Goal: Task Accomplishment & Management: Use online tool/utility

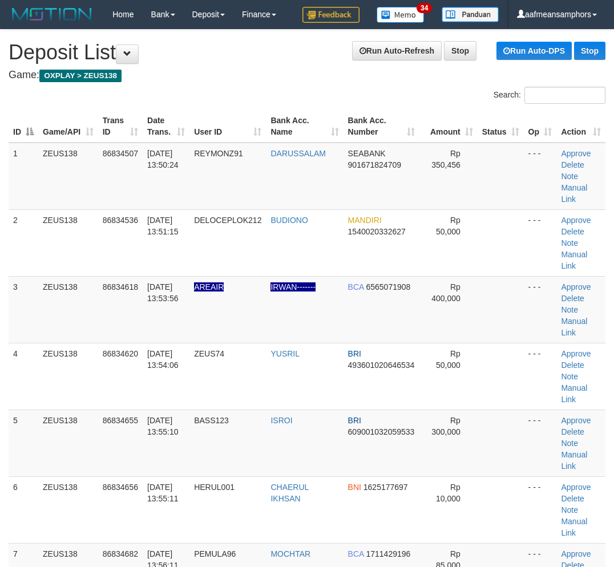
scroll to position [6, 0]
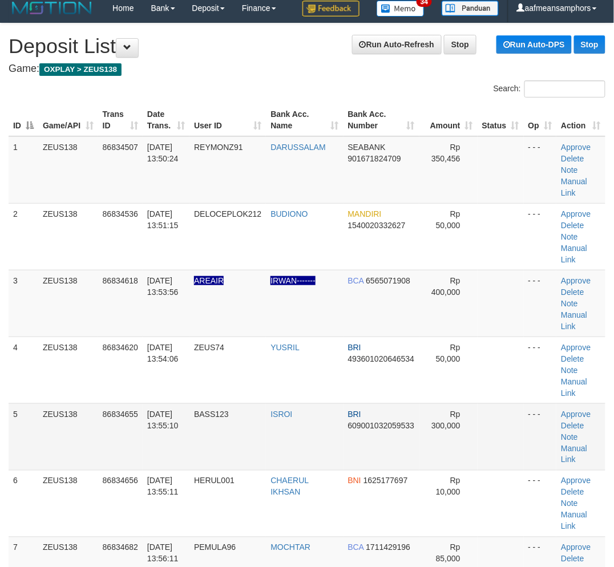
click at [306, 468] on tr "5 ZEUS138 86834655 31/08/2025 13:55:10 BASS123 ISROI BRI 609001032059533 Rp 300…" at bounding box center [307, 436] width 597 height 67
click at [562, 314] on link "Manual Link" at bounding box center [574, 320] width 26 height 21
click at [571, 312] on link "Manual Link" at bounding box center [574, 320] width 26 height 21
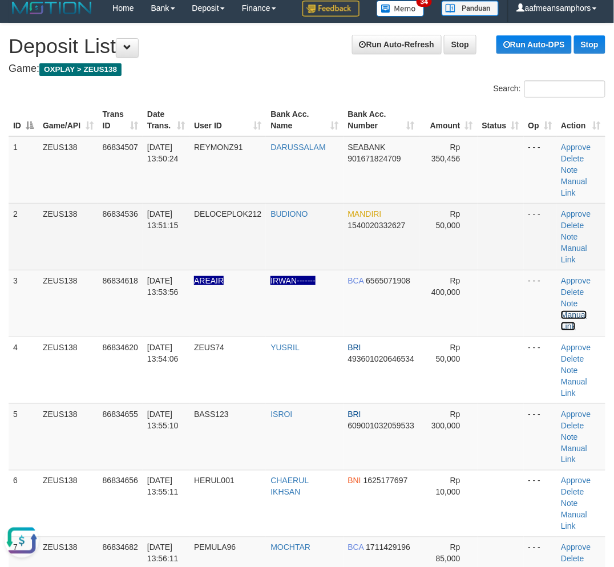
click at [561, 310] on link "Manual Link" at bounding box center [574, 320] width 26 height 21
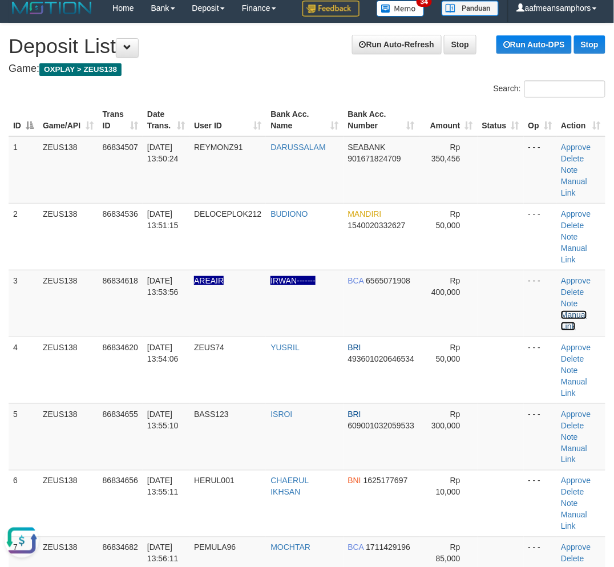
click at [561, 310] on link "Manual Link" at bounding box center [574, 320] width 26 height 21
drag, startPoint x: 185, startPoint y: 485, endPoint x: 311, endPoint y: 283, distance: 238.0
click at [189, 484] on td "31/08/2025 13:55:11" at bounding box center [166, 503] width 47 height 67
click at [574, 181] on link "Manual Link" at bounding box center [574, 187] width 26 height 21
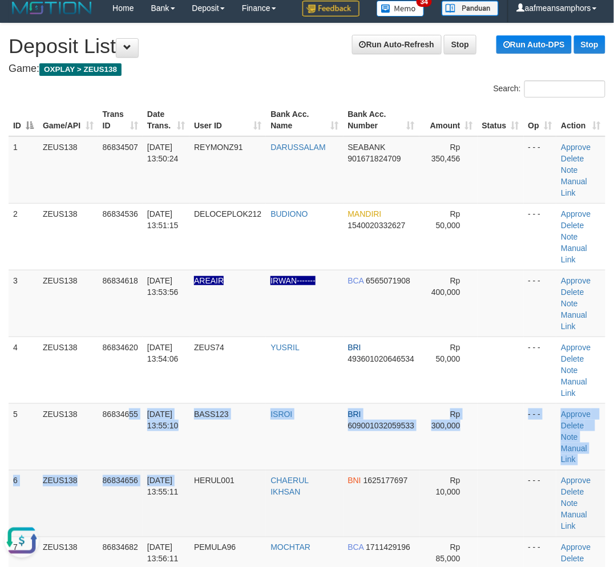
drag, startPoint x: 155, startPoint y: 463, endPoint x: 176, endPoint y: 469, distance: 22.2
click at [176, 469] on tbody "1 ZEUS138 86834507 31/08/2025 13:50:24 REYMONZ91 DARUSSALAM SEABANK 90167182470…" at bounding box center [307, 470] width 597 height 668
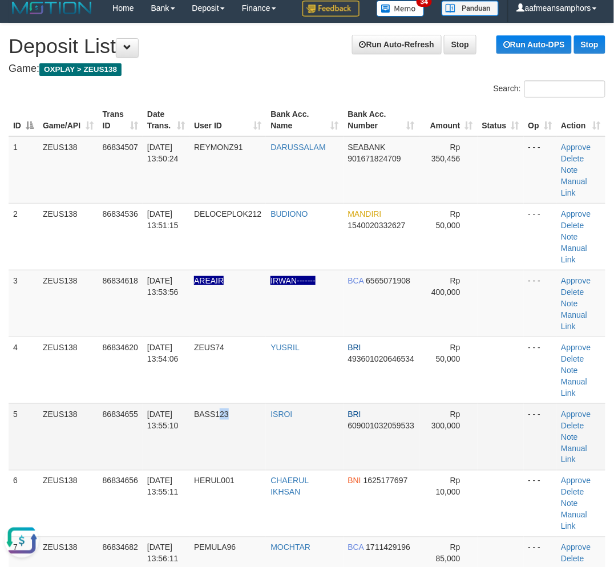
drag, startPoint x: 230, startPoint y: 422, endPoint x: 209, endPoint y: 425, distance: 21.9
click at [209, 424] on td "BASS123" at bounding box center [227, 436] width 76 height 67
click at [189, 404] on td "31/08/2025 13:55:10" at bounding box center [166, 436] width 47 height 67
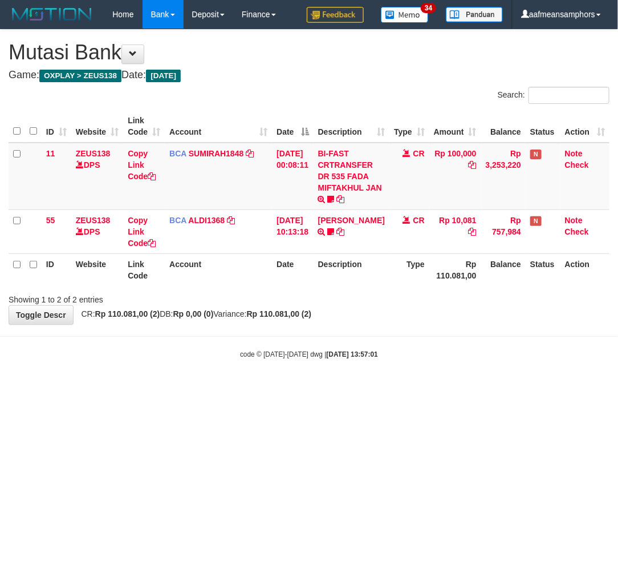
click at [323, 388] on html "Toggle navigation Home Bank Account List Load By Website Group [OXPLAY] ZEUS138…" at bounding box center [309, 194] width 618 height 388
click at [336, 388] on html "Toggle navigation Home Bank Account List Load By Website Group [OXPLAY] ZEUS138…" at bounding box center [309, 194] width 618 height 388
click at [457, 388] on html "Toggle navigation Home Bank Account List Load By Website Group [OXPLAY] ZEUS138…" at bounding box center [309, 194] width 618 height 388
click at [456, 388] on html "Toggle navigation Home Bank Account List Load By Website Group [OXPLAY] ZEUS138…" at bounding box center [309, 194] width 618 height 388
drag, startPoint x: 350, startPoint y: 494, endPoint x: 359, endPoint y: 489, distance: 11.2
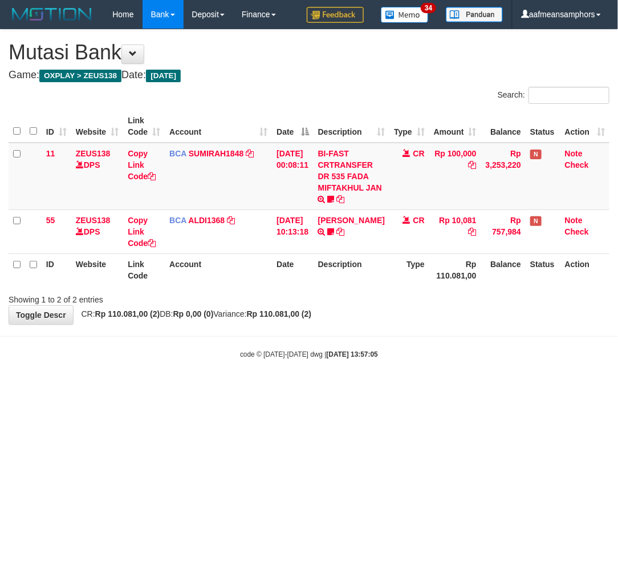
click at [350, 388] on html "Toggle navigation Home Bank Account List Load By Website Group [OXPLAY] ZEUS138…" at bounding box center [309, 194] width 618 height 388
drag, startPoint x: 364, startPoint y: 487, endPoint x: 415, endPoint y: 457, distance: 59.3
click at [365, 388] on html "Toggle navigation Home Bank Account List Load By Website Group [OXPLAY] ZEUS138…" at bounding box center [309, 194] width 618 height 388
click at [438, 388] on html "Toggle navigation Home Bank Account List Load By Website Group [OXPLAY] ZEUS138…" at bounding box center [309, 194] width 618 height 388
click at [447, 388] on html "Toggle navigation Home Bank Account List Load By Website Group [OXPLAY] ZEUS138…" at bounding box center [309, 194] width 618 height 388
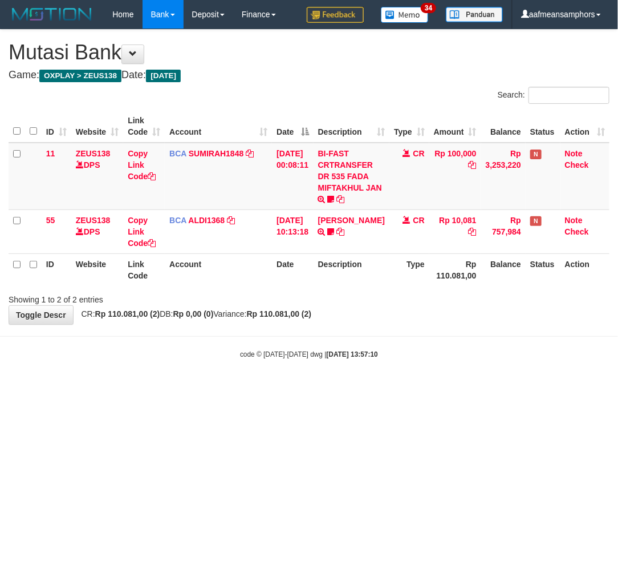
click at [443, 388] on html "Toggle navigation Home Bank Account List Load By Website Group [OXPLAY] ZEUS138…" at bounding box center [309, 194] width 618 height 388
click at [440, 388] on html "Toggle navigation Home Bank Account List Load By Website Group [OXPLAY] ZEUS138…" at bounding box center [309, 194] width 618 height 388
drag, startPoint x: 0, startPoint y: 0, endPoint x: 436, endPoint y: 447, distance: 624.3
click at [436, 388] on html "Toggle navigation Home Bank Account List Load By Website Group [OXPLAY] ZEUS138…" at bounding box center [309, 194] width 618 height 388
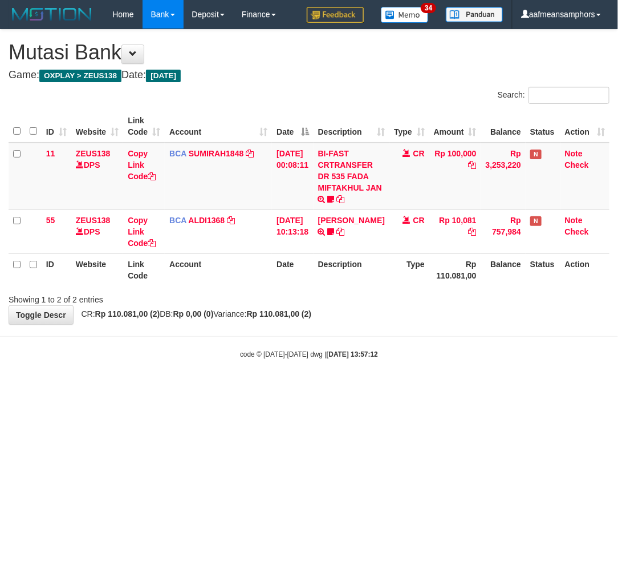
click at [419, 388] on html "Toggle navigation Home Bank Account List Load By Website Group [OXPLAY] ZEUS138…" at bounding box center [309, 194] width 618 height 388
drag, startPoint x: 0, startPoint y: 0, endPoint x: 415, endPoint y: 437, distance: 602.7
click at [414, 388] on html "Toggle navigation Home Bank Account List Load By Website Group [OXPLAY] ZEUS138…" at bounding box center [309, 194] width 618 height 388
click at [417, 388] on html "Toggle navigation Home Bank Account List Load By Website Group [OXPLAY] ZEUS138…" at bounding box center [309, 194] width 618 height 388
click at [419, 388] on html "Toggle navigation Home Bank Account List Load By Website Group [OXPLAY] ZEUS138…" at bounding box center [309, 194] width 618 height 388
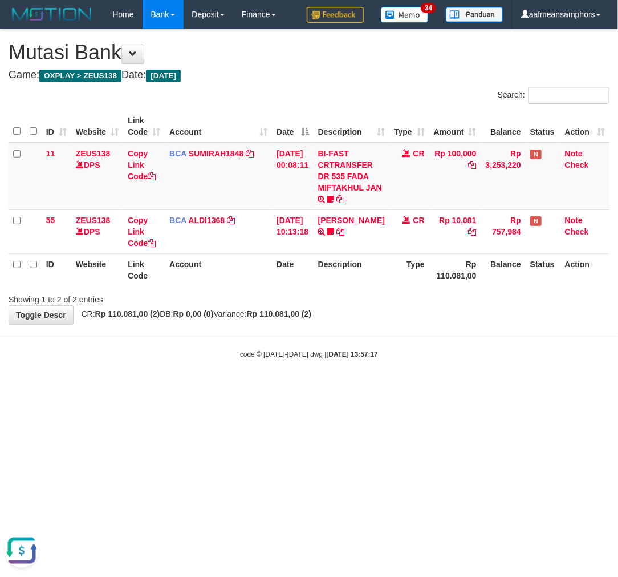
click at [424, 388] on html "Toggle navigation Home Bank Account List Load By Website Group [OXPLAY] ZEUS138…" at bounding box center [309, 194] width 618 height 388
click at [421, 388] on html "Toggle navigation Home Bank Account List Load By Website Group [OXPLAY] ZEUS138…" at bounding box center [309, 194] width 618 height 388
click at [418, 388] on html "Toggle navigation Home Bank Account List Load By Website Group [OXPLAY] ZEUS138…" at bounding box center [309, 194] width 618 height 388
drag, startPoint x: 0, startPoint y: 0, endPoint x: 412, endPoint y: 389, distance: 566.8
click at [414, 388] on html "Toggle navigation Home Bank Account List Load By Website Group [OXPLAY] ZEUS138…" at bounding box center [309, 194] width 618 height 388
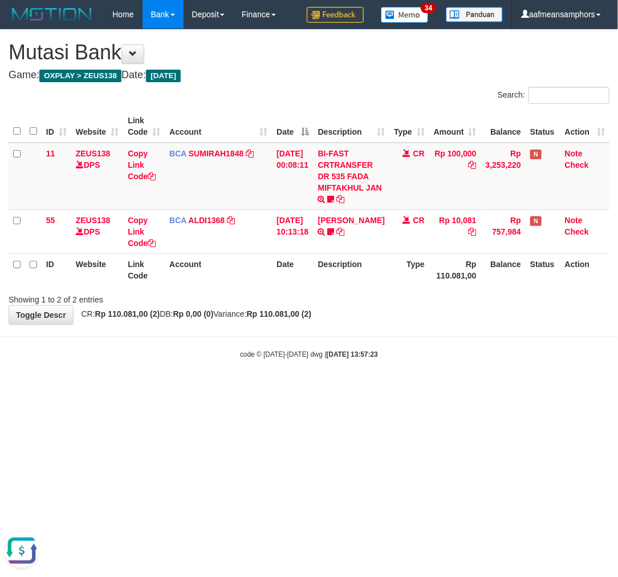
click at [416, 388] on html "Toggle navigation Home Bank Account List Load By Website Group [OXPLAY] ZEUS138…" at bounding box center [309, 194] width 618 height 388
drag, startPoint x: 0, startPoint y: 0, endPoint x: 415, endPoint y: 394, distance: 572.0
click at [415, 388] on html "Toggle navigation Home Bank Account List Load By Website Group [OXPLAY] ZEUS138…" at bounding box center [309, 194] width 618 height 388
click at [396, 384] on body "Toggle navigation Home Bank Account List Load By Website Group [OXPLAY] ZEUS138…" at bounding box center [309, 194] width 618 height 388
click at [412, 375] on body "Toggle navigation Home Bank Account List Load By Website Group [OXPLAY] ZEUS138…" at bounding box center [309, 194] width 618 height 388
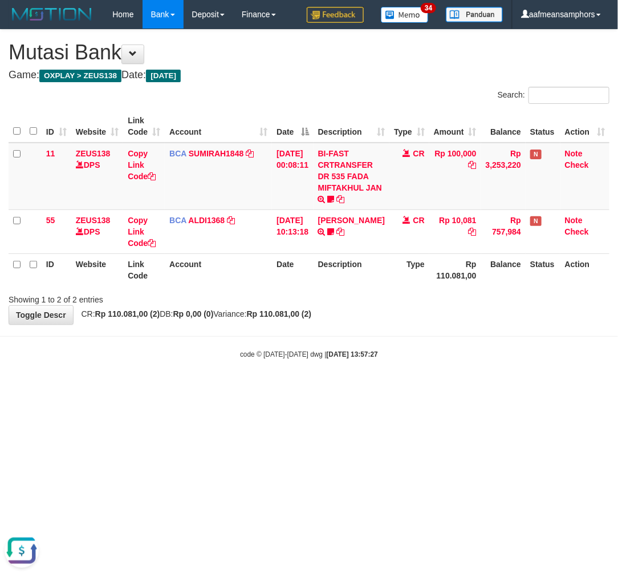
click at [426, 375] on body "Toggle navigation Home Bank Account List Load By Website Group [OXPLAY] ZEUS138…" at bounding box center [309, 194] width 618 height 388
click at [428, 375] on body "Toggle navigation Home Bank Account List Load By Website Group [OXPLAY] ZEUS138…" at bounding box center [309, 194] width 618 height 388
click at [432, 375] on body "Toggle navigation Home Bank Account List Load By Website Group [OXPLAY] ZEUS138…" at bounding box center [309, 194] width 618 height 388
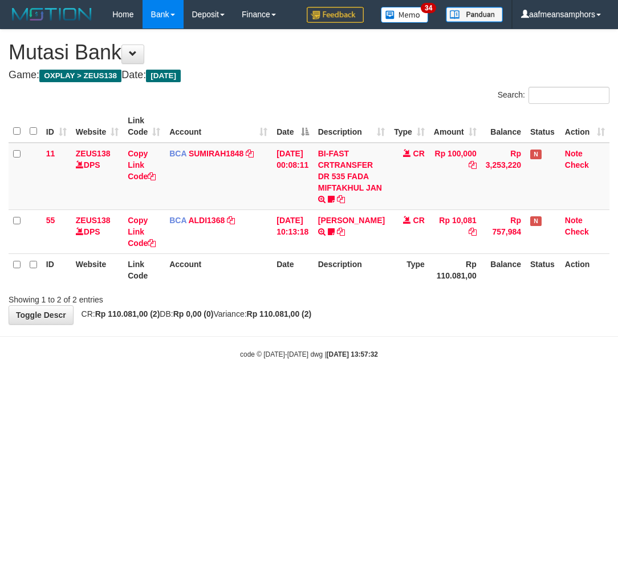
drag, startPoint x: 0, startPoint y: 0, endPoint x: 424, endPoint y: 375, distance: 565.6
click at [425, 375] on body "Toggle navigation Home Bank Account List Load By Website Group [OXPLAY] ZEUS138…" at bounding box center [309, 194] width 618 height 388
click at [422, 373] on body "Toggle navigation Home Bank Account List Load By Website Group [OXPLAY] ZEUS138…" at bounding box center [309, 194] width 618 height 388
click at [452, 351] on div "code © 2012-2018 dwg | 2025/08/31 13:57:34" at bounding box center [309, 353] width 618 height 11
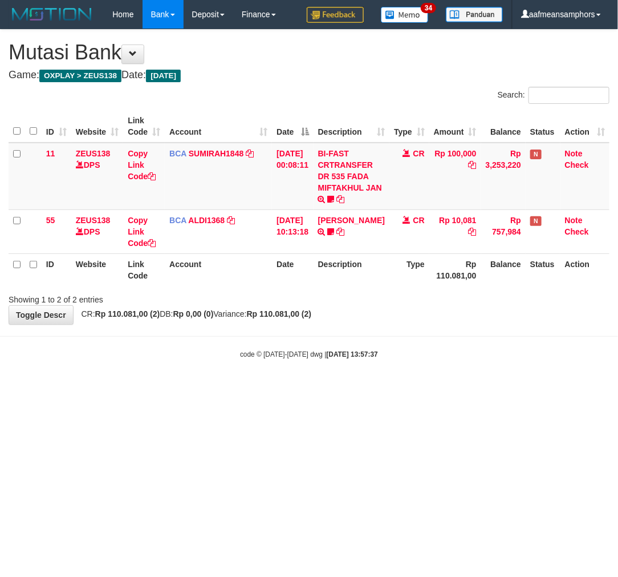
drag, startPoint x: 0, startPoint y: 0, endPoint x: 429, endPoint y: 345, distance: 550.4
click at [425, 349] on div "code © 2012-2018 dwg | 2025/08/31 13:57:37" at bounding box center [309, 353] width 618 height 11
drag, startPoint x: 0, startPoint y: 0, endPoint x: 422, endPoint y: 331, distance: 536.6
click at [422, 331] on body "Toggle navigation Home Bank Account List Load By Website Group [OXPLAY] ZEUS138…" at bounding box center [309, 194] width 618 height 388
click at [420, 329] on body "Toggle navigation Home Bank Account List Load By Website Group [OXPLAY] ZEUS138…" at bounding box center [309, 194] width 618 height 388
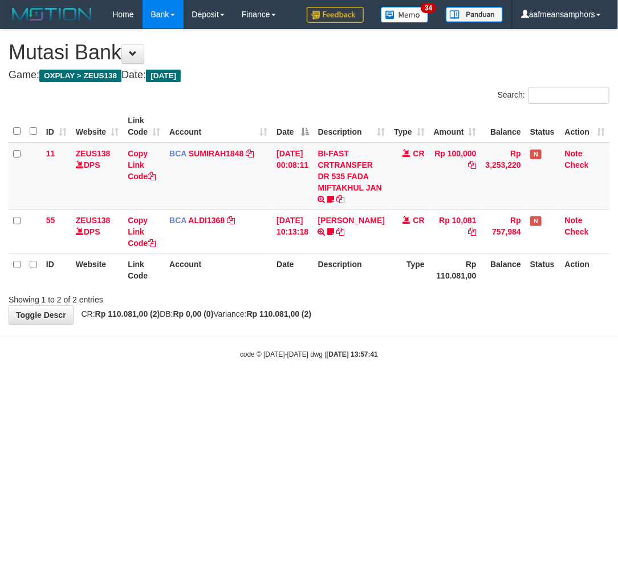
click at [420, 329] on body "Toggle navigation Home Bank Account List Load By Website Group [OXPLAY] ZEUS138…" at bounding box center [309, 194] width 618 height 388
click at [431, 322] on div "**********" at bounding box center [309, 177] width 618 height 294
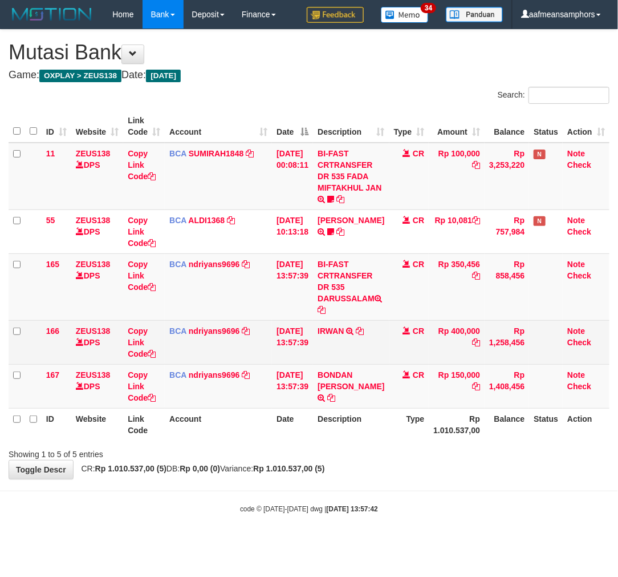
drag, startPoint x: 0, startPoint y: 0, endPoint x: 430, endPoint y: 322, distance: 537.0
click at [431, 322] on td "Rp 400,000" at bounding box center [457, 342] width 56 height 44
drag, startPoint x: 140, startPoint y: 340, endPoint x: 240, endPoint y: 332, distance: 100.6
click at [140, 340] on link "Copy Link Code" at bounding box center [142, 342] width 28 height 32
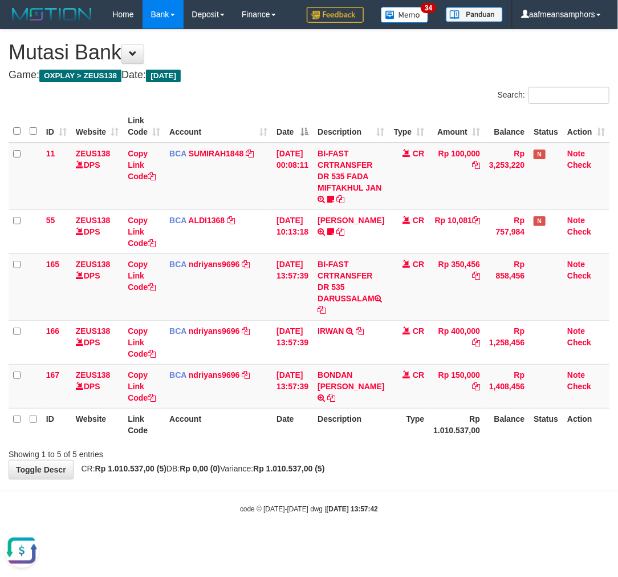
scroll to position [169, 0]
drag, startPoint x: 314, startPoint y: 457, endPoint x: 326, endPoint y: 411, distance: 48.3
click at [317, 452] on div "Showing 1 to 5 of 5 entries" at bounding box center [309, 452] width 618 height 16
click at [340, 291] on td "BI-FAST CRTRANSFER DR 535 DARUSSALAM" at bounding box center [351, 286] width 76 height 67
click at [341, 294] on td "BI-FAST CRTRANSFER DR 535 DARUSSALAM" at bounding box center [351, 286] width 76 height 67
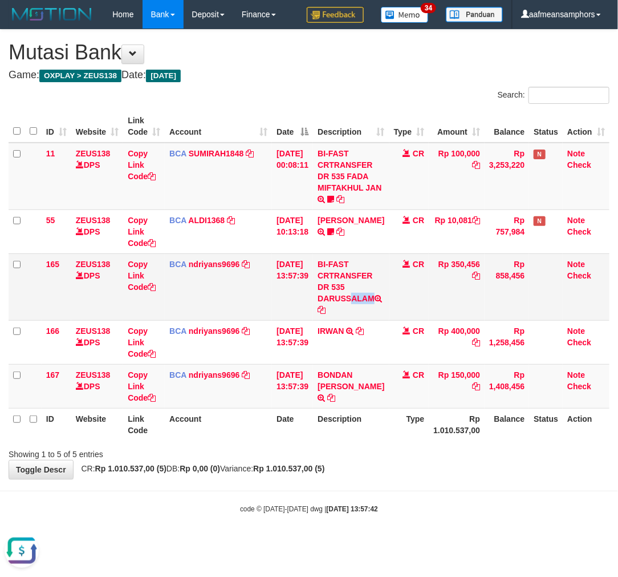
click at [341, 294] on td "BI-FAST CRTRANSFER DR 535 DARUSSALAM" at bounding box center [351, 286] width 76 height 67
copy td "DARUSSALAM"
click at [375, 482] on body "Toggle navigation Home Bank Account List Load By Website Group [OXPLAY] ZEUS138…" at bounding box center [309, 271] width 618 height 542
drag, startPoint x: 396, startPoint y: 467, endPoint x: 383, endPoint y: 468, distance: 12.7
click at [395, 467] on div "**********" at bounding box center [309, 254] width 618 height 449
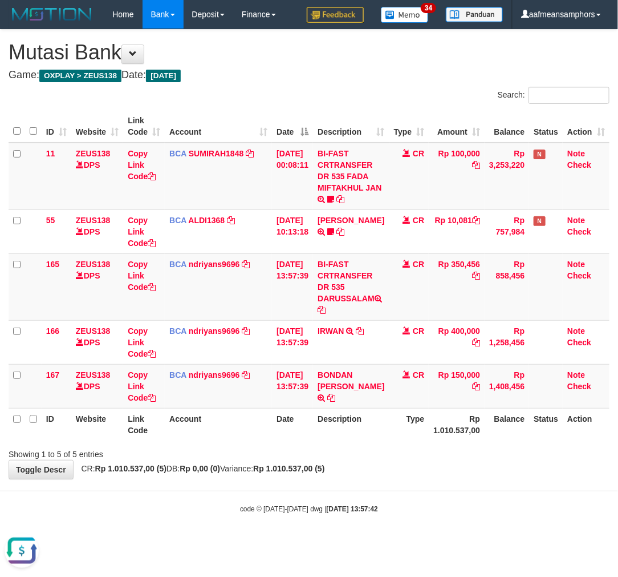
click at [383, 469] on div "**********" at bounding box center [309, 254] width 618 height 449
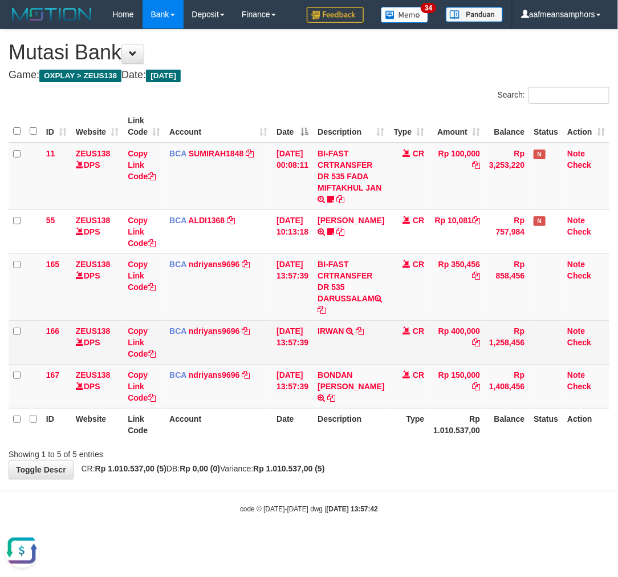
click at [385, 456] on div "Showing 1 to 5 of 5 entries" at bounding box center [309, 452] width 618 height 16
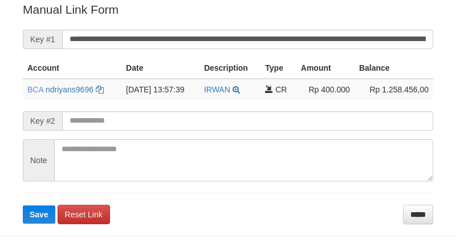
click at [225, 36] on input "**********" at bounding box center [247, 39] width 371 height 19
click at [23, 205] on button "Save" at bounding box center [39, 214] width 33 height 18
click at [225, 36] on input "**********" at bounding box center [247, 39] width 371 height 19
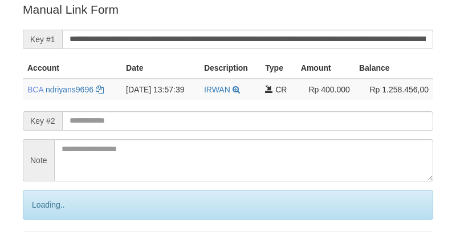
scroll to position [230, 0]
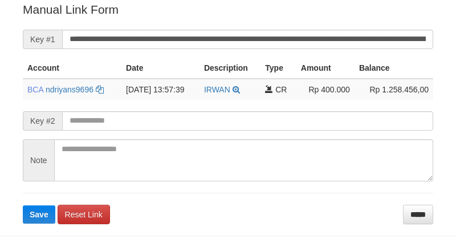
click at [214, 42] on input "**********" at bounding box center [247, 39] width 371 height 19
click at [23, 205] on button "Save" at bounding box center [39, 214] width 33 height 18
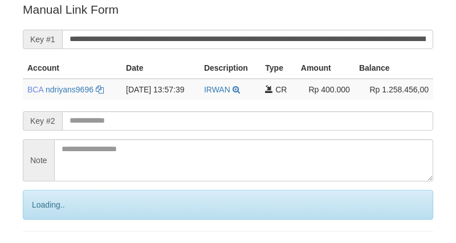
scroll to position [230, 0]
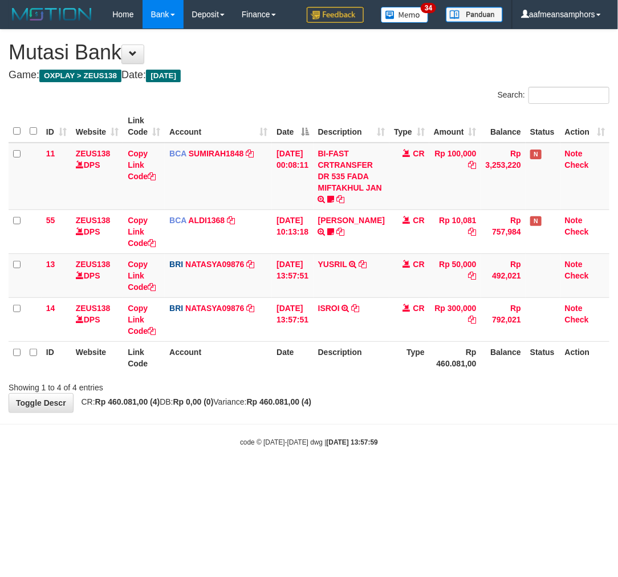
click at [358, 427] on body "Toggle navigation Home Bank Account List Load By Website Group [OXPLAY] ZEUS138…" at bounding box center [309, 238] width 618 height 476
click at [401, 426] on body "Toggle navigation Home Bank Account List Load By Website Group [OXPLAY] ZEUS138…" at bounding box center [309, 238] width 618 height 476
click at [401, 419] on body "Toggle navigation Home Bank Account List Load By Website Group [OXPLAY] ZEUS138…" at bounding box center [309, 238] width 618 height 476
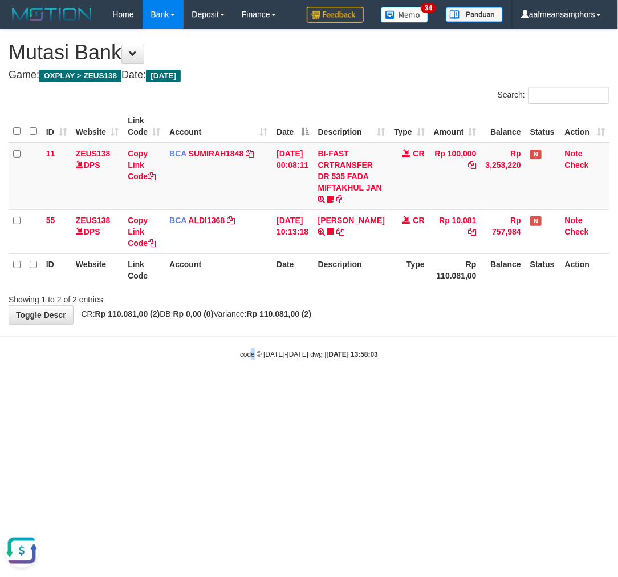
drag, startPoint x: 251, startPoint y: 416, endPoint x: 294, endPoint y: 428, distance: 45.0
click at [249, 388] on html "Toggle navigation Home Bank Account List Load By Website Group [OXPLAY] ZEUS138…" at bounding box center [309, 194] width 618 height 388
click at [299, 388] on html "Toggle navigation Home Bank Account List Load By Website Group [OXPLAY] ZEUS138…" at bounding box center [309, 194] width 618 height 388
drag, startPoint x: 300, startPoint y: 427, endPoint x: 330, endPoint y: 420, distance: 30.3
click at [301, 388] on html "Toggle navigation Home Bank Account List Load By Website Group [OXPLAY] ZEUS138…" at bounding box center [309, 194] width 618 height 388
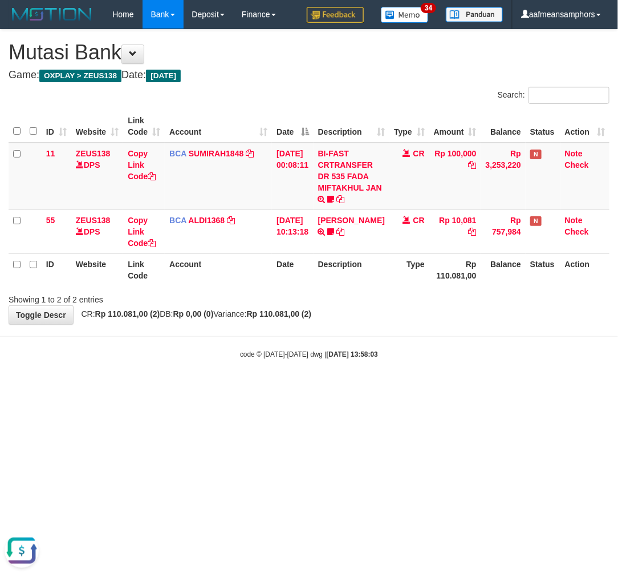
drag, startPoint x: 330, startPoint y: 420, endPoint x: 502, endPoint y: 492, distance: 186.6
click at [330, 388] on html "Toggle navigation Home Bank Account List Load By Website Group [OXPLAY] ZEUS138…" at bounding box center [309, 194] width 618 height 388
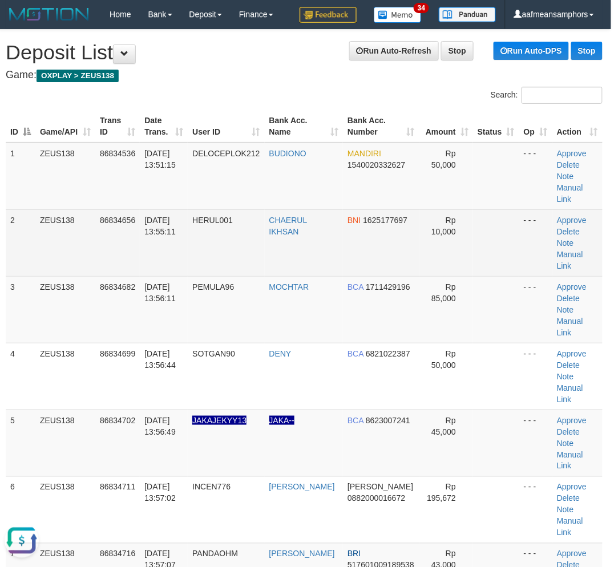
click at [220, 232] on td "HERUL001" at bounding box center [226, 242] width 76 height 67
click at [228, 233] on td "HERUL001" at bounding box center [226, 242] width 76 height 67
click at [223, 236] on td "HERUL001" at bounding box center [226, 242] width 76 height 67
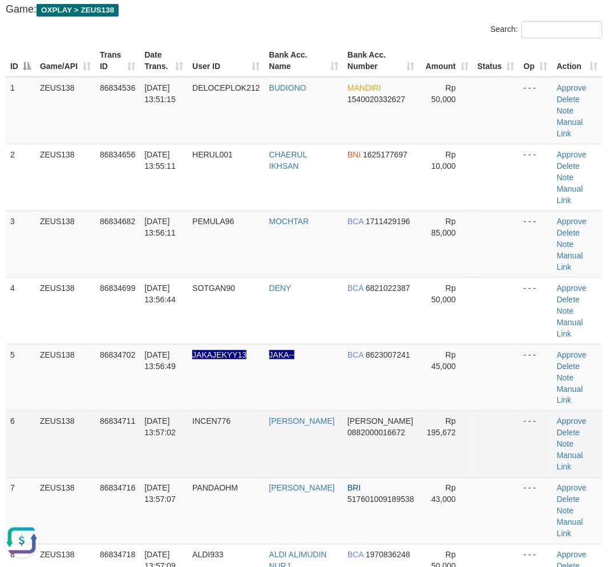
scroll to position [127, 3]
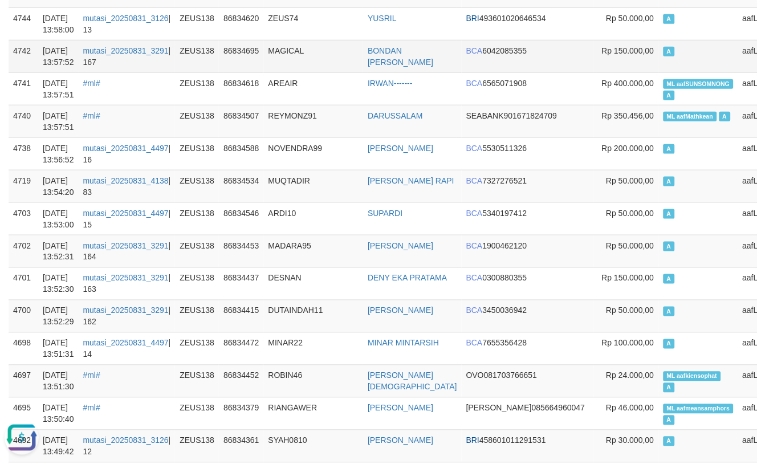
scroll to position [190, 0]
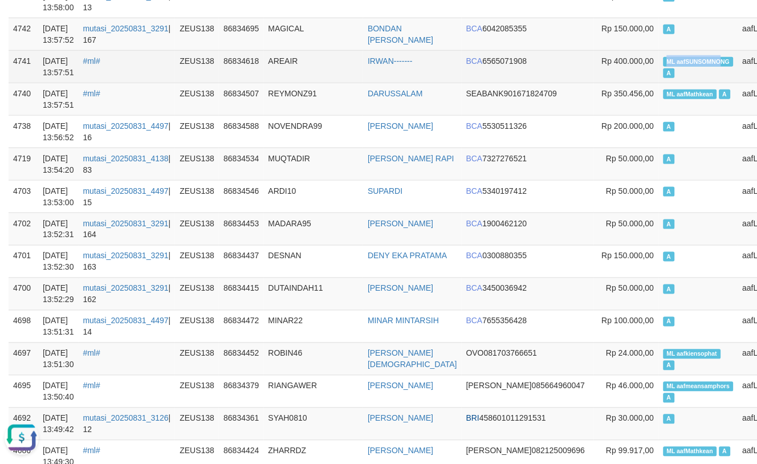
copy span "ML aafSUNSOMNO"
drag, startPoint x: 591, startPoint y: 57, endPoint x: 651, endPoint y: 60, distance: 59.4
click at [659, 60] on td "ML aafSUNSOMNONG A" at bounding box center [698, 66] width 79 height 33
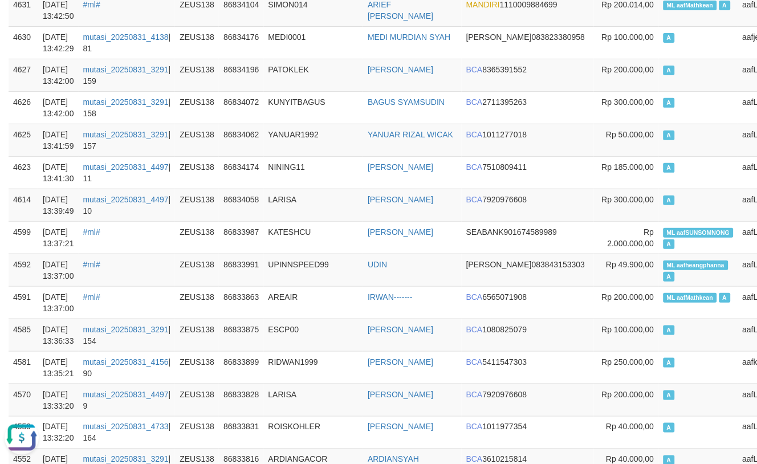
scroll to position [3446, 0]
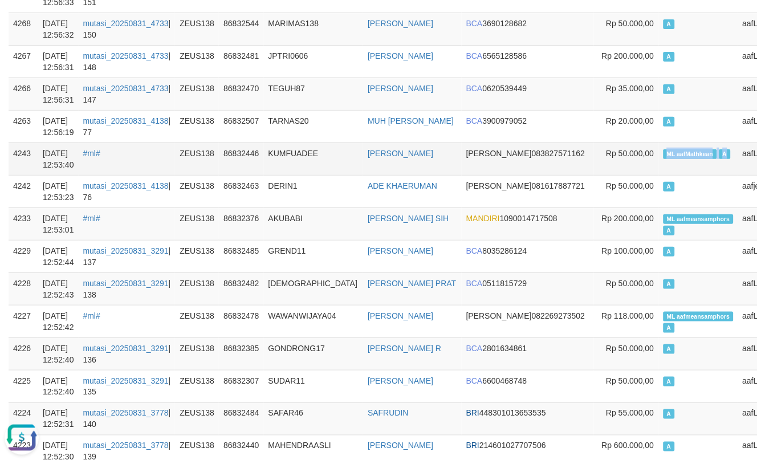
drag, startPoint x: 630, startPoint y: 166, endPoint x: 659, endPoint y: 167, distance: 29.1
click at [659, 167] on td "ML aafMathkean A" at bounding box center [698, 159] width 79 height 33
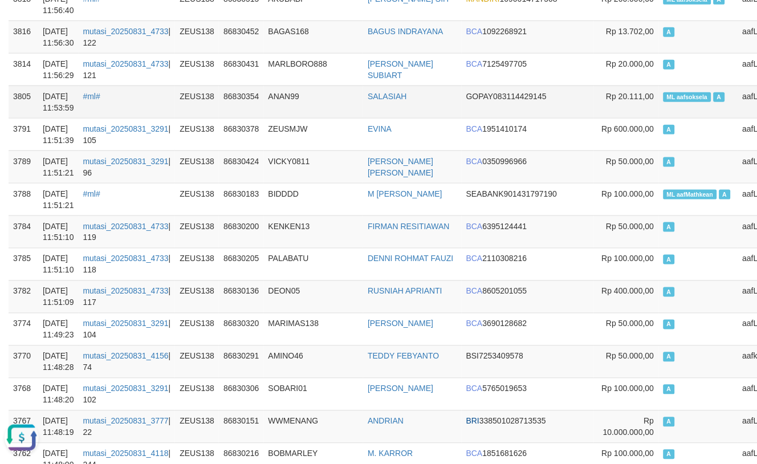
click at [346, 118] on td "ANAN99" at bounding box center [314, 102] width 100 height 33
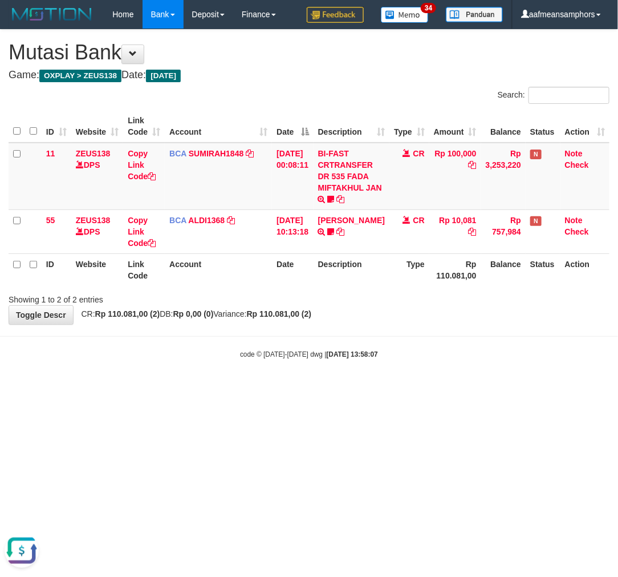
click at [341, 388] on html "Toggle navigation Home Bank Account List Load By Website Group [OXPLAY] ZEUS138…" at bounding box center [309, 194] width 618 height 388
click at [348, 388] on html "Toggle navigation Home Bank Account List Load By Website Group [OXPLAY] ZEUS138…" at bounding box center [309, 194] width 618 height 388
click at [294, 388] on html "Toggle navigation Home Bank Account List Load By Website Group [OXPLAY] ZEUS138…" at bounding box center [309, 194] width 618 height 388
click at [317, 388] on html "Toggle navigation Home Bank Account List Load By Website Group [OXPLAY] ZEUS138…" at bounding box center [309, 194] width 618 height 388
drag, startPoint x: 204, startPoint y: 425, endPoint x: 220, endPoint y: 422, distance: 16.2
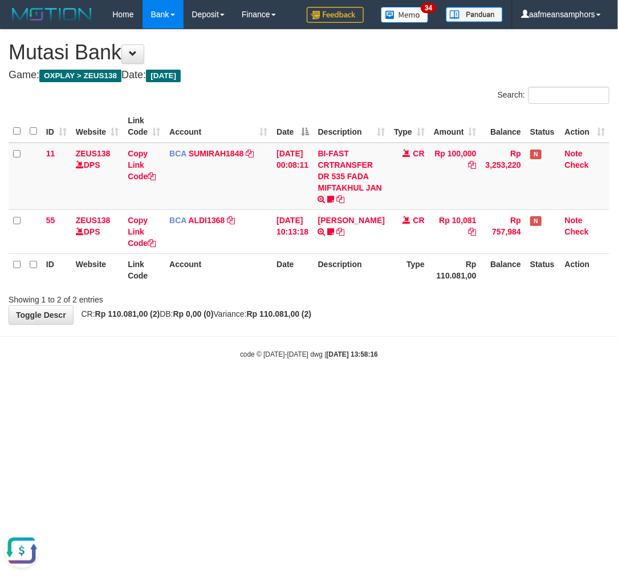
click at [203, 388] on html "Toggle navigation Home Bank Account List Load By Website Group [OXPLAY] ZEUS138…" at bounding box center [309, 194] width 618 height 388
click at [297, 388] on html "Toggle navigation Home Bank Account List Load By Website Group [OXPLAY] ZEUS138…" at bounding box center [309, 194] width 618 height 388
drag, startPoint x: 312, startPoint y: 415, endPoint x: 484, endPoint y: 314, distance: 199.4
click at [309, 388] on html "Toggle navigation Home Bank Account List Load By Website Group [OXPLAY] ZEUS138…" at bounding box center [309, 194] width 618 height 388
drag, startPoint x: 211, startPoint y: 389, endPoint x: 204, endPoint y: 391, distance: 7.8
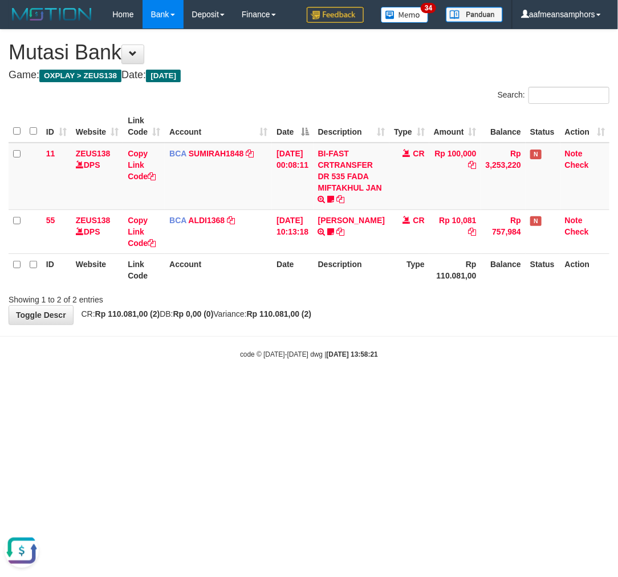
click at [204, 388] on html "Toggle navigation Home Bank Account List Load By Website Group [OXPLAY] ZEUS138…" at bounding box center [309, 194] width 618 height 388
click html "Toggle navigation Home Bank Account List Load By Website Group [OXPLAY] ZEUS138…"
drag, startPoint x: 192, startPoint y: 425, endPoint x: 224, endPoint y: 417, distance: 32.2
click at [205, 388] on html "Toggle navigation Home Bank Account List Load By Website Group [OXPLAY] ZEUS138…" at bounding box center [309, 194] width 618 height 388
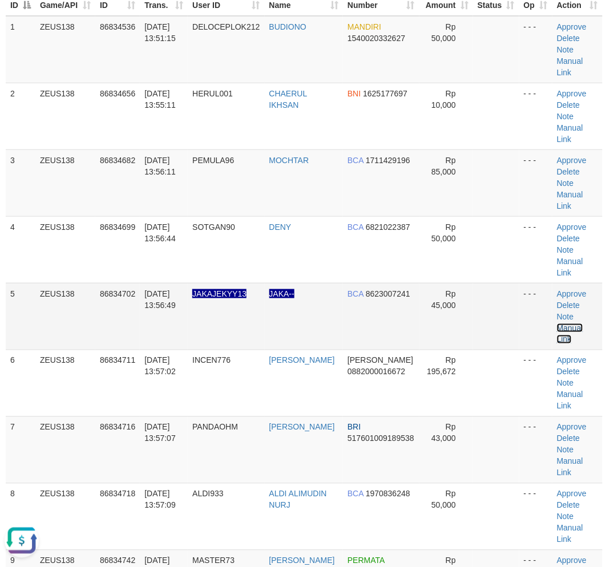
drag, startPoint x: 577, startPoint y: 269, endPoint x: 569, endPoint y: 270, distance: 7.4
click at [577, 323] on link "Manual Link" at bounding box center [570, 333] width 26 height 21
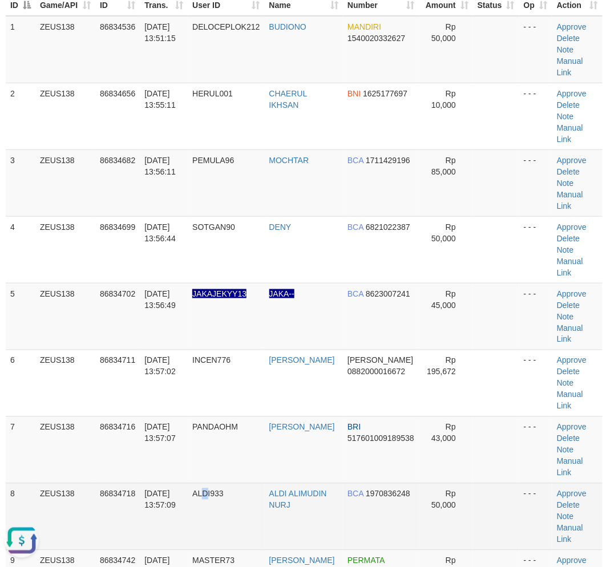
click at [213, 483] on td "ALDI933" at bounding box center [226, 516] width 76 height 67
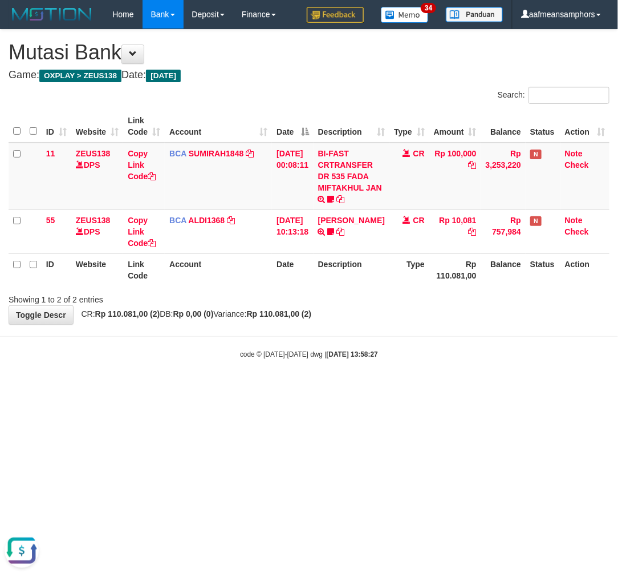
click at [368, 300] on div "Showing 1 to 2 of 2 entries" at bounding box center [309, 297] width 618 height 16
click at [260, 331] on body "Toggle navigation Home Bank Account List Load By Website Group [OXPLAY] ZEUS138…" at bounding box center [309, 194] width 618 height 388
click at [281, 328] on body "Toggle navigation Home Bank Account List Load By Website Group [OXPLAY] ZEUS138…" at bounding box center [309, 194] width 618 height 388
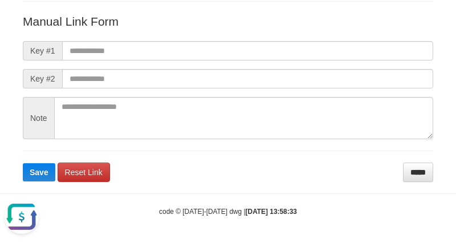
scroll to position [127, 0]
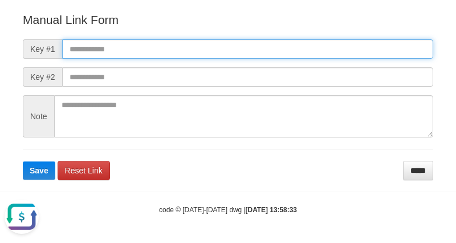
click at [307, 53] on input "text" at bounding box center [247, 48] width 371 height 19
paste input "**********"
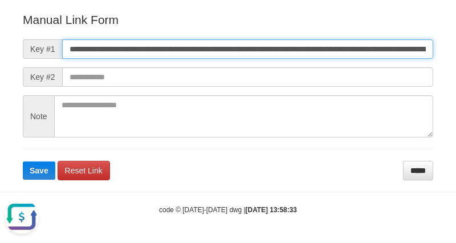
scroll to position [0, 783]
type input "**********"
click at [23, 161] on button "Save" at bounding box center [39, 170] width 33 height 18
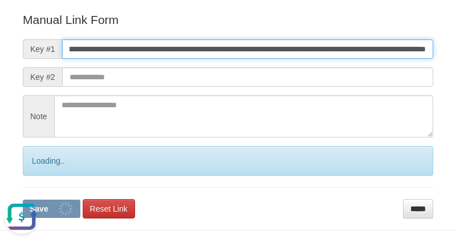
click at [23, 200] on button "Save" at bounding box center [52, 209] width 58 height 18
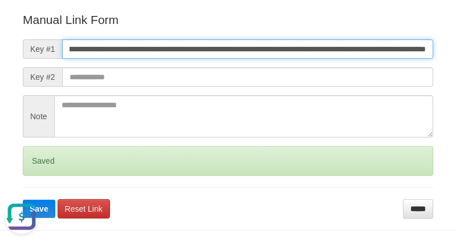
click at [23, 200] on button "Save" at bounding box center [39, 209] width 33 height 18
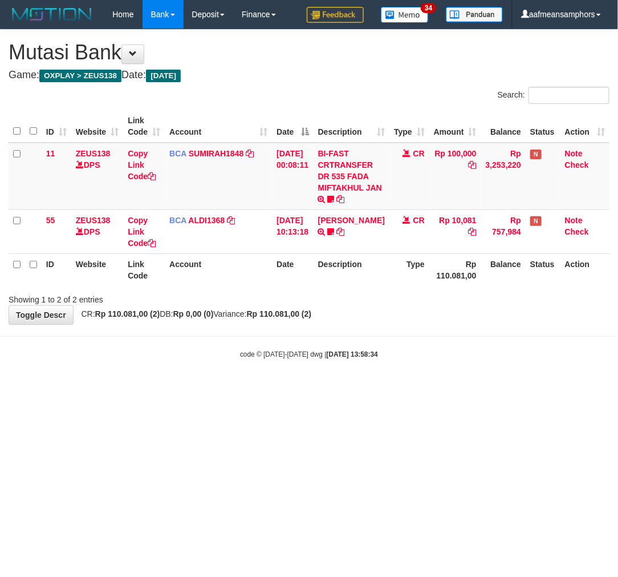
drag, startPoint x: 262, startPoint y: 376, endPoint x: 282, endPoint y: 366, distance: 22.2
click at [261, 376] on body "Toggle navigation Home Bank Account List Load By Website Group [OXPLAY] ZEUS138…" at bounding box center [309, 194] width 618 height 388
click at [282, 366] on body "Toggle navigation Home Bank Account List Load By Website Group [OXPLAY] ZEUS138…" at bounding box center [309, 194] width 618 height 388
click at [269, 359] on body "Toggle navigation Home Bank Account List Load By Website Group [OXPLAY] ZEUS138…" at bounding box center [309, 194] width 618 height 388
click at [267, 360] on body "Toggle navigation Home Bank Account List Load By Website Group [OXPLAY] ZEUS138…" at bounding box center [309, 194] width 618 height 388
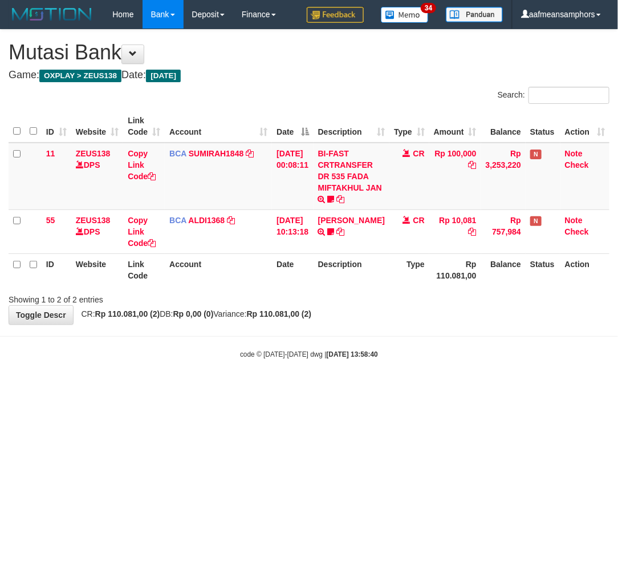
click at [516, 358] on div "code © 2012-2018 dwg | 2025/08/31 13:58:40" at bounding box center [309, 353] width 618 height 11
click at [516, 358] on div "code © 2012-2018 dwg | 2025/08/31 13:58:41" at bounding box center [309, 353] width 618 height 11
click at [521, 352] on div "code © 2012-2018 dwg | 2025/08/31 13:58:41" at bounding box center [309, 353] width 618 height 11
click at [503, 348] on div "code © 2012-2018 dwg | 2025/08/31 13:58:42" at bounding box center [309, 353] width 618 height 11
click at [441, 348] on div "code © 2012-2018 dwg | 2025/08/31 13:58:42" at bounding box center [309, 353] width 618 height 11
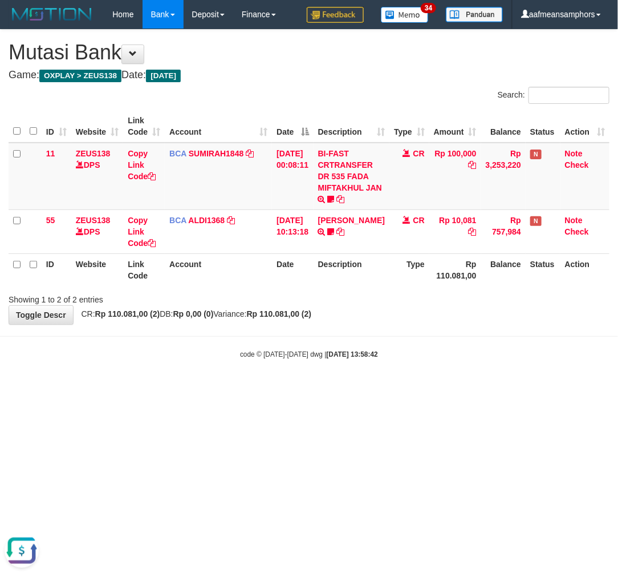
click at [436, 346] on body "Toggle navigation Home Bank Account List Load By Website Group [OXPLAY] ZEUS138…" at bounding box center [309, 194] width 618 height 388
click at [432, 343] on body "Toggle navigation Home Bank Account List Load By Website Group [OXPLAY] ZEUS138…" at bounding box center [309, 194] width 618 height 388
click at [419, 343] on body "Toggle navigation Home Bank Account List Load By Website Group [OXPLAY] ZEUS138…" at bounding box center [309, 194] width 618 height 388
click at [416, 331] on body "Toggle navigation Home Bank Account List Load By Website Group [OXPLAY] ZEUS138…" at bounding box center [309, 194] width 618 height 388
click at [413, 331] on body "Toggle navigation Home Bank Account List Load By Website Group [OXPLAY] ZEUS138…" at bounding box center [309, 194] width 618 height 388
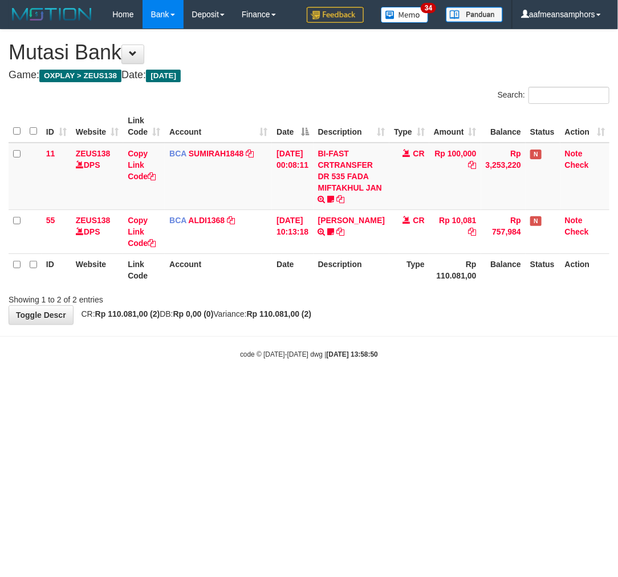
click at [417, 329] on body "Toggle navigation Home Bank Account List Load By Website Group [OXPLAY] ZEUS138…" at bounding box center [309, 194] width 618 height 388
drag, startPoint x: 446, startPoint y: 331, endPoint x: 463, endPoint y: 326, distance: 17.9
click at [445, 332] on body "Toggle navigation Home Bank Account List Load By Website Group [OXPLAY] ZEUS138…" at bounding box center [309, 194] width 618 height 388
click at [475, 321] on div "**********" at bounding box center [309, 177] width 618 height 294
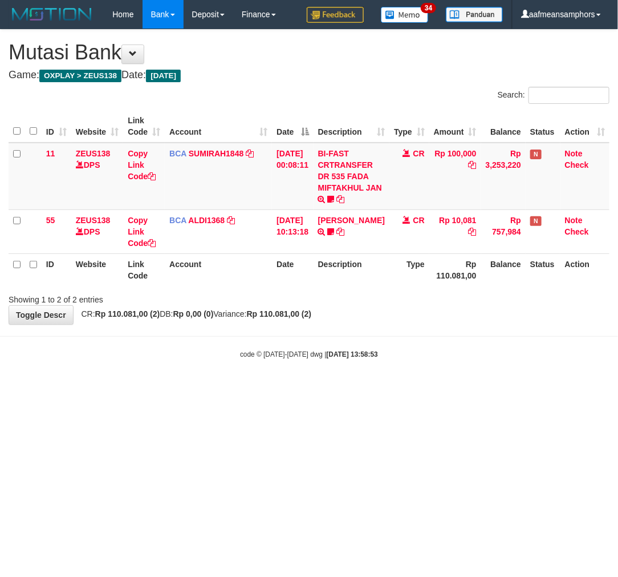
click at [481, 321] on div "**********" at bounding box center [309, 177] width 618 height 294
click at [478, 323] on div "**********" at bounding box center [309, 177] width 618 height 294
drag, startPoint x: 472, startPoint y: 326, endPoint x: 457, endPoint y: 328, distance: 15.0
click at [460, 328] on body "Toggle navigation Home Bank Account List Load By Website Group [OXPLAY] ZEUS138…" at bounding box center [309, 194] width 618 height 388
click at [452, 327] on body "Toggle navigation Home Bank Account List Load By Website Group [OXPLAY] ZEUS138…" at bounding box center [309, 194] width 618 height 388
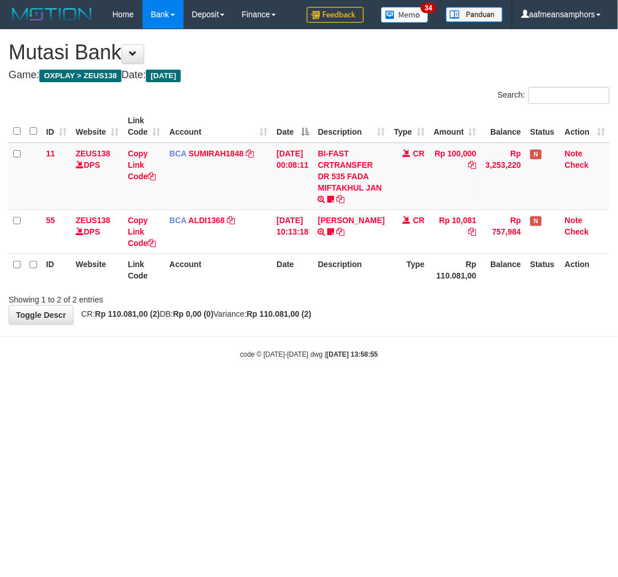
click at [445, 322] on div "**********" at bounding box center [309, 177] width 618 height 294
click at [441, 323] on div "**********" at bounding box center [309, 177] width 618 height 294
click at [439, 323] on div "**********" at bounding box center [309, 177] width 618 height 294
click at [432, 324] on body "Toggle navigation Home Bank Account List Load By Website Group [OXPLAY] ZEUS138…" at bounding box center [309, 194] width 618 height 388
click at [432, 321] on div "**********" at bounding box center [309, 177] width 618 height 294
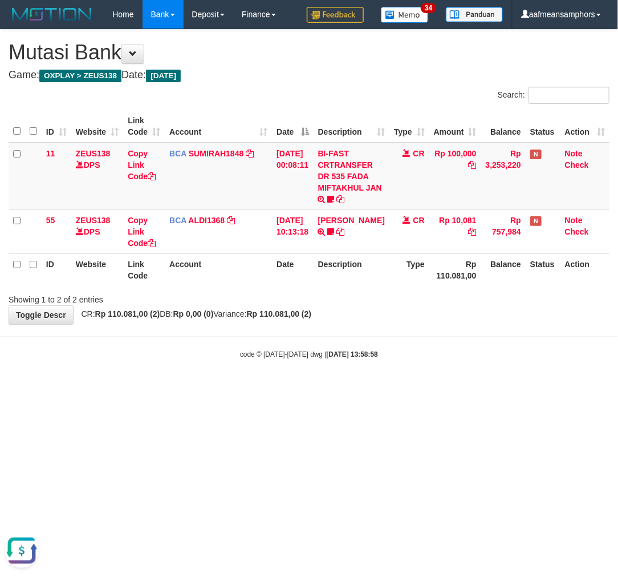
click at [228, 388] on html "Toggle navigation Home Bank Account List Load By Website Group [OXPLAY] ZEUS138…" at bounding box center [309, 194] width 618 height 388
click at [394, 388] on html "Toggle navigation Home Bank Account List Load By Website Group [OXPLAY] ZEUS138…" at bounding box center [309, 194] width 618 height 388
click at [402, 388] on html "Toggle navigation Home Bank Account List Load By Website Group [OXPLAY] ZEUS138…" at bounding box center [309, 194] width 618 height 388
click at [394, 388] on html "Toggle navigation Home Bank Account List Load By Website Group [OXPLAY] ZEUS138…" at bounding box center [309, 194] width 618 height 388
click at [401, 388] on html "Toggle navigation Home Bank Account List Load By Website Group [OXPLAY] ZEUS138…" at bounding box center [309, 194] width 618 height 388
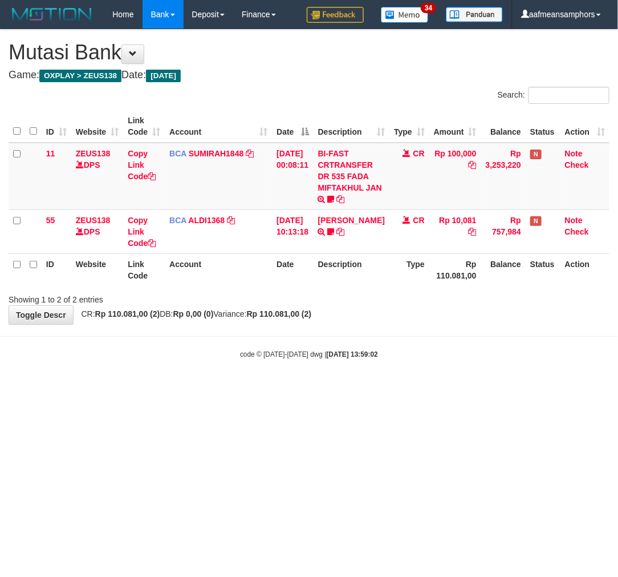
drag, startPoint x: 401, startPoint y: 401, endPoint x: 397, endPoint y: 406, distance: 6.9
click at [391, 388] on html "Toggle navigation Home Bank Account List Load By Website Group [OXPLAY] ZEUS138…" at bounding box center [309, 194] width 618 height 388
click at [390, 388] on html "Toggle navigation Home Bank Account List Load By Website Group [OXPLAY] ZEUS138…" at bounding box center [309, 194] width 618 height 388
click at [392, 388] on html "Toggle navigation Home Bank Account List Load By Website Group [OXPLAY] ZEUS138…" at bounding box center [309, 194] width 618 height 388
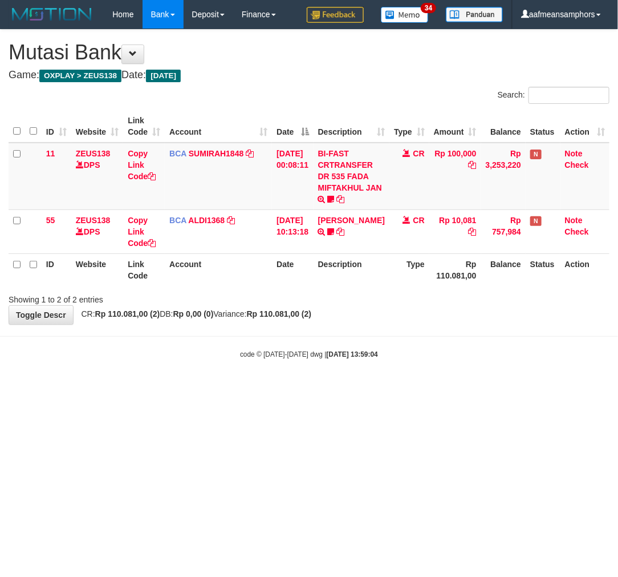
click at [398, 388] on html "Toggle navigation Home Bank Account List Load By Website Group [OXPLAY] ZEUS138…" at bounding box center [309, 194] width 618 height 388
click at [397, 388] on html "Toggle navigation Home Bank Account List Load By Website Group [OXPLAY] ZEUS138…" at bounding box center [309, 194] width 618 height 388
click at [396, 384] on body "Toggle navigation Home Bank Account List Load By Website Group [OXPLAY] ZEUS138…" at bounding box center [309, 194] width 618 height 388
click at [417, 346] on body "Toggle navigation Home Bank Account List Load By Website Group [OXPLAY] ZEUS138…" at bounding box center [309, 194] width 618 height 388
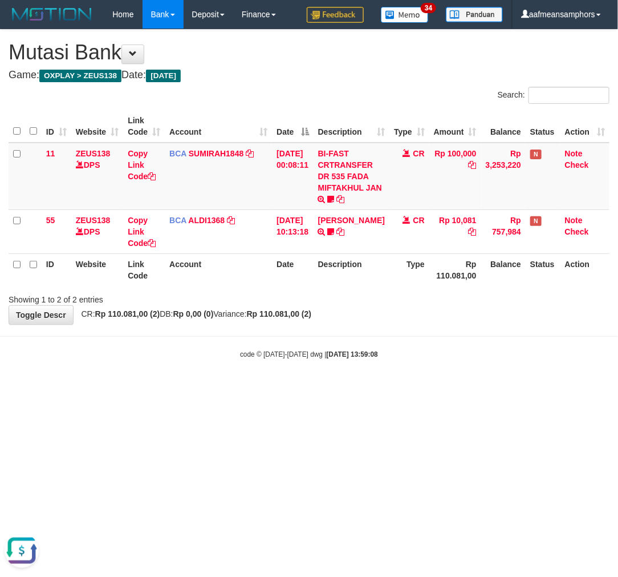
click at [417, 346] on body "Toggle navigation Home Bank Account List Load By Website Group [OXPLAY] ZEUS138…" at bounding box center [309, 194] width 618 height 388
click at [419, 342] on body "Toggle navigation Home Bank Account List Load By Website Group [OXPLAY] ZEUS138…" at bounding box center [309, 194] width 618 height 388
click at [400, 336] on hr at bounding box center [309, 336] width 618 height 1
click at [396, 336] on body "Toggle navigation Home Bank Account List Load By Website Group [OXPLAY] ZEUS138…" at bounding box center [309, 194] width 618 height 388
click at [385, 336] on body "Toggle navigation Home Bank Account List Load By Website Group [OXPLAY] ZEUS138…" at bounding box center [309, 194] width 618 height 388
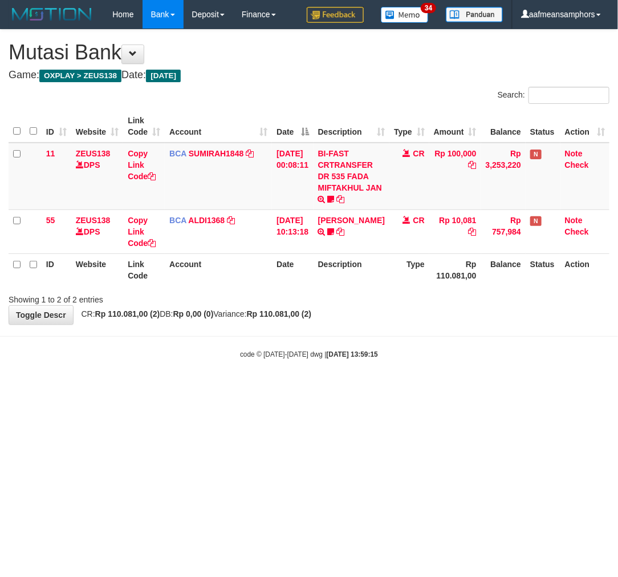
click at [383, 336] on hr at bounding box center [309, 336] width 618 height 1
click at [381, 338] on body "Toggle navigation Home Bank Account List Load By Website Group [OXPLAY] ZEUS138…" at bounding box center [309, 194] width 618 height 388
click at [388, 337] on body "Toggle navigation Home Bank Account List Load By Website Group [OXPLAY] ZEUS138…" at bounding box center [309, 194] width 618 height 388
click at [391, 334] on body "Toggle navigation Home Bank Account List Load By Website Group [OXPLAY] ZEUS138…" at bounding box center [309, 194] width 618 height 388
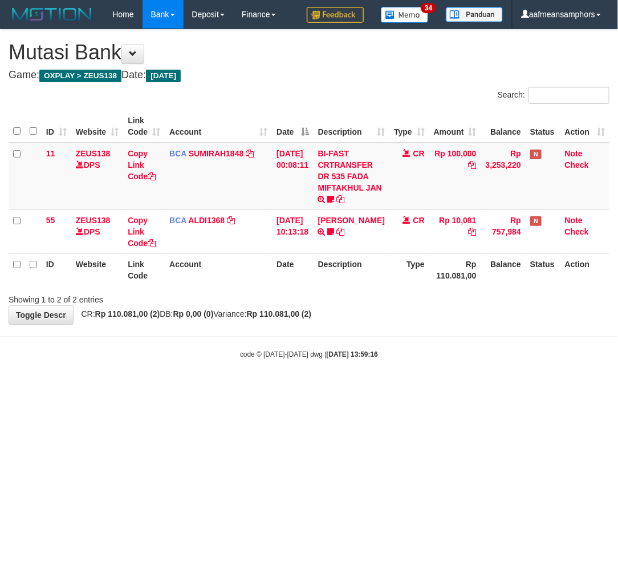
click at [389, 336] on body "Toggle navigation Home Bank Account List Load By Website Group [OXPLAY] ZEUS138…" at bounding box center [309, 194] width 618 height 388
drag, startPoint x: 0, startPoint y: 0, endPoint x: 375, endPoint y: 343, distance: 508.6
click at [375, 341] on body "Toggle navigation Home Bank Account List Load By Website Group [OXPLAY] ZEUS138…" at bounding box center [309, 194] width 618 height 388
click at [358, 319] on div "**********" at bounding box center [309, 177] width 618 height 294
click at [361, 320] on div "**********" at bounding box center [309, 177] width 618 height 294
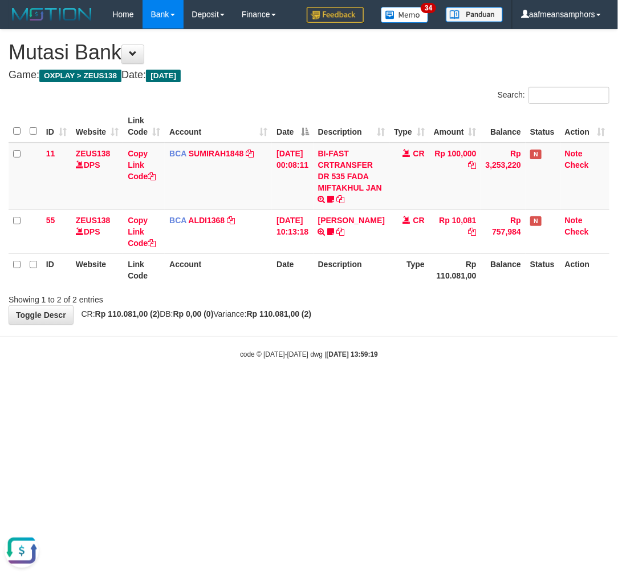
click at [457, 388] on html "Toggle navigation Home Bank Account List Load By Website Group [OXPLAY] ZEUS138…" at bounding box center [309, 194] width 618 height 388
click at [472, 388] on html "Toggle navigation Home Bank Account List Load By Website Group [OXPLAY] ZEUS138…" at bounding box center [309, 194] width 618 height 388
click at [452, 388] on html "Toggle navigation Home Bank Account List Load By Website Group [OXPLAY] ZEUS138…" at bounding box center [309, 194] width 618 height 388
click at [400, 388] on html "Toggle navigation Home Bank Account List Load By Website Group [OXPLAY] ZEUS138…" at bounding box center [309, 194] width 618 height 388
click at [403, 388] on html "Toggle navigation Home Bank Account List Load By Website Group [OXPLAY] ZEUS138…" at bounding box center [309, 194] width 618 height 388
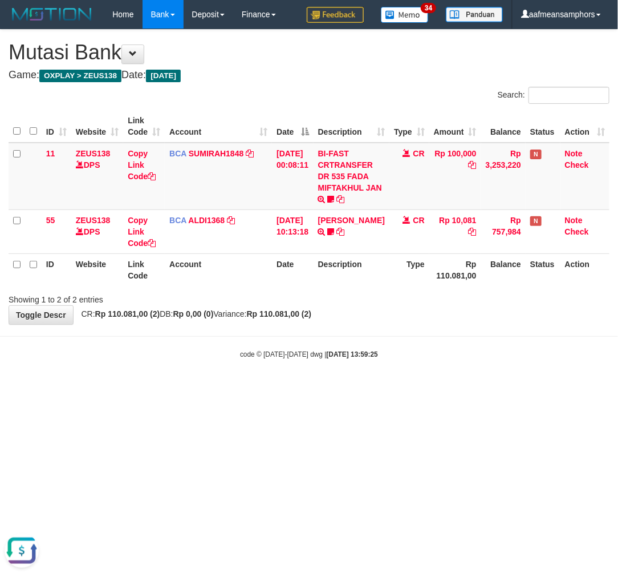
drag, startPoint x: 407, startPoint y: 463, endPoint x: 400, endPoint y: 463, distance: 6.3
click at [400, 388] on html "Toggle navigation Home Bank Account List Load By Website Group [OXPLAY] ZEUS138…" at bounding box center [309, 194] width 618 height 388
click at [405, 388] on html "Toggle navigation Home Bank Account List Load By Website Group [OXPLAY] ZEUS138…" at bounding box center [309, 194] width 618 height 388
click at [452, 388] on html "Toggle navigation Home Bank Account List Load By Website Group [OXPLAY] ZEUS138…" at bounding box center [309, 194] width 618 height 388
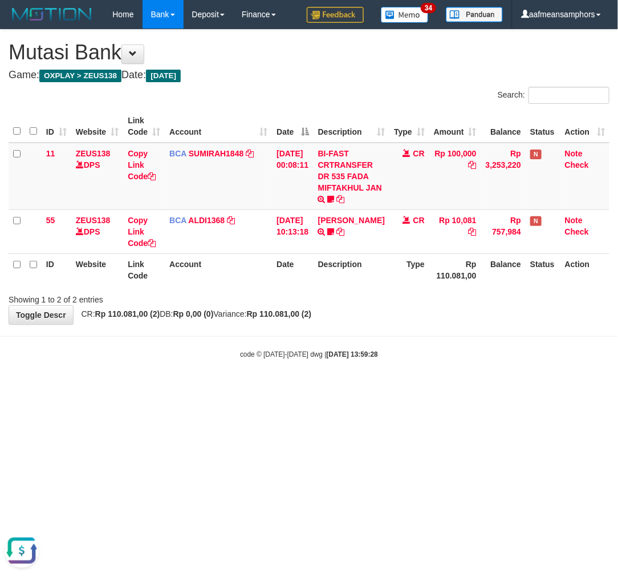
click at [443, 388] on html "Toggle navigation Home Bank Account List Load By Website Group [OXPLAY] ZEUS138…" at bounding box center [309, 194] width 618 height 388
click at [420, 388] on html "Toggle navigation Home Bank Account List Load By Website Group [OXPLAY] ZEUS138…" at bounding box center [309, 194] width 618 height 388
click at [415, 388] on html "Toggle navigation Home Bank Account List Load By Website Group [OXPLAY] ZEUS138…" at bounding box center [309, 194] width 618 height 388
click at [346, 388] on html "Toggle navigation Home Bank Account List Load By Website Group [OXPLAY] ZEUS138…" at bounding box center [309, 194] width 618 height 388
click at [345, 388] on html "Toggle navigation Home Bank Account List Load By Website Group [OXPLAY] ZEUS138…" at bounding box center [309, 194] width 618 height 388
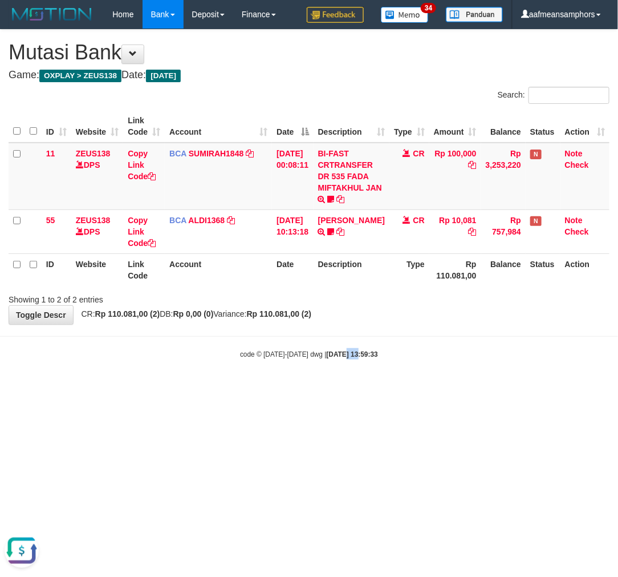
click at [348, 388] on html "Toggle navigation Home Bank Account List Load By Website Group [OXPLAY] ZEUS138…" at bounding box center [309, 194] width 618 height 388
click at [456, 388] on html "Toggle navigation Home Bank Account List Load By Website Group [OXPLAY] ZEUS138…" at bounding box center [309, 194] width 618 height 388
click at [449, 388] on html "Toggle navigation Home Bank Account List Load By Website Group [OXPLAY] ZEUS138…" at bounding box center [309, 194] width 618 height 388
click at [422, 388] on html "Toggle navigation Home Bank Account List Load By Website Group [OXPLAY] ZEUS138…" at bounding box center [309, 194] width 618 height 388
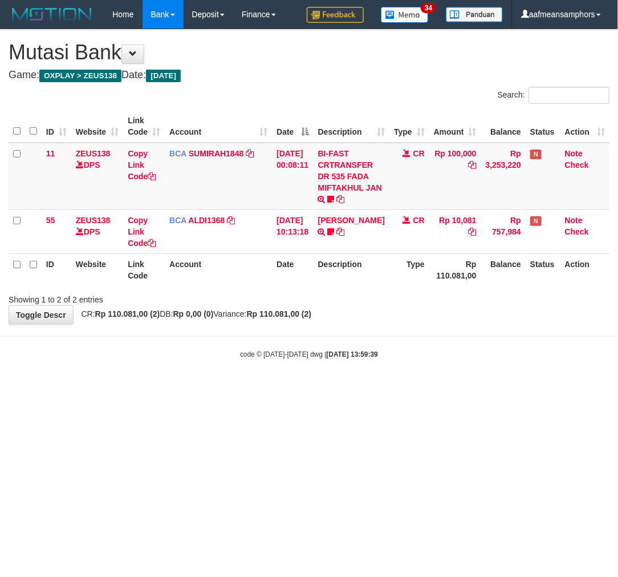
click at [421, 388] on html "Toggle navigation Home Bank Account List Load By Website Group [OXPLAY] ZEUS138…" at bounding box center [309, 194] width 618 height 388
click at [419, 388] on html "Toggle navigation Home Bank Account List Load By Website Group [OXPLAY] ZEUS138…" at bounding box center [309, 194] width 618 height 388
click at [418, 388] on html "Toggle navigation Home Bank Account List Load By Website Group [OXPLAY] ZEUS138…" at bounding box center [309, 194] width 618 height 388
drag, startPoint x: 419, startPoint y: 416, endPoint x: 411, endPoint y: 415, distance: 8.6
click at [411, 388] on html "Toggle navigation Home Bank Account List Load By Website Group [OXPLAY] ZEUS138…" at bounding box center [309, 194] width 618 height 388
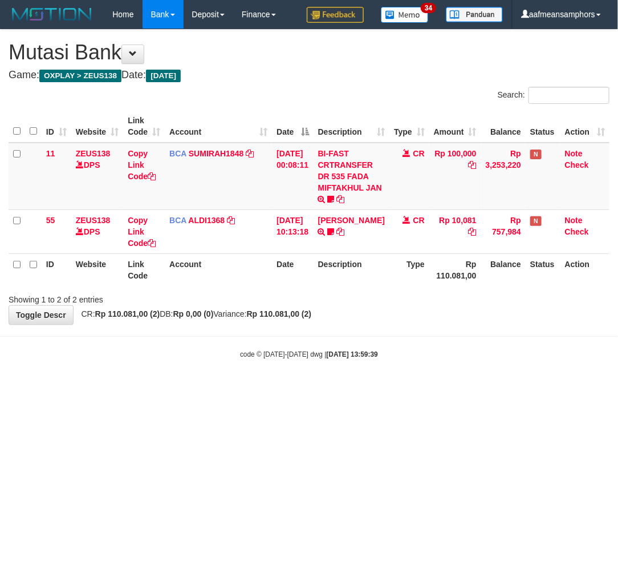
click at [403, 388] on html "Toggle navigation Home Bank Account List Load By Website Group [OXPLAY] ZEUS138…" at bounding box center [309, 194] width 618 height 388
click at [401, 388] on html "Toggle navigation Home Bank Account List Load By Website Group [OXPLAY] ZEUS138…" at bounding box center [309, 194] width 618 height 388
drag, startPoint x: 399, startPoint y: 411, endPoint x: 391, endPoint y: 412, distance: 8.6
click at [394, 388] on html "Toggle navigation Home Bank Account List Load By Website Group [OXPLAY] ZEUS138…" at bounding box center [309, 194] width 618 height 388
click at [389, 388] on html "Toggle navigation Home Bank Account List Load By Website Group [OXPLAY] ZEUS138…" at bounding box center [309, 194] width 618 height 388
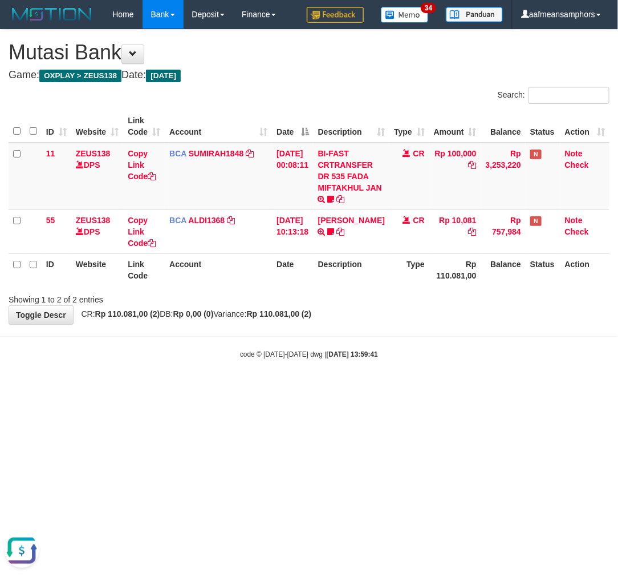
click at [449, 388] on html "Toggle navigation Home Bank Account List Load By Website Group [OXPLAY] ZEUS138…" at bounding box center [309, 194] width 618 height 388
click at [447, 388] on html "Toggle navigation Home Bank Account List Load By Website Group [OXPLAY] ZEUS138…" at bounding box center [309, 194] width 618 height 388
click at [446, 388] on html "Toggle navigation Home Bank Account List Load By Website Group [OXPLAY] ZEUS138…" at bounding box center [309, 194] width 618 height 388
click at [415, 388] on html "Toggle navigation Home Bank Account List Load By Website Group [OXPLAY] ZEUS138…" at bounding box center [309, 194] width 618 height 388
click at [395, 388] on html "Toggle navigation Home Bank Account List Load By Website Group [OXPLAY] ZEUS138…" at bounding box center [309, 194] width 618 height 388
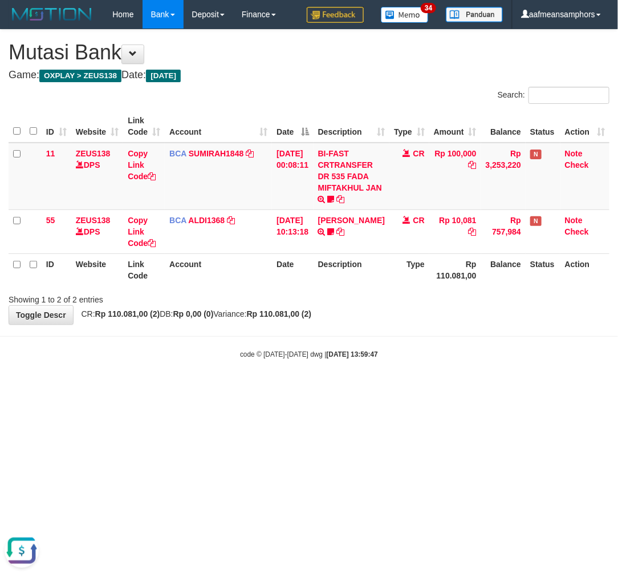
drag, startPoint x: 395, startPoint y: 415, endPoint x: 401, endPoint y: 399, distance: 16.6
click at [397, 388] on html "Toggle navigation Home Bank Account List Load By Website Group [OXPLAY] ZEUS138…" at bounding box center [309, 194] width 618 height 388
click at [411, 388] on html "Toggle navigation Home Bank Account List Load By Website Group [OXPLAY] ZEUS138…" at bounding box center [309, 194] width 618 height 388
click at [413, 388] on html "Toggle navigation Home Bank Account List Load By Website Group [OXPLAY] ZEUS138…" at bounding box center [309, 194] width 618 height 388
click at [398, 388] on html "Toggle navigation Home Bank Account List Load By Website Group [OXPLAY] ZEUS138…" at bounding box center [309, 194] width 618 height 388
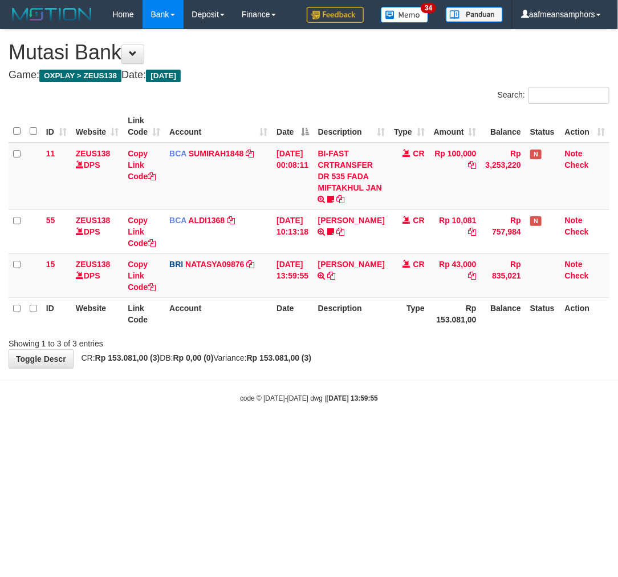
click at [390, 397] on div "code © [DATE]-[DATE] dwg | [DATE] 13:59:55" at bounding box center [309, 397] width 618 height 11
click at [336, 274] on icon at bounding box center [332, 275] width 8 height 8
drag, startPoint x: 395, startPoint y: 443, endPoint x: 551, endPoint y: 420, distance: 157.9
click at [392, 432] on html "Toggle navigation Home Bank Account List Load By Website Group [OXPLAY] ZEUS138…" at bounding box center [309, 216] width 618 height 432
click at [388, 412] on body "Toggle navigation Home Bank Account List Load By Website Group [OXPLAY] ZEUS138…" at bounding box center [309, 216] width 618 height 432
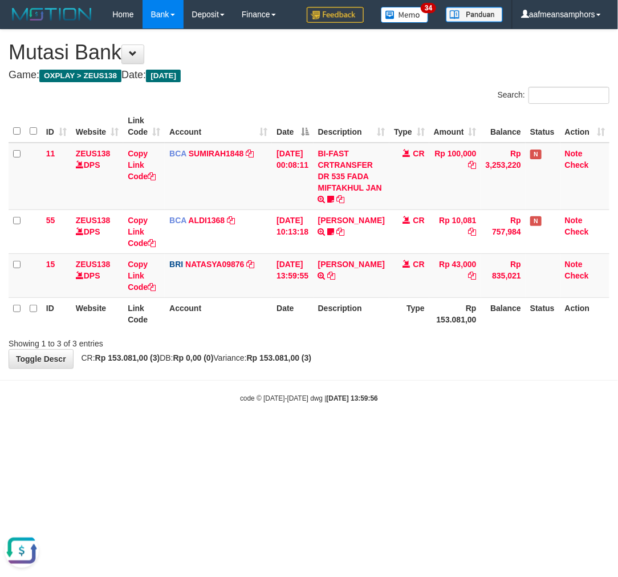
click at [389, 419] on body "Toggle navigation Home Bank Account List Load By Website Group [OXPLAY] ZEUS138…" at bounding box center [309, 216] width 618 height 432
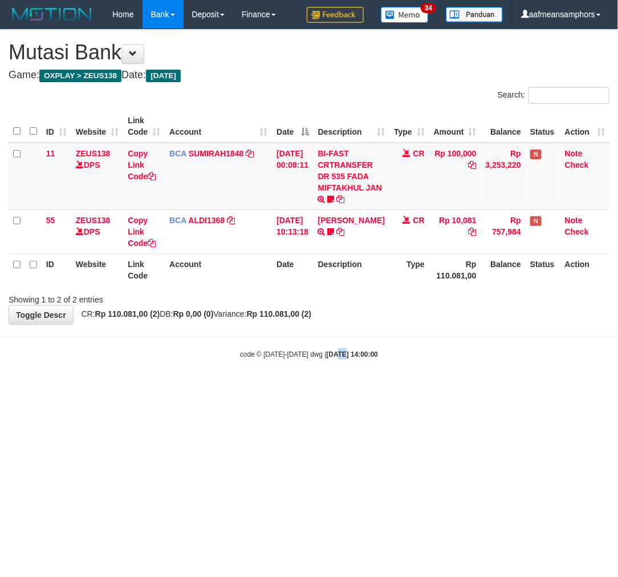
drag, startPoint x: 332, startPoint y: 428, endPoint x: 326, endPoint y: 431, distance: 7.2
click at [326, 388] on html "Toggle navigation Home Bank Account List Load By Website Group [OXPLAY] ZEUS138…" at bounding box center [309, 194] width 618 height 388
click at [339, 388] on html "Toggle navigation Home Bank Account List Load By Website Group [OXPLAY] ZEUS138…" at bounding box center [309, 194] width 618 height 388
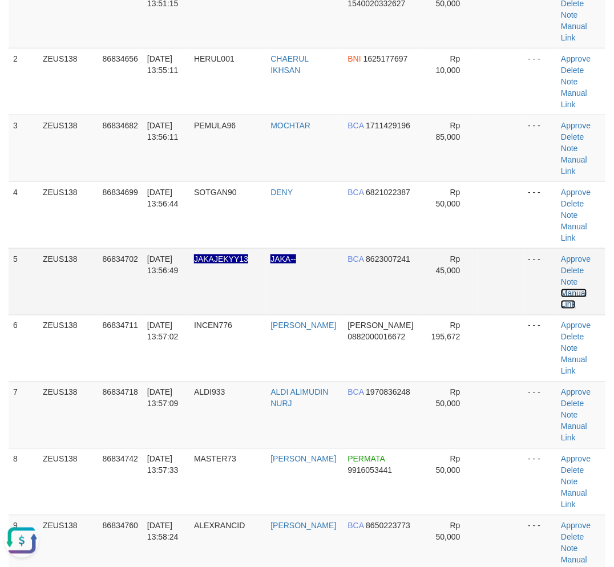
click at [568, 289] on link "Manual Link" at bounding box center [574, 299] width 26 height 21
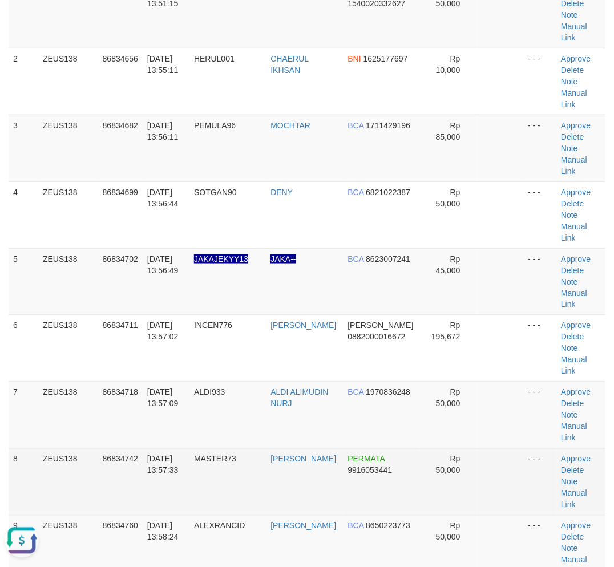
click at [143, 505] on td "[DATE] 13:57:33" at bounding box center [166, 481] width 47 height 67
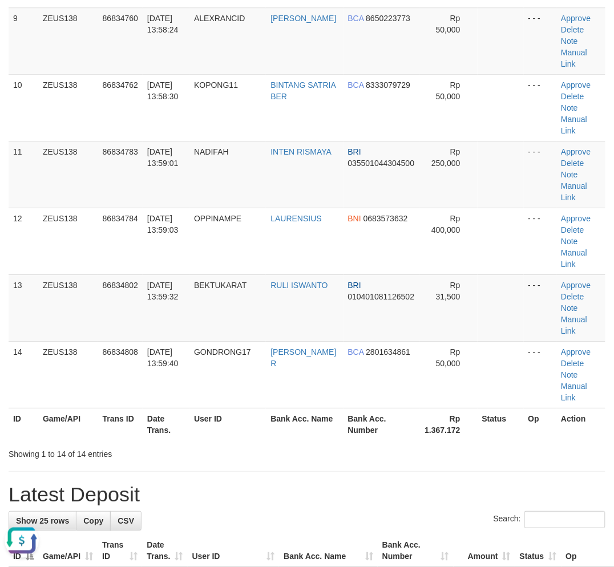
click at [358, 452] on div "Showing 1 to 14 of 14 entries" at bounding box center [307, 452] width 614 height 16
click at [267, 478] on div "**********" at bounding box center [307, 408] width 614 height 2095
click at [267, 479] on div "**********" at bounding box center [307, 408] width 614 height 2095
drag, startPoint x: 247, startPoint y: 489, endPoint x: 75, endPoint y: 469, distance: 173.4
click at [246, 491] on h1 "Latest Deposit" at bounding box center [307, 494] width 597 height 23
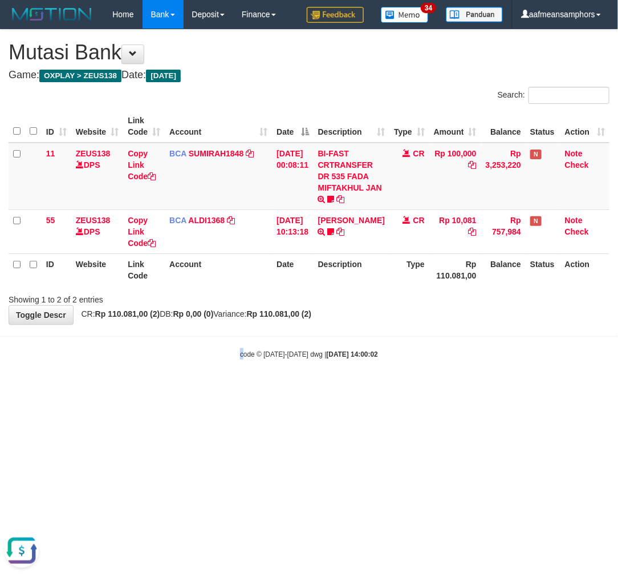
drag, startPoint x: 238, startPoint y: 373, endPoint x: 281, endPoint y: 363, distance: 43.9
click at [238, 373] on body "Toggle navigation Home Bank Account List Load By Website Group [OXPLAY] ZEUS138…" at bounding box center [309, 194] width 618 height 388
click at [298, 363] on body "Toggle navigation Home Bank Account List Load By Website Group [OXPLAY] ZEUS138…" at bounding box center [309, 194] width 618 height 388
click at [378, 375] on body "Toggle navigation Home Bank Account List Load By Website Group [OXPLAY] ZEUS138…" at bounding box center [309, 194] width 618 height 388
click at [377, 374] on body "Toggle navigation Home Bank Account List Load By Website Group [OXPLAY] ZEUS138…" at bounding box center [309, 194] width 618 height 388
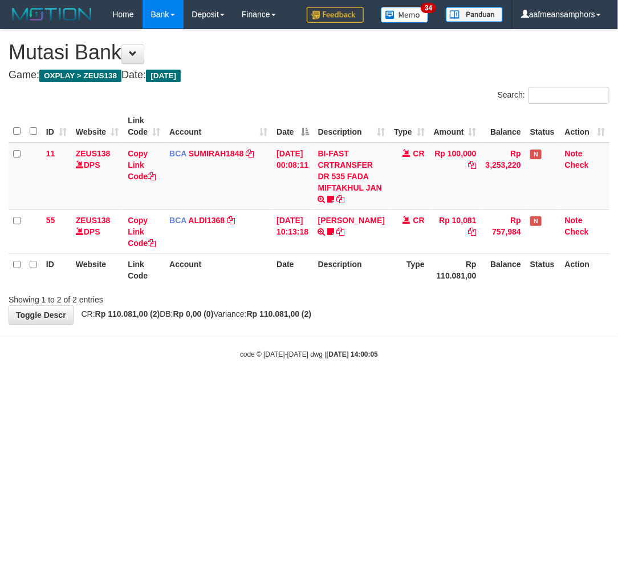
click at [371, 374] on body "Toggle navigation Home Bank Account List Load By Website Group [OXPLAY] ZEUS138…" at bounding box center [309, 194] width 618 height 388
drag, startPoint x: 370, startPoint y: 374, endPoint x: 380, endPoint y: 371, distance: 10.7
click at [371, 374] on body "Toggle navigation Home Bank Account List Load By Website Group [OXPLAY] ZEUS138…" at bounding box center [309, 194] width 618 height 388
click at [380, 372] on body "Toggle navigation Home Bank Account List Load By Website Group [OXPLAY] ZEUS138…" at bounding box center [309, 194] width 618 height 388
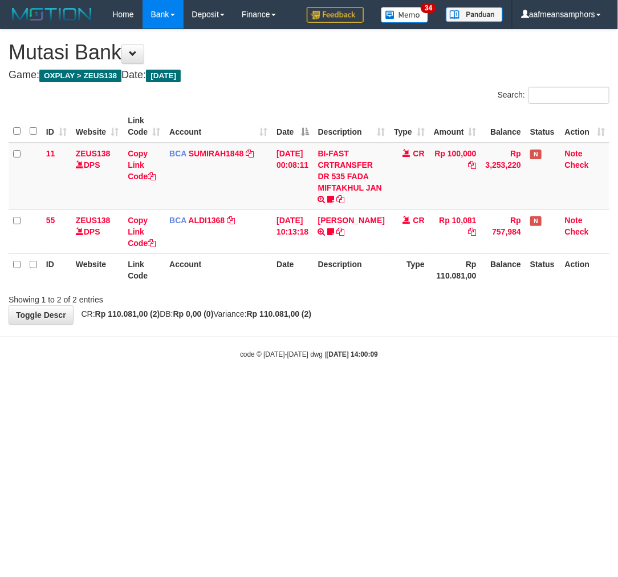
click at [382, 371] on body "Toggle navigation Home Bank Account List Load By Website Group [OXPLAY] ZEUS138…" at bounding box center [309, 194] width 618 height 388
click at [381, 371] on body "Toggle navigation Home Bank Account List Load By Website Group [OXPLAY] ZEUS138…" at bounding box center [309, 194] width 618 height 388
click at [384, 374] on body "Toggle navigation Home Bank Account List Load By Website Group [OXPLAY] ZEUS138…" at bounding box center [309, 194] width 618 height 388
click at [371, 374] on body "Toggle navigation Home Bank Account List Load By Website Group [OXPLAY] ZEUS138…" at bounding box center [309, 194] width 618 height 388
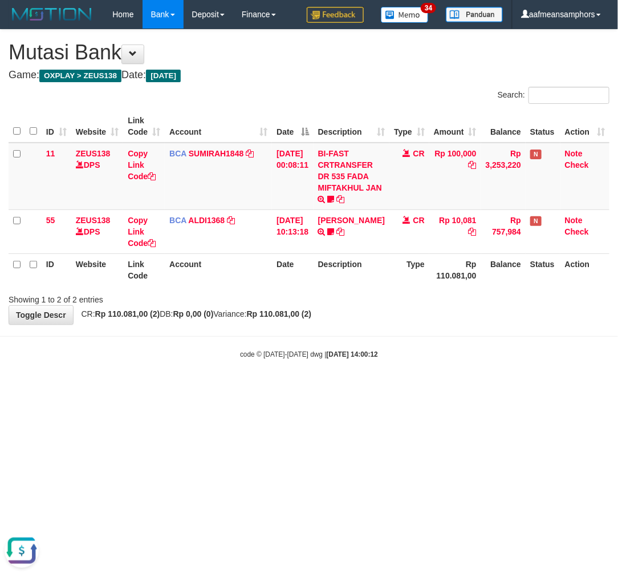
click at [379, 388] on html "Toggle navigation Home Bank Account List Load By Website Group [OXPLAY] ZEUS138…" at bounding box center [309, 194] width 618 height 388
click at [394, 388] on html "Toggle navigation Home Bank Account List Load By Website Group [OXPLAY] ZEUS138…" at bounding box center [309, 194] width 618 height 388
click at [407, 388] on html "Toggle navigation Home Bank Account List Load By Website Group [OXPLAY] ZEUS138…" at bounding box center [309, 194] width 618 height 388
click at [388, 388] on html "Toggle navigation Home Bank Account List Load By Website Group [OXPLAY] ZEUS138…" at bounding box center [309, 194] width 618 height 388
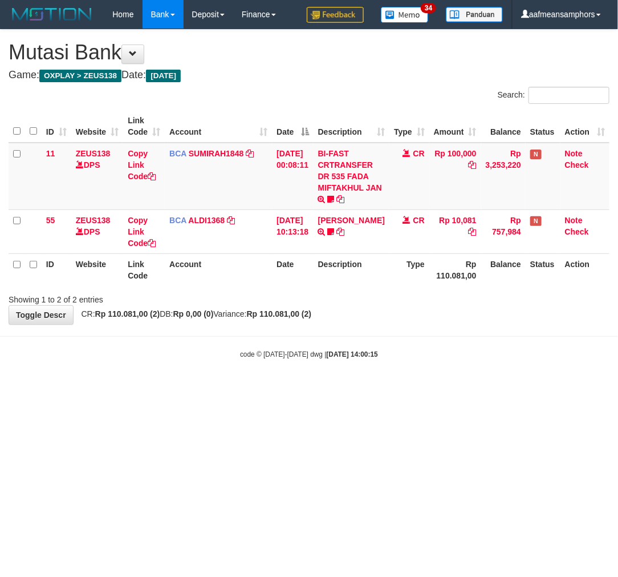
click at [381, 388] on html "Toggle navigation Home Bank Account List Load By Website Group [OXPLAY] ZEUS138…" at bounding box center [309, 194] width 618 height 388
drag, startPoint x: 360, startPoint y: 408, endPoint x: 356, endPoint y: 420, distance: 12.8
click at [358, 388] on html "Toggle navigation Home Bank Account List Load By Website Group [OXPLAY] ZEUS138…" at bounding box center [309, 194] width 618 height 388
click at [350, 388] on html "Toggle navigation Home Bank Account List Load By Website Group [OXPLAY] ZEUS138…" at bounding box center [309, 194] width 618 height 388
click at [438, 388] on html "Toggle navigation Home Bank Account List Load By Website Group [OXPLAY] ZEUS138…" at bounding box center [309, 194] width 618 height 388
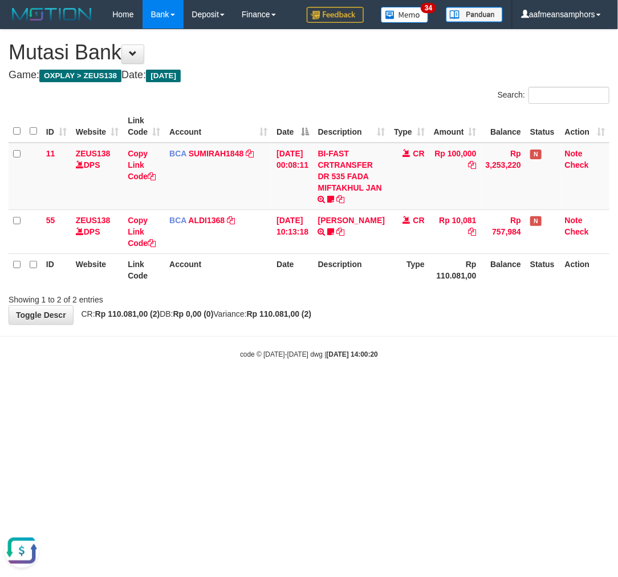
drag, startPoint x: 438, startPoint y: 421, endPoint x: 441, endPoint y: 413, distance: 8.5
click at [440, 388] on html "Toggle navigation Home Bank Account List Load By Website Group [OXPLAY] ZEUS138…" at bounding box center [309, 194] width 618 height 388
click at [366, 388] on html "Toggle navigation Home Bank Account List Load By Website Group [OXPLAY] ZEUS138…" at bounding box center [309, 194] width 618 height 388
click at [367, 388] on html "Toggle navigation Home Bank Account List Load By Website Group [OXPLAY] ZEUS138…" at bounding box center [309, 194] width 618 height 388
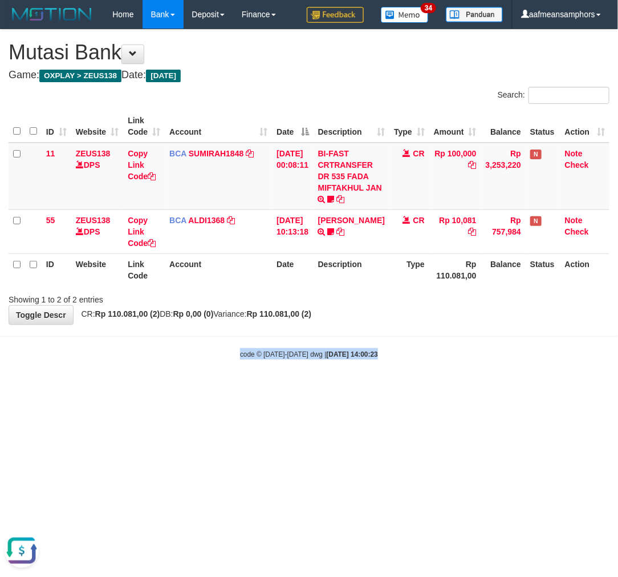
drag, startPoint x: 413, startPoint y: 440, endPoint x: 405, endPoint y: 436, distance: 8.4
click at [412, 388] on html "Toggle navigation Home Bank Account List Load By Website Group [OXPLAY] ZEUS138…" at bounding box center [309, 194] width 618 height 388
click at [320, 388] on html "Toggle navigation Home Bank Account List Load By Website Group [OXPLAY] ZEUS138…" at bounding box center [309, 194] width 618 height 388
click at [298, 388] on html "Toggle navigation Home Bank Account List Load By Website Group [OXPLAY] ZEUS138…" at bounding box center [309, 194] width 618 height 388
click at [294, 388] on html "Toggle navigation Home Bank Account List Load By Website Group [OXPLAY] ZEUS138…" at bounding box center [309, 194] width 618 height 388
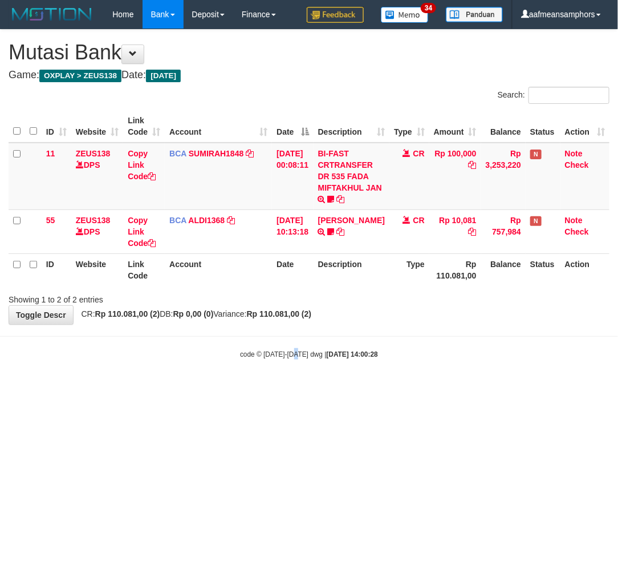
drag, startPoint x: 0, startPoint y: 0, endPoint x: 295, endPoint y: 391, distance: 489.4
click at [295, 388] on html "Toggle navigation Home Bank Account List Load By Website Group [OXPLAY] ZEUS138…" at bounding box center [309, 194] width 618 height 388
click at [297, 388] on html "Toggle navigation Home Bank Account List Load By Website Group [OXPLAY] ZEUS138…" at bounding box center [309, 194] width 618 height 388
click at [294, 388] on html "Toggle navigation Home Bank Account List Load By Website Group [OXPLAY] ZEUS138…" at bounding box center [309, 194] width 618 height 388
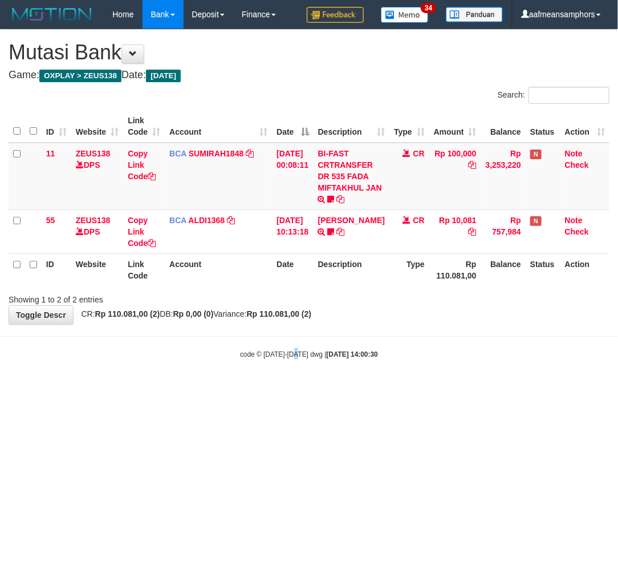
click at [294, 388] on html "Toggle navigation Home Bank Account List Load By Website Group [OXPLAY] ZEUS138…" at bounding box center [309, 194] width 618 height 388
click at [306, 388] on html "Toggle navigation Home Bank Account List Load By Website Group [OXPLAY] ZEUS138…" at bounding box center [309, 194] width 618 height 388
click at [305, 388] on html "Toggle navigation Home Bank Account List Load By Website Group [OXPLAY] ZEUS138…" at bounding box center [309, 194] width 618 height 388
click at [302, 388] on html "Toggle navigation Home Bank Account List Load By Website Group [OXPLAY] ZEUS138…" at bounding box center [309, 194] width 618 height 388
click at [293, 388] on html "Toggle navigation Home Bank Account List Load By Website Group [OXPLAY] ZEUS138…" at bounding box center [309, 194] width 618 height 388
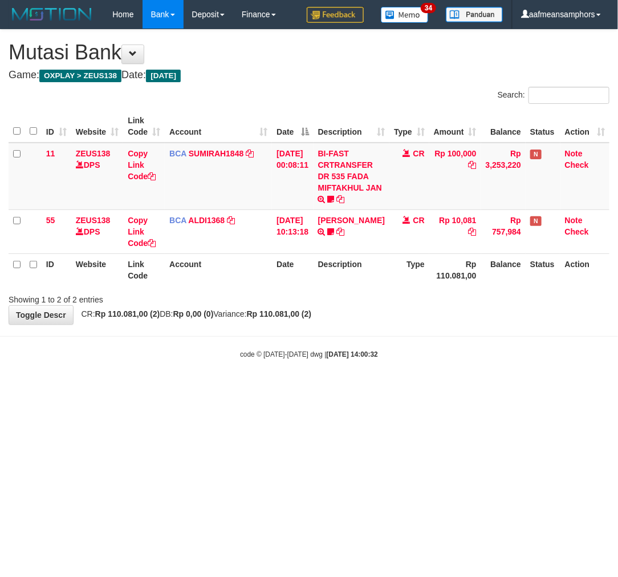
click at [301, 388] on html "Toggle navigation Home Bank Account List Load By Website Group [OXPLAY] ZEUS138…" at bounding box center [309, 194] width 618 height 388
click at [313, 388] on html "Toggle navigation Home Bank Account List Load By Website Group [OXPLAY] ZEUS138…" at bounding box center [309, 194] width 618 height 388
click at [323, 388] on html "Toggle navigation Home Bank Account List Load By Website Group [OXPLAY] ZEUS138…" at bounding box center [309, 194] width 618 height 388
click at [322, 388] on html "Toggle navigation Home Bank Account List Load By Website Group [OXPLAY] ZEUS138…" at bounding box center [309, 194] width 618 height 388
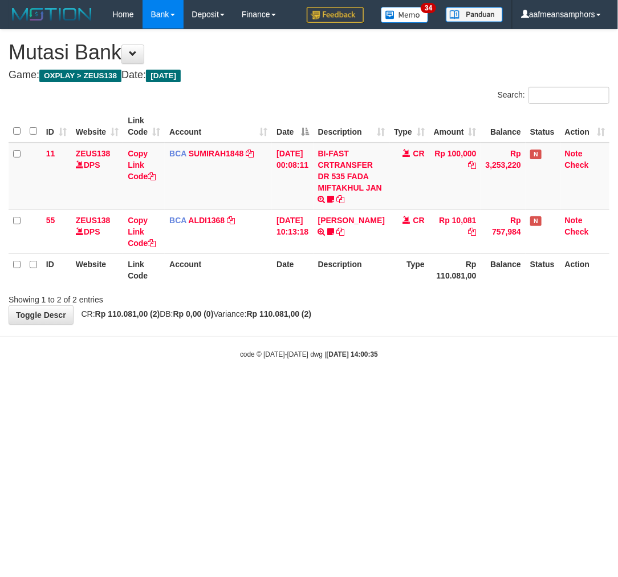
click at [316, 388] on html "Toggle navigation Home Bank Account List Load By Website Group [OXPLAY] ZEUS138…" at bounding box center [309, 194] width 618 height 388
click at [317, 388] on html "Toggle navigation Home Bank Account List Load By Website Group [OXPLAY] ZEUS138…" at bounding box center [309, 194] width 618 height 388
click at [313, 388] on html "Toggle navigation Home Bank Account List Load By Website Group [OXPLAY] ZEUS138…" at bounding box center [309, 194] width 618 height 388
click at [314, 388] on html "Toggle navigation Home Bank Account List Load By Website Group [OXPLAY] ZEUS138…" at bounding box center [309, 194] width 618 height 388
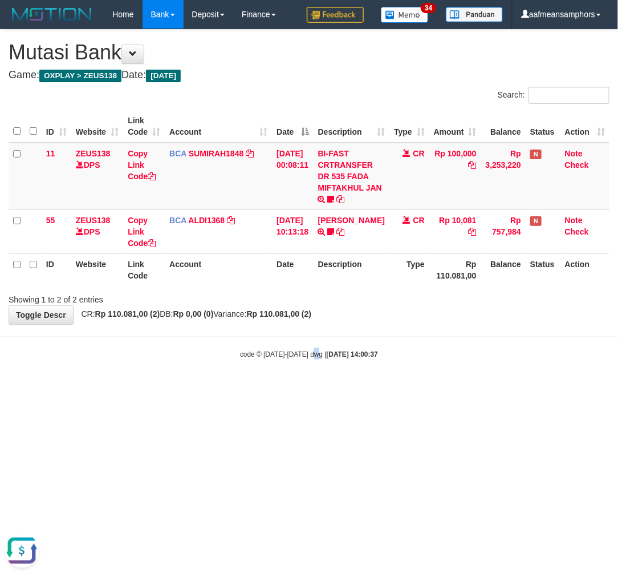
click at [314, 388] on html "Toggle navigation Home Bank Account List Load By Website Group [OXPLAY] ZEUS138…" at bounding box center [309, 194] width 618 height 388
click at [318, 387] on body "Toggle navigation Home Bank Account List Load By Website Group [OXPLAY] ZEUS138…" at bounding box center [309, 194] width 618 height 388
click at [311, 388] on html "Toggle navigation Home Bank Account List Load By Website Group [OXPLAY] ZEUS138…" at bounding box center [309, 194] width 618 height 388
click at [311, 386] on body "Toggle navigation Home Bank Account List Load By Website Group [OXPLAY] ZEUS138…" at bounding box center [309, 194] width 618 height 388
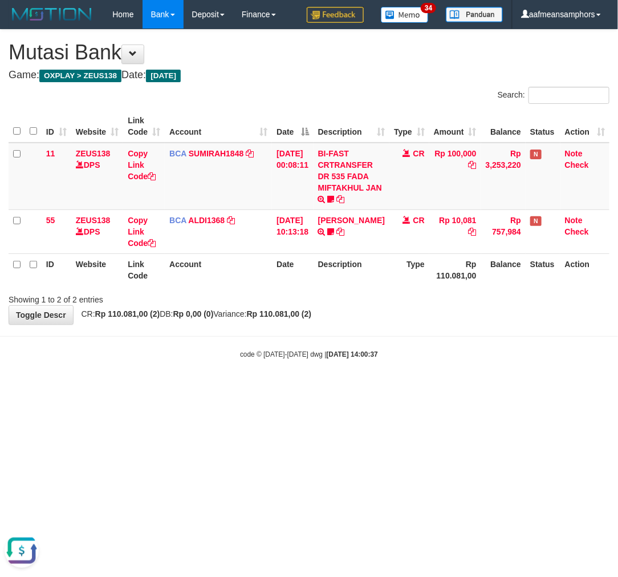
click at [305, 388] on html "Toggle navigation Home Bank Account List Load By Website Group [OXPLAY] ZEUS138…" at bounding box center [309, 194] width 618 height 388
click at [307, 388] on html "Toggle navigation Home Bank Account List Load By Website Group [OXPLAY] ZEUS138…" at bounding box center [309, 194] width 618 height 388
click at [314, 388] on html "Toggle navigation Home Bank Account List Load By Website Group [OXPLAY] ZEUS138…" at bounding box center [309, 194] width 618 height 388
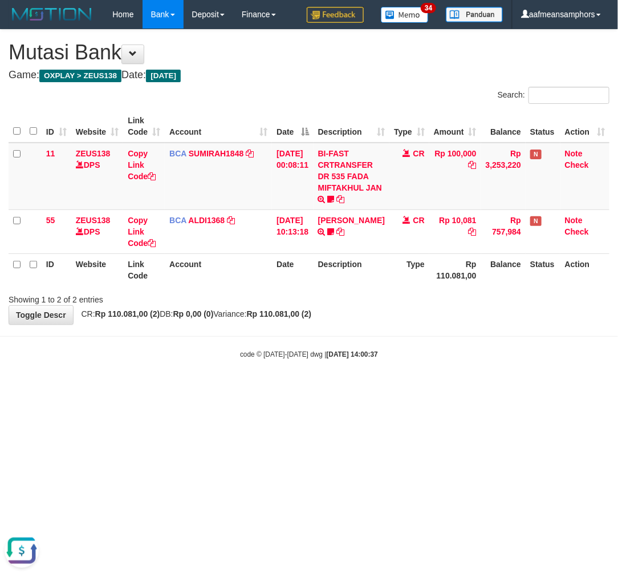
click at [328, 388] on html "Toggle navigation Home Bank Account List Load By Website Group [OXPLAY] ZEUS138…" at bounding box center [309, 194] width 618 height 388
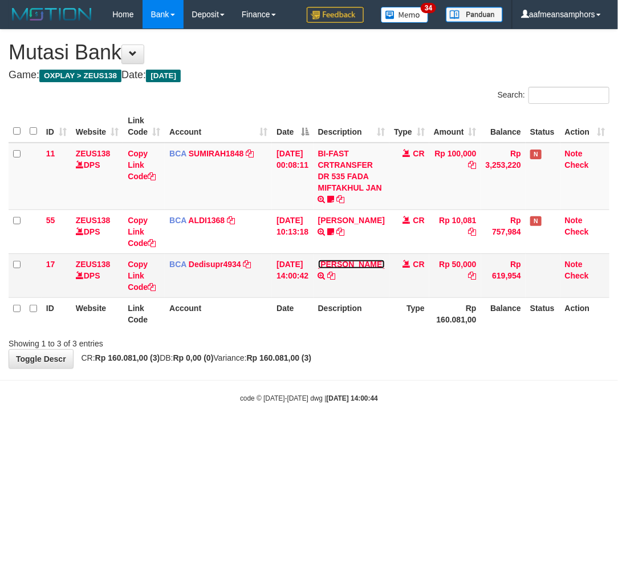
drag, startPoint x: 339, startPoint y: 274, endPoint x: 346, endPoint y: 278, distance: 7.9
click at [339, 269] on link "[PERSON_NAME]" at bounding box center [351, 263] width 67 height 9
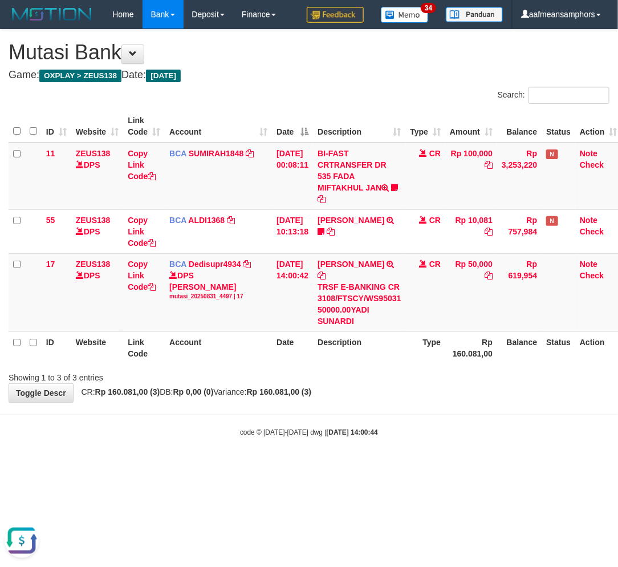
click at [345, 412] on body "Toggle navigation Home Bank Account List Load By Website Group [OXPLAY] ZEUS138…" at bounding box center [309, 233] width 618 height 466
click at [362, 389] on div "**********" at bounding box center [309, 216] width 618 height 372
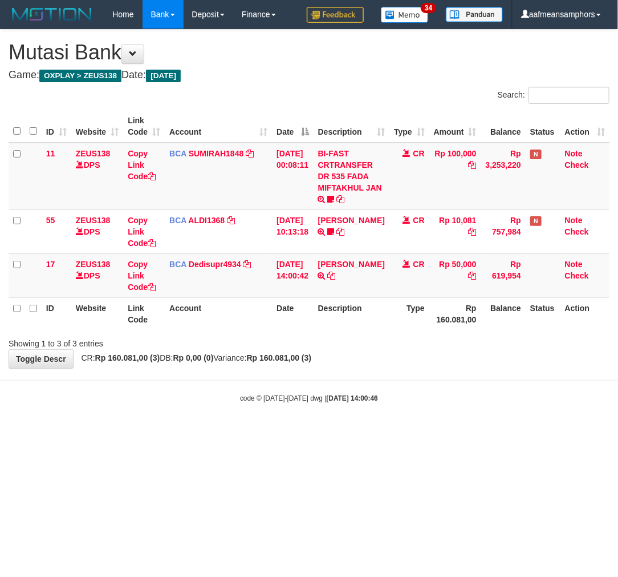
click at [361, 383] on body "Toggle navigation Home Bank Account List Load By Website Group [OXPLAY] ZEUS138…" at bounding box center [309, 216] width 618 height 432
click at [354, 387] on body "Toggle navigation Home Bank Account List Load By Website Group [OXPLAY] ZEUS138…" at bounding box center [309, 216] width 618 height 432
click at [358, 381] on body "Toggle navigation Home Bank Account List Load By Website Group [OXPLAY] ZEUS138…" at bounding box center [309, 216] width 618 height 432
click at [357, 381] on body "Toggle navigation Home Bank Account List Load By Website Group [OXPLAY] ZEUS138…" at bounding box center [309, 216] width 618 height 432
click at [360, 372] on body "Toggle navigation Home Bank Account List Load By Website Group [OXPLAY] ZEUS138…" at bounding box center [309, 216] width 618 height 432
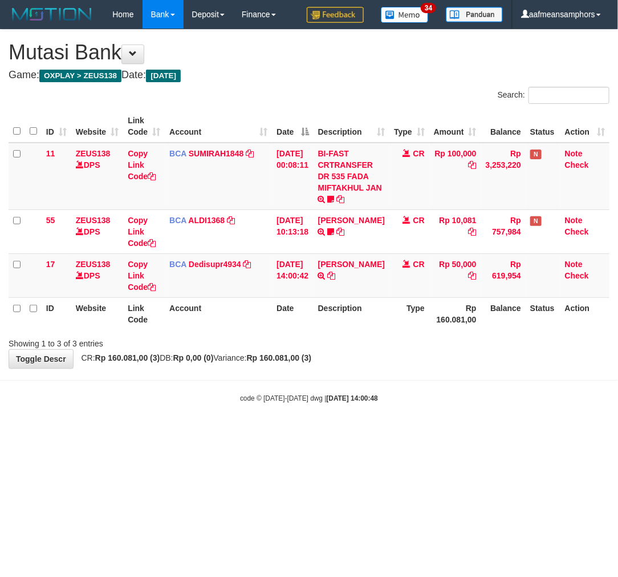
drag, startPoint x: 0, startPoint y: 0, endPoint x: 367, endPoint y: 359, distance: 513.4
click at [366, 362] on div "**********" at bounding box center [309, 199] width 618 height 338
click at [365, 355] on div "**********" at bounding box center [309, 199] width 618 height 338
click at [362, 354] on div "**********" at bounding box center [309, 199] width 618 height 338
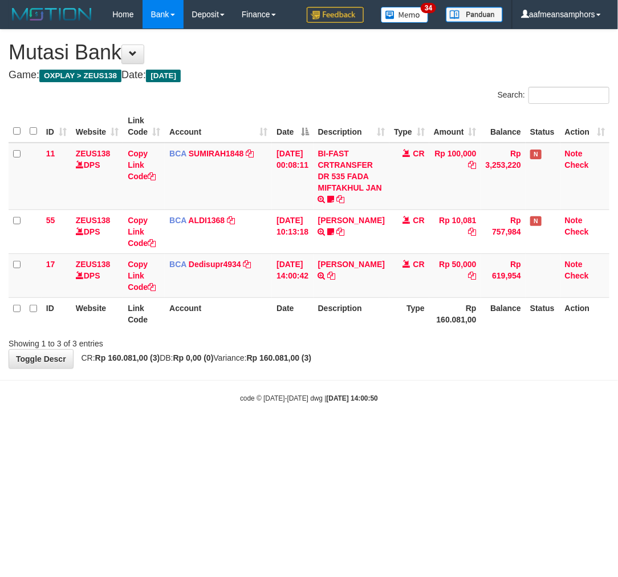
click at [363, 355] on div "**********" at bounding box center [309, 199] width 618 height 338
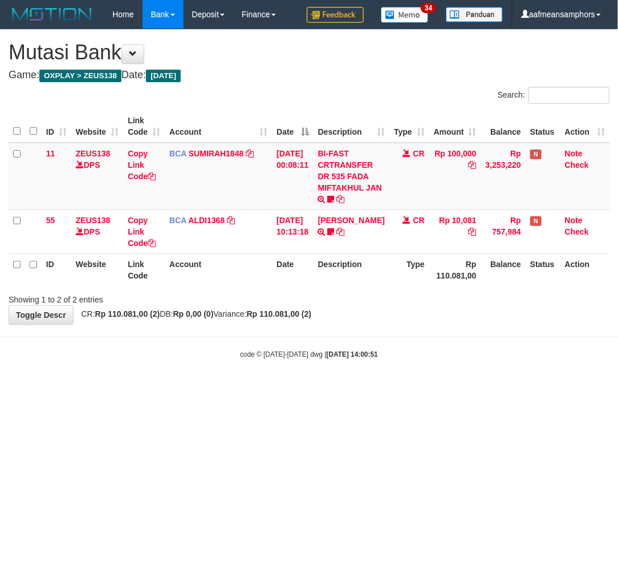
drag, startPoint x: 0, startPoint y: 0, endPoint x: 363, endPoint y: 358, distance: 509.7
click at [360, 356] on strong "2025/08/31 14:00:51" at bounding box center [352, 354] width 51 height 8
click at [367, 351] on strong "2025/08/31 14:00:51" at bounding box center [352, 354] width 51 height 8
click at [356, 352] on strong "2025/08/31 14:00:51" at bounding box center [352, 354] width 51 height 8
click at [359, 351] on strong "2025/08/31 14:00:51" at bounding box center [352, 354] width 51 height 8
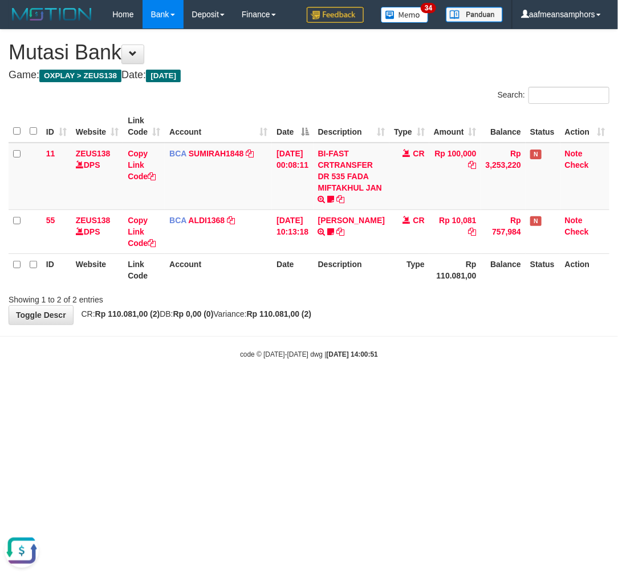
click at [420, 344] on body "Toggle navigation Home Bank Account List Load By Website Group [OXPLAY] ZEUS138…" at bounding box center [309, 194] width 618 height 388
click at [335, 388] on html "Toggle navigation Home Bank Account List Load By Website Group [OXPLAY] ZEUS138…" at bounding box center [309, 194] width 618 height 388
drag, startPoint x: 332, startPoint y: 426, endPoint x: 334, endPoint y: 416, distance: 9.8
click at [333, 388] on html "Toggle navigation Home Bank Account List Load By Website Group [OXPLAY] ZEUS138…" at bounding box center [309, 194] width 618 height 388
click at [373, 318] on div "**********" at bounding box center [309, 177] width 618 height 294
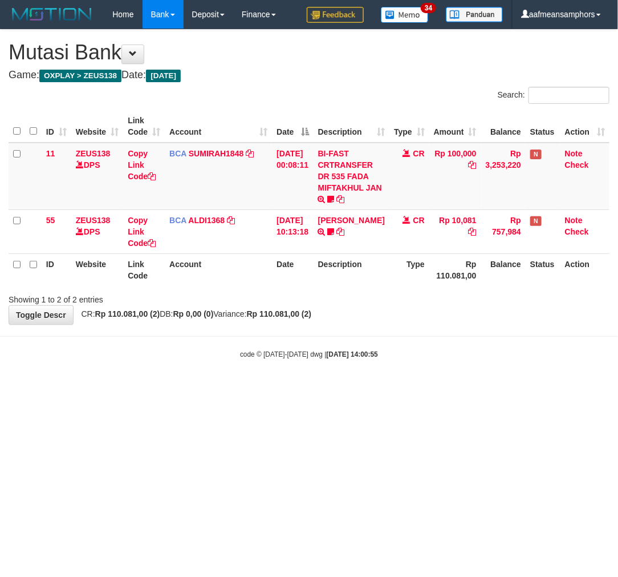
click at [335, 388] on html "Toggle navigation Home Bank Account List Load By Website Group [OXPLAY] ZEUS138…" at bounding box center [309, 194] width 618 height 388
click at [310, 388] on html "Toggle navigation Home Bank Account List Load By Website Group [OXPLAY] ZEUS138…" at bounding box center [309, 194] width 618 height 388
click at [309, 388] on html "Toggle navigation Home Bank Account List Load By Website Group [OXPLAY] ZEUS138…" at bounding box center [309, 194] width 618 height 388
click at [308, 388] on html "Toggle navigation Home Bank Account List Load By Website Group [OXPLAY] ZEUS138…" at bounding box center [309, 194] width 618 height 388
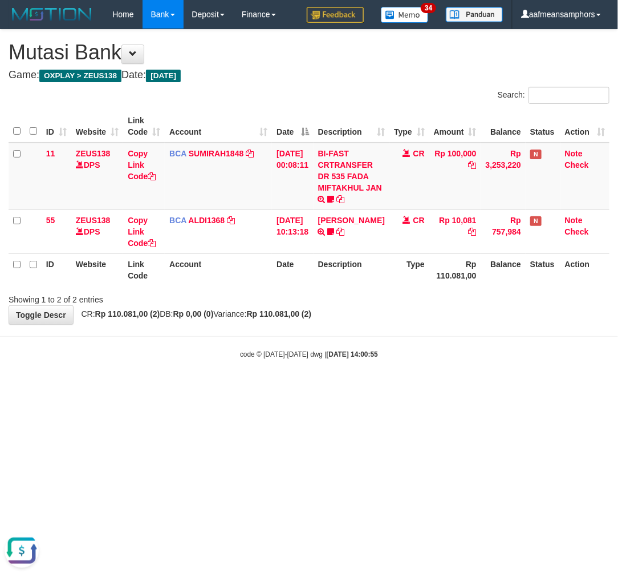
click at [339, 388] on html "Toggle navigation Home Bank Account List Load By Website Group [OXPLAY] ZEUS138…" at bounding box center [309, 194] width 618 height 388
click at [349, 388] on html "Toggle navigation Home Bank Account List Load By Website Group [OXPLAY] ZEUS138…" at bounding box center [309, 194] width 618 height 388
click at [384, 388] on html "Toggle navigation Home Bank Account List Load By Website Group [OXPLAY] ZEUS138…" at bounding box center [309, 194] width 618 height 388
click at [394, 388] on html "Toggle navigation Home Bank Account List Load By Website Group [OXPLAY] ZEUS138…" at bounding box center [309, 194] width 618 height 388
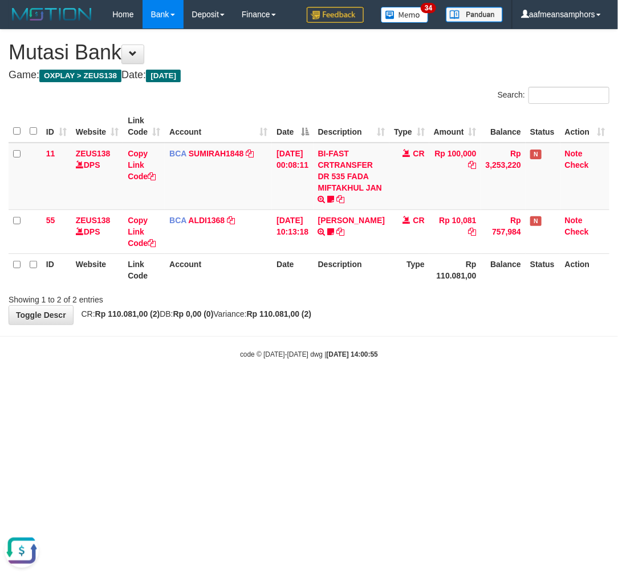
click at [394, 388] on html "Toggle navigation Home Bank Account List Load By Website Group [OXPLAY] ZEUS138…" at bounding box center [309, 194] width 618 height 388
click at [294, 388] on html "Toggle navigation Home Bank Account List Load By Website Group [OXPLAY] ZEUS138…" at bounding box center [309, 194] width 618 height 388
click at [315, 388] on html "Toggle navigation Home Bank Account List Load By Website Group [OXPLAY] ZEUS138…" at bounding box center [309, 194] width 618 height 388
click at [314, 388] on html "Toggle navigation Home Bank Account List Load By Website Group [OXPLAY] ZEUS138…" at bounding box center [309, 194] width 618 height 388
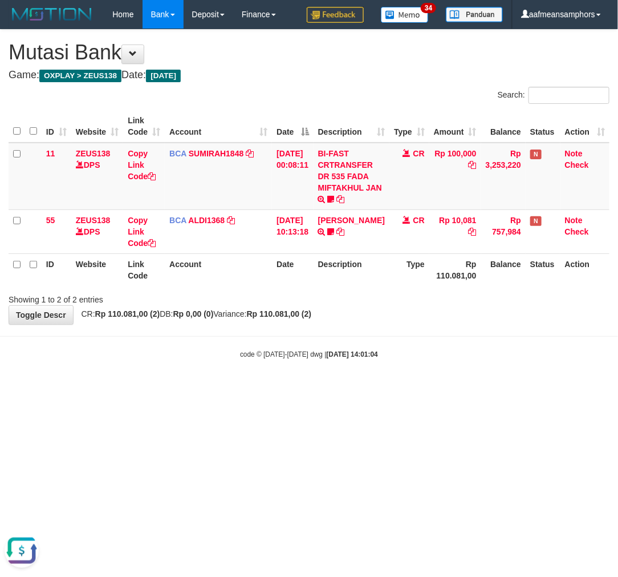
click at [318, 388] on html "Toggle navigation Home Bank Account List Load By Website Group [OXPLAY] ZEUS138…" at bounding box center [309, 194] width 618 height 388
click at [323, 388] on html "Toggle navigation Home Bank Account List Load By Website Group [OXPLAY] ZEUS138…" at bounding box center [309, 194] width 618 height 388
click at [324, 388] on html "Toggle navigation Home Bank Account List Load By Website Group [OXPLAY] ZEUS138…" at bounding box center [309, 194] width 618 height 388
click at [338, 388] on html "Toggle navigation Home Bank Account List Load By Website Group [OXPLAY] ZEUS138…" at bounding box center [309, 194] width 618 height 388
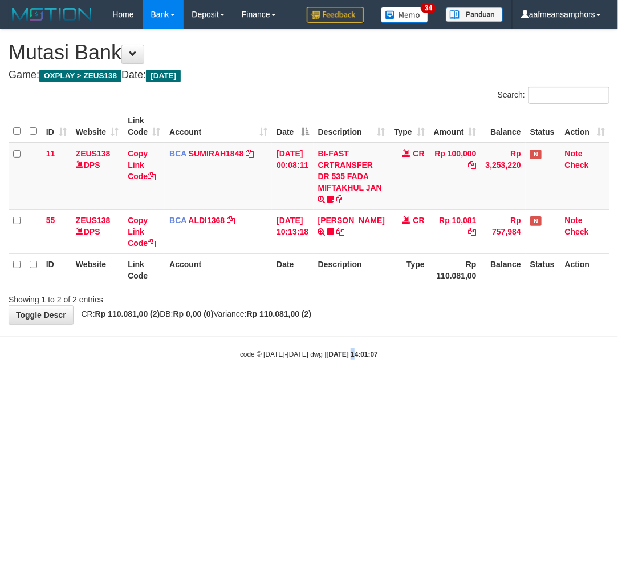
click at [338, 388] on html "Toggle navigation Home Bank Account List Load By Website Group [OXPLAY] ZEUS138…" at bounding box center [309, 194] width 618 height 388
click at [345, 388] on html "Toggle navigation Home Bank Account List Load By Website Group [OXPLAY] ZEUS138…" at bounding box center [309, 194] width 618 height 388
click at [346, 388] on html "Toggle navigation Home Bank Account List Load By Website Group [OXPLAY] ZEUS138…" at bounding box center [309, 194] width 618 height 388
click at [344, 388] on html "Toggle navigation Home Bank Account List Load By Website Group [OXPLAY] ZEUS138…" at bounding box center [309, 194] width 618 height 388
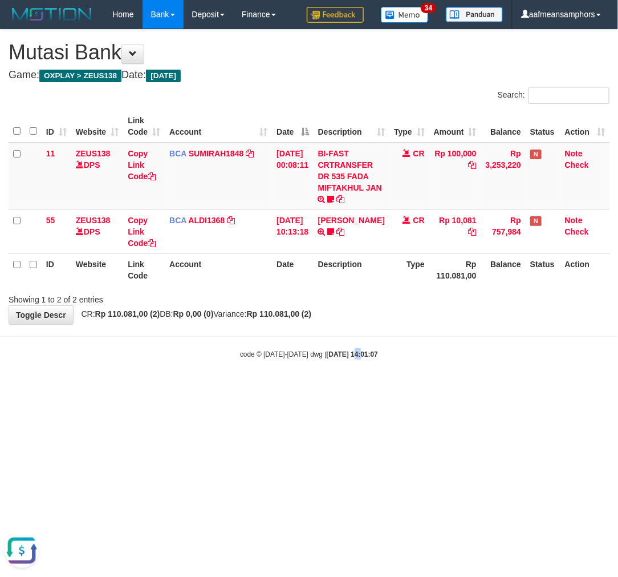
click at [344, 388] on html "Toggle navigation Home Bank Account List Load By Website Group [OXPLAY] ZEUS138…" at bounding box center [309, 194] width 618 height 388
click at [343, 388] on html "Toggle navigation Home Bank Account List Load By Website Group [OXPLAY] ZEUS138…" at bounding box center [309, 194] width 618 height 388
click at [341, 388] on html "Toggle navigation Home Bank Account List Load By Website Group [OXPLAY] ZEUS138…" at bounding box center [309, 194] width 618 height 388
click at [445, 388] on html "Toggle navigation Home Bank Account List Load By Website Group [OXPLAY] ZEUS138…" at bounding box center [309, 194] width 618 height 388
drag, startPoint x: 445, startPoint y: 409, endPoint x: 444, endPoint y: 401, distance: 8.1
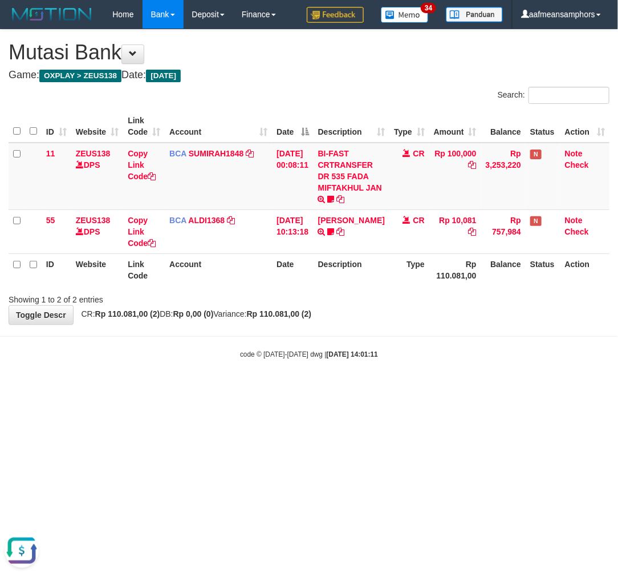
click at [445, 388] on html "Toggle navigation Home Bank Account List Load By Website Group [OXPLAY] ZEUS138…" at bounding box center [309, 194] width 618 height 388
click at [443, 388] on html "Toggle navigation Home Bank Account List Load By Website Group [OXPLAY] ZEUS138…" at bounding box center [309, 194] width 618 height 388
click at [448, 388] on html "Toggle navigation Home Bank Account List Load By Website Group [OXPLAY] ZEUS138…" at bounding box center [309, 194] width 618 height 388
click at [440, 388] on html "Toggle navigation Home Bank Account List Load By Website Group [OXPLAY] ZEUS138…" at bounding box center [309, 194] width 618 height 388
click at [461, 388] on html "Toggle navigation Home Bank Account List Load By Website Group [OXPLAY] ZEUS138…" at bounding box center [309, 194] width 618 height 388
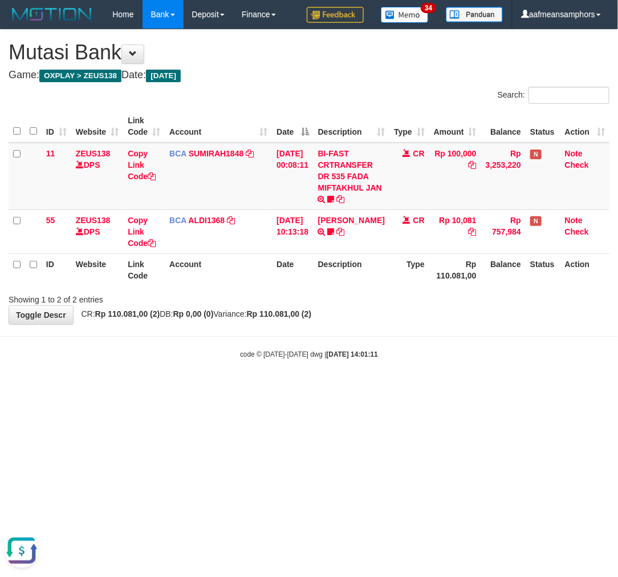
click at [455, 388] on html "Toggle navigation Home Bank Account List Load By Website Group [OXPLAY] ZEUS138…" at bounding box center [309, 194] width 618 height 388
drag, startPoint x: 456, startPoint y: 392, endPoint x: 461, endPoint y: 403, distance: 11.2
click at [459, 388] on html "Toggle navigation Home Bank Account List Load By Website Group [OXPLAY] ZEUS138…" at bounding box center [309, 194] width 618 height 388
click at [457, 388] on html "Toggle navigation Home Bank Account List Load By Website Group [OXPLAY] ZEUS138…" at bounding box center [309, 194] width 618 height 388
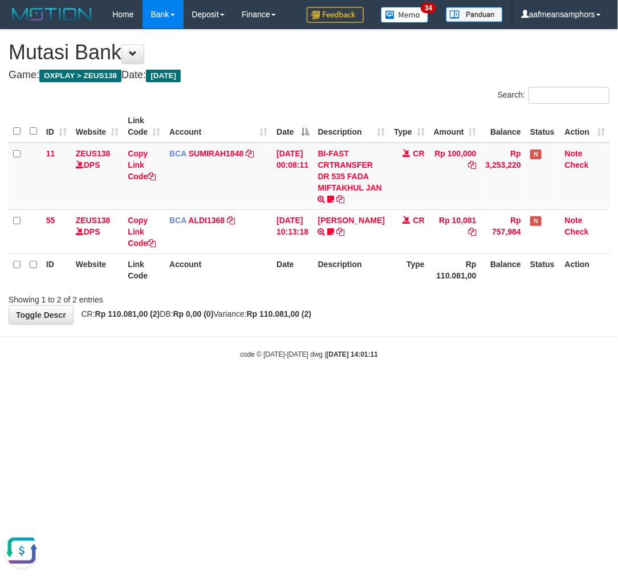
click at [456, 388] on html "Toggle navigation Home Bank Account List Load By Website Group [OXPLAY] ZEUS138…" at bounding box center [309, 194] width 618 height 388
click at [452, 388] on html "Toggle navigation Home Bank Account List Load By Website Group [OXPLAY] ZEUS138…" at bounding box center [309, 194] width 618 height 388
click at [432, 388] on html "Toggle navigation Home Bank Account List Load By Website Group [OXPLAY] ZEUS138…" at bounding box center [309, 194] width 618 height 388
click at [425, 388] on html "Toggle navigation Home Bank Account List Load By Website Group [OXPLAY] ZEUS138…" at bounding box center [309, 194] width 618 height 388
click at [417, 388] on html "Toggle navigation Home Bank Account List Load By Website Group [OXPLAY] ZEUS138…" at bounding box center [309, 194] width 618 height 388
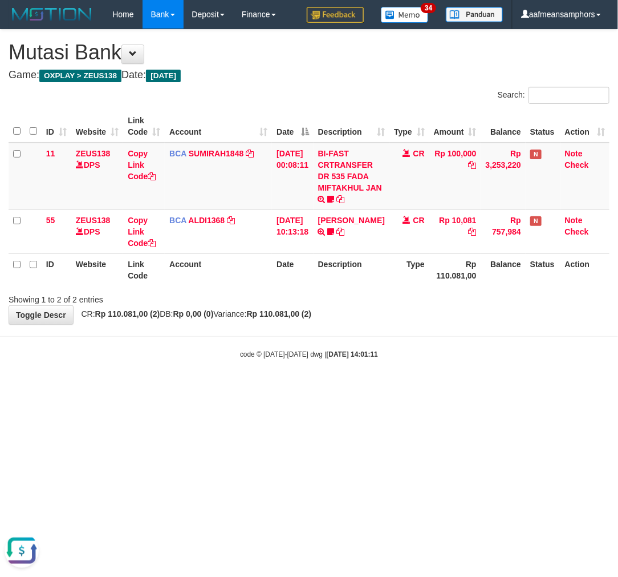
click at [409, 388] on html "Toggle navigation Home Bank Account List Load By Website Group [OXPLAY] ZEUS138…" at bounding box center [309, 194] width 618 height 388
click at [392, 388] on html "Toggle navigation Home Bank Account List Load By Website Group [OXPLAY] ZEUS138…" at bounding box center [309, 194] width 618 height 388
click at [394, 388] on html "Toggle navigation Home Bank Account List Load By Website Group [OXPLAY] ZEUS138…" at bounding box center [309, 194] width 618 height 388
click at [383, 388] on html "Toggle navigation Home Bank Account List Load By Website Group [OXPLAY] ZEUS138…" at bounding box center [309, 194] width 618 height 388
drag, startPoint x: 386, startPoint y: 396, endPoint x: 379, endPoint y: 394, distance: 6.5
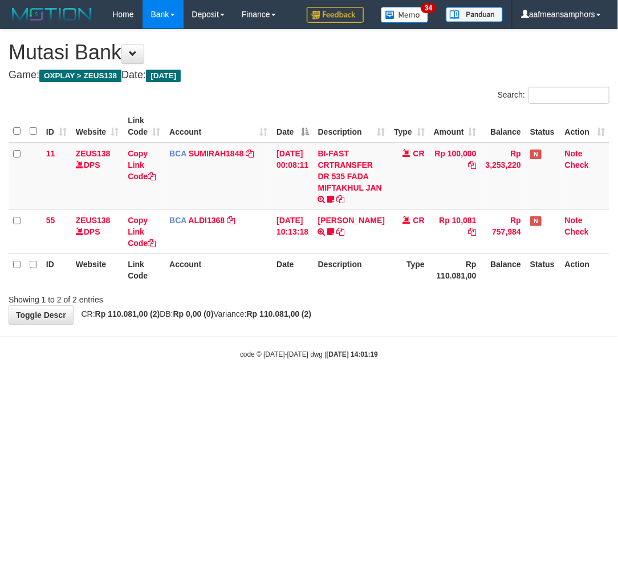
click at [380, 388] on html "Toggle navigation Home Bank Account List Load By Website Group [OXPLAY] ZEUS138…" at bounding box center [309, 194] width 618 height 388
drag, startPoint x: 379, startPoint y: 394, endPoint x: 366, endPoint y: 402, distance: 15.4
click at [366, 388] on html "Toggle navigation Home Bank Account List Load By Website Group [OXPLAY] ZEUS138…" at bounding box center [309, 194] width 618 height 388
click at [362, 388] on html "Toggle navigation Home Bank Account List Load By Website Group [OXPLAY] ZEUS138…" at bounding box center [309, 194] width 618 height 388
click at [390, 388] on html "Toggle navigation Home Bank Account List Load By Website Group [OXPLAY] ZEUS138…" at bounding box center [309, 194] width 618 height 388
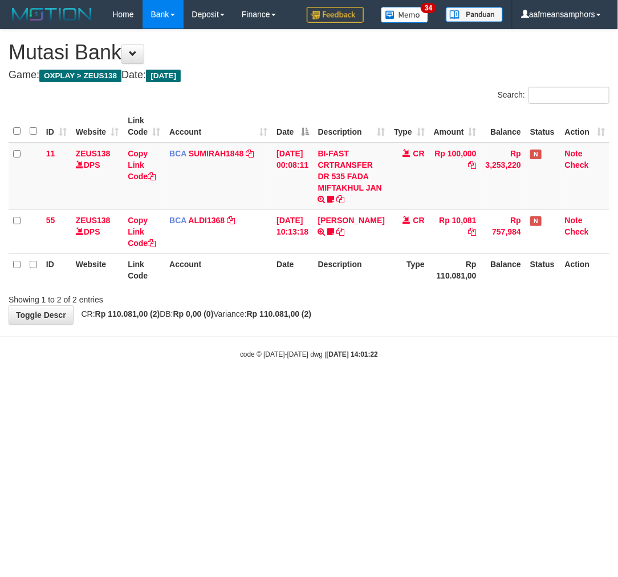
click at [390, 388] on html "Toggle navigation Home Bank Account List Load By Website Group [OXPLAY] ZEUS138…" at bounding box center [309, 194] width 618 height 388
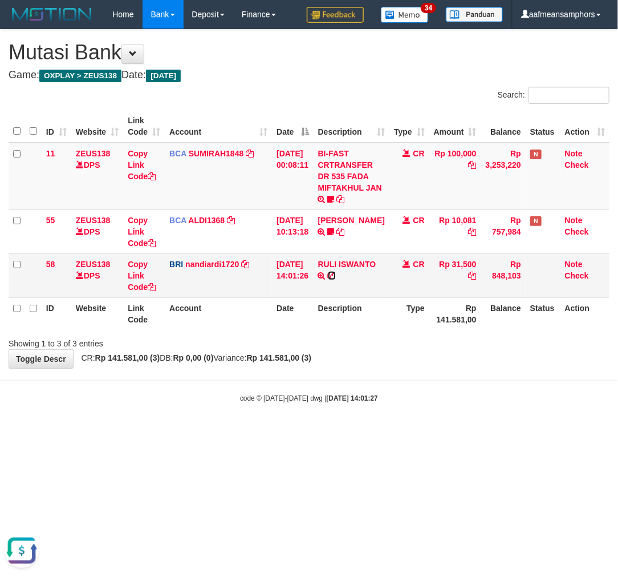
click at [328, 279] on icon at bounding box center [332, 275] width 8 height 8
click at [401, 432] on html "Toggle navigation Home Bank Account List Load By Website Group [OXPLAY] ZEUS138…" at bounding box center [309, 216] width 618 height 432
click at [384, 432] on html "Toggle navigation Home Bank Account List Load By Website Group [OXPLAY] ZEUS138…" at bounding box center [309, 216] width 618 height 432
click at [382, 432] on html "Toggle navigation Home Bank Account List Load By Website Group [OXPLAY] ZEUS138…" at bounding box center [309, 216] width 618 height 432
click at [360, 432] on html "Toggle navigation Home Bank Account List Load By Website Group [OXPLAY] ZEUS138…" at bounding box center [309, 216] width 618 height 432
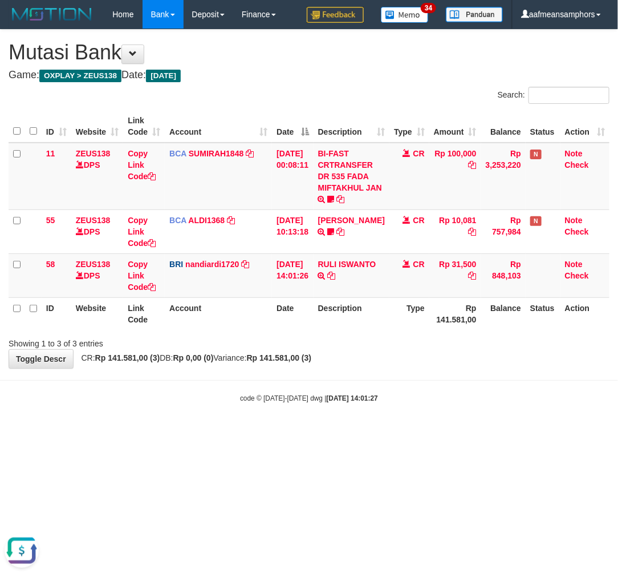
click at [358, 432] on html "Toggle navigation Home Bank Account List Load By Website Group [OXPLAY] ZEUS138…" at bounding box center [309, 216] width 618 height 432
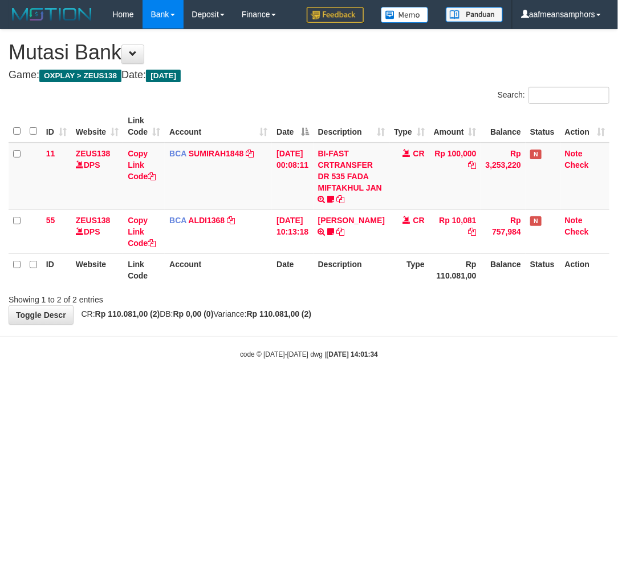
click at [370, 388] on html "Toggle navigation Home Bank Account List Load By Website Group [OXPLAY] ZEUS138…" at bounding box center [309, 194] width 618 height 388
click at [335, 388] on html "Toggle navigation Home Bank Account List Load By Website Group [OXPLAY] ZEUS138…" at bounding box center [309, 194] width 618 height 388
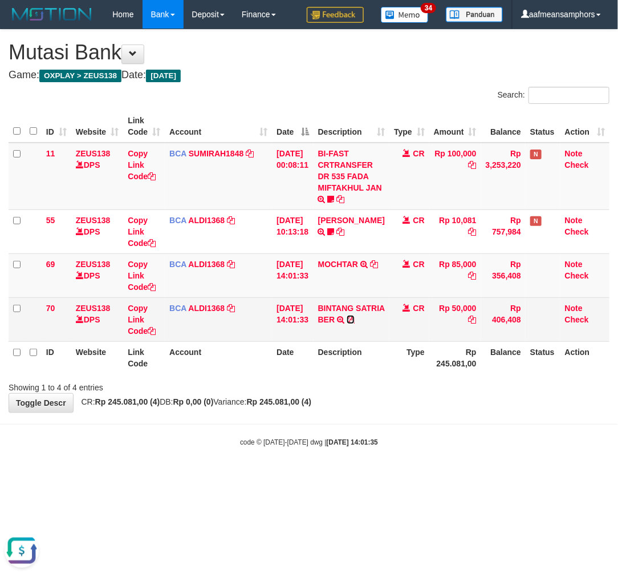
click at [347, 323] on icon at bounding box center [351, 319] width 8 height 8
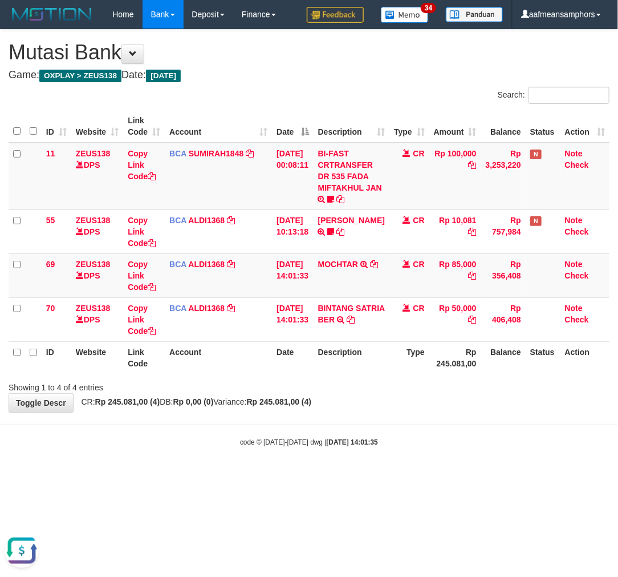
click at [388, 451] on body "Toggle navigation Home Bank Account List Load By Website Group [OXPLAY] ZEUS138…" at bounding box center [309, 238] width 618 height 476
click at [392, 465] on body "Toggle navigation Home Bank Account List Load By Website Group [OXPLAY] ZEUS138…" at bounding box center [309, 238] width 618 height 476
click at [361, 463] on body "Toggle navigation Home Bank Account List Load By Website Group [OXPLAY] ZEUS138…" at bounding box center [309, 238] width 618 height 476
click at [362, 463] on body "Toggle navigation Home Bank Account List Load By Website Group [OXPLAY] ZEUS138…" at bounding box center [309, 238] width 618 height 476
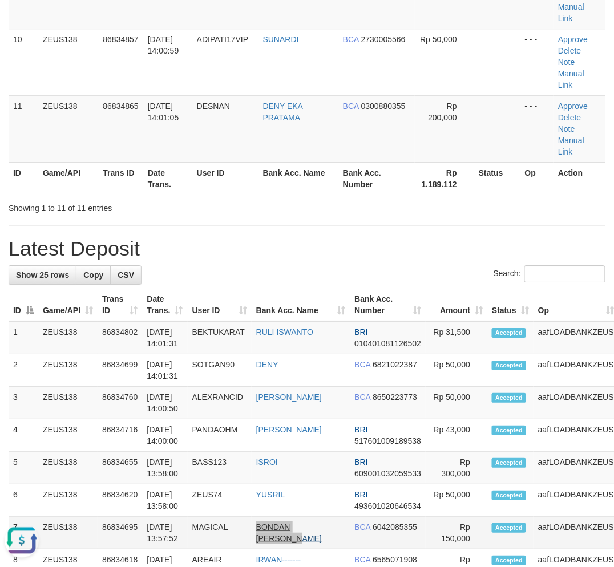
click at [278, 517] on tr "7 ZEUS138 86834695 [DATE] 13:57:52 MAGICAL BONDAN DONY HARYAN BCA 6042085355 Rp…" at bounding box center [337, 533] width 656 height 33
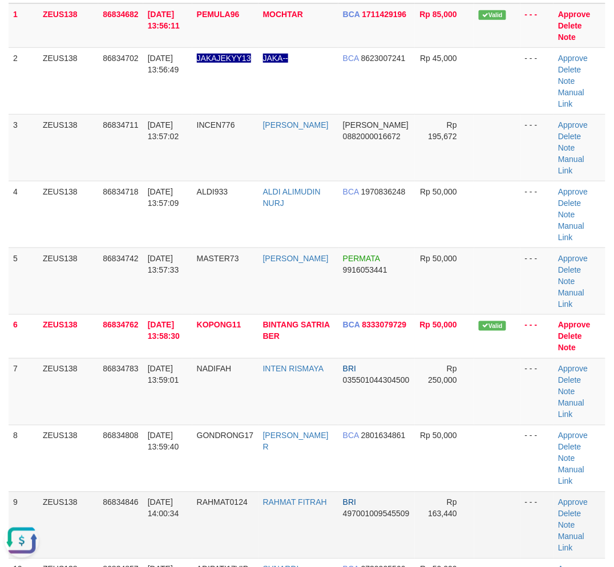
click at [175, 498] on span "[DATE] 14:00:34" at bounding box center [163, 508] width 31 height 21
click at [218, 492] on td "RAHMAT0124" at bounding box center [225, 525] width 66 height 67
click at [248, 492] on tr "9 ZEUS138 86834846 [DATE] 14:00:34 RAHMAT0124 RAHMAT FITRAH BRI 497001009545509…" at bounding box center [307, 525] width 597 height 67
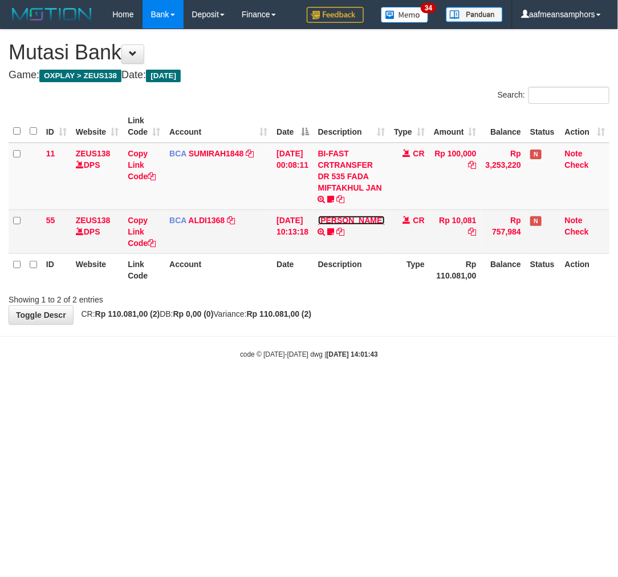
click at [347, 225] on link "[PERSON_NAME]" at bounding box center [351, 220] width 67 height 9
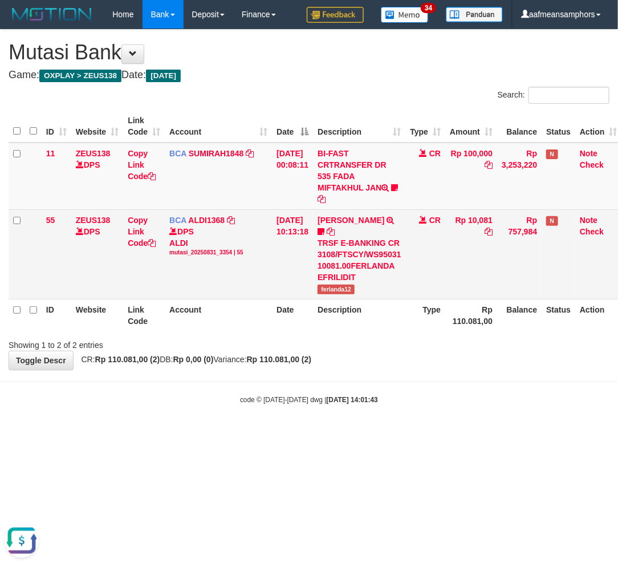
click at [338, 291] on span "ferlanda12" at bounding box center [336, 290] width 37 height 10
copy span "ferlanda12"
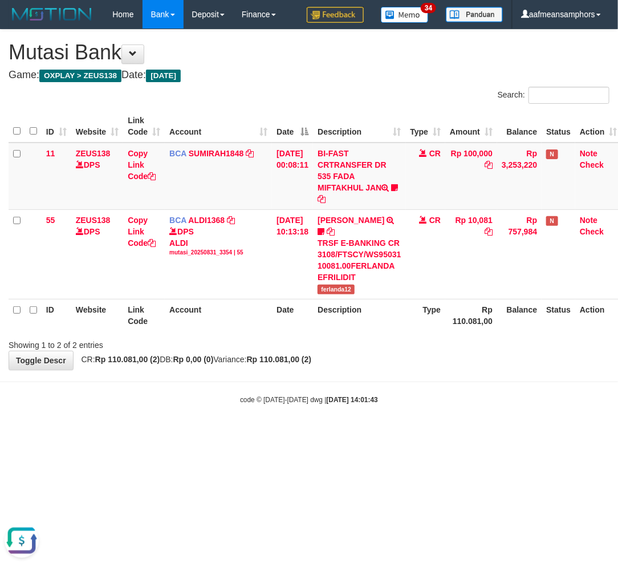
click at [396, 411] on body "Toggle navigation Home Bank Account List Load By Website Group [OXPLAY] ZEUS138…" at bounding box center [309, 216] width 618 height 433
click at [399, 407] on body "Toggle navigation Home Bank Account List Load By Website Group [OXPLAY] ZEUS138…" at bounding box center [309, 216] width 618 height 433
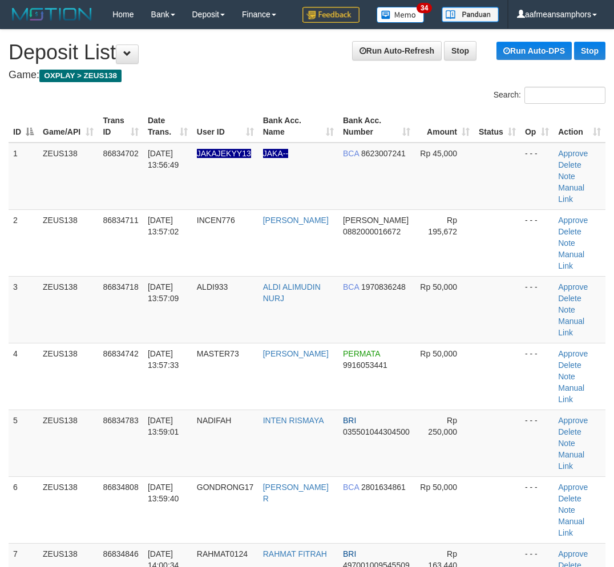
scroll to position [70, 0]
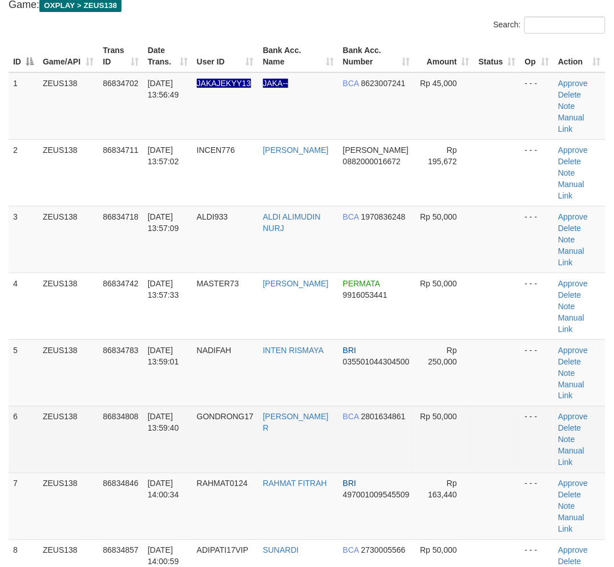
click at [220, 406] on tr "6 ZEUS138 86834808 [DATE] 13:59:40 GONDRONG17 [PERSON_NAME] R BCA 2801634861 Rp…" at bounding box center [307, 439] width 597 height 67
drag, startPoint x: 207, startPoint y: 400, endPoint x: 190, endPoint y: 398, distance: 17.3
click at [206, 406] on tr "6 ZEUS138 86834808 [DATE] 13:59:40 GONDRONG17 [PERSON_NAME] R BCA 2801634861 Rp…" at bounding box center [307, 439] width 597 height 67
drag, startPoint x: 179, startPoint y: 391, endPoint x: 44, endPoint y: 392, distance: 134.6
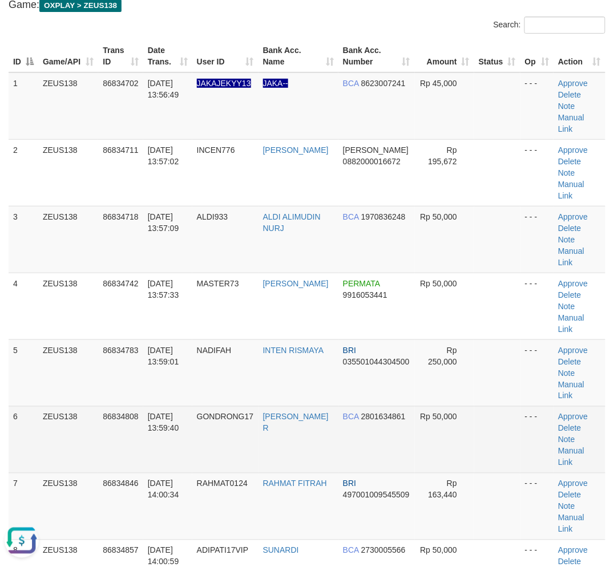
click at [179, 406] on td "[DATE] 13:59:40" at bounding box center [167, 439] width 49 height 67
drag, startPoint x: 187, startPoint y: 405, endPoint x: 103, endPoint y: 400, distance: 84.0
click at [187, 406] on td "[DATE] 13:59:40" at bounding box center [167, 439] width 49 height 67
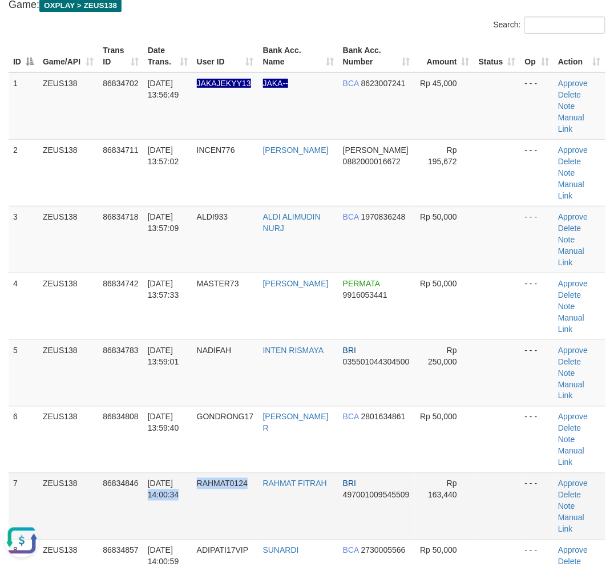
click at [253, 473] on tr "7 ZEUS138 86834846 [DATE] 14:00:34 RAHMAT0124 RAHMAT FITRAH BRI 497001009545509…" at bounding box center [307, 506] width 597 height 67
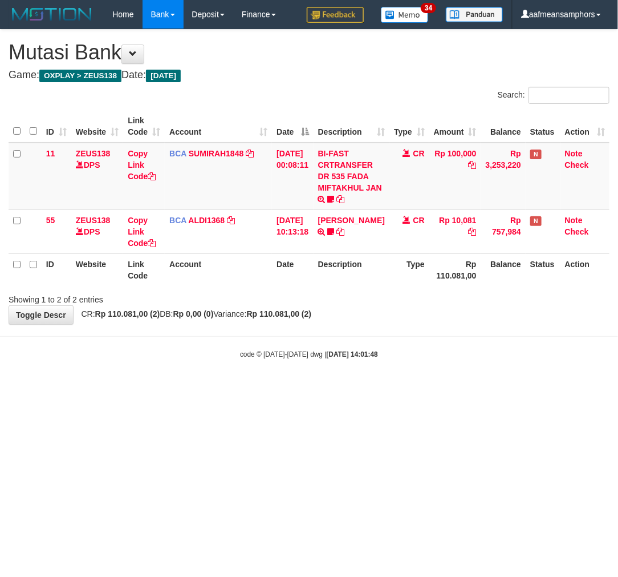
click at [367, 388] on html "Toggle navigation Home Bank Account List Load By Website Group [OXPLAY] ZEUS138…" at bounding box center [309, 194] width 618 height 388
drag, startPoint x: 394, startPoint y: 434, endPoint x: 416, endPoint y: 427, distance: 23.4
click at [394, 388] on html "Toggle navigation Home Bank Account List Load By Website Group [OXPLAY] ZEUS138…" at bounding box center [309, 194] width 618 height 388
click at [404, 388] on html "Toggle navigation Home Bank Account List Load By Website Group [OXPLAY] ZEUS138…" at bounding box center [309, 194] width 618 height 388
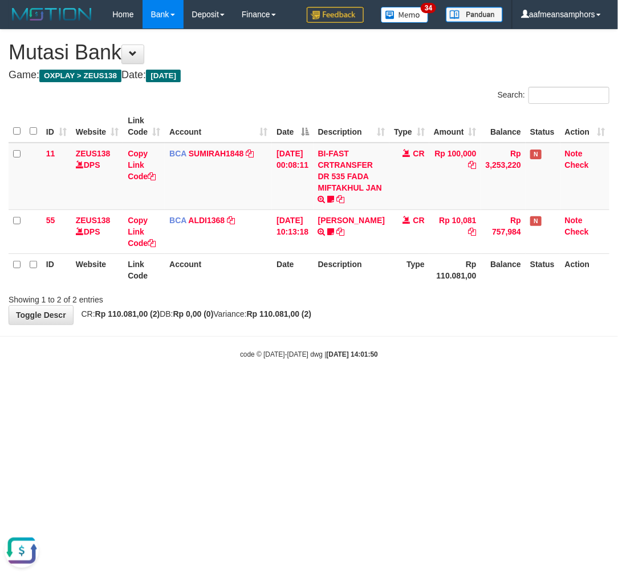
click at [403, 388] on html "Toggle navigation Home Bank Account List Load By Website Group [OXPLAY] ZEUS138…" at bounding box center [309, 194] width 618 height 388
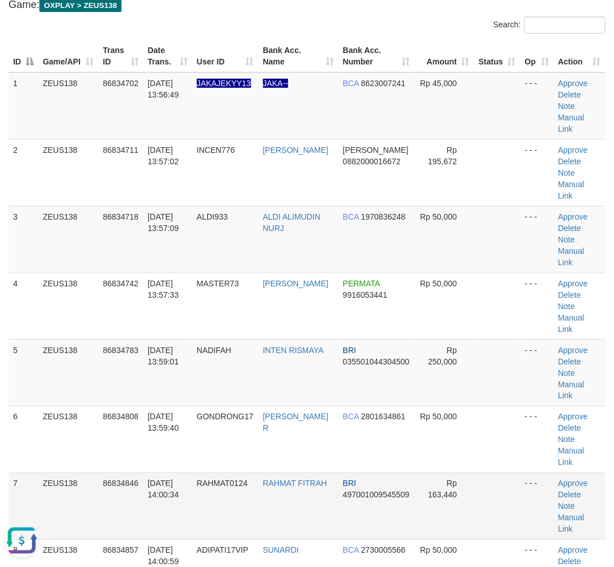
click at [223, 479] on span "RAHMAT0124" at bounding box center [222, 483] width 51 height 9
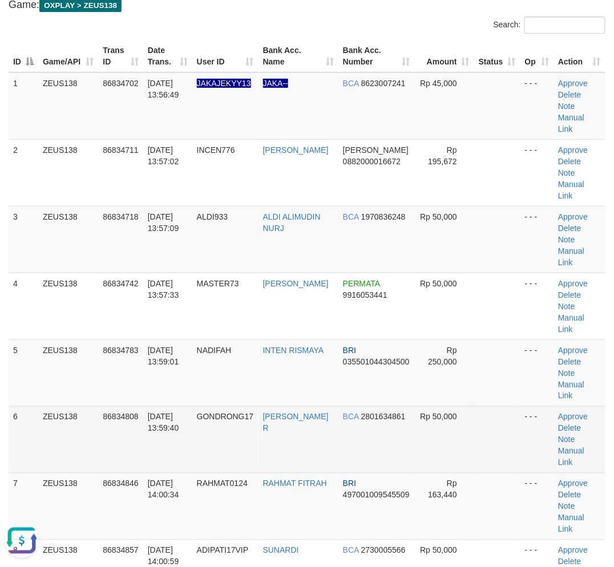
click at [179, 406] on td "31/08/2025 13:59:40" at bounding box center [167, 439] width 49 height 67
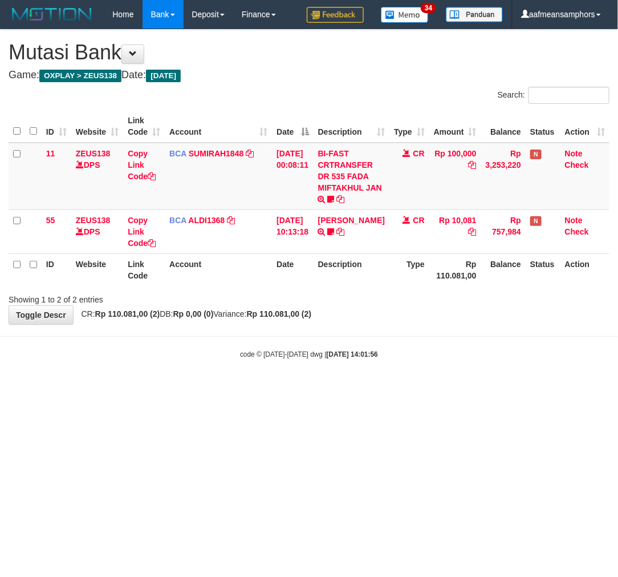
click at [212, 388] on html "Toggle navigation Home Bank Account List Load By Website Group [OXPLAY] ZEUS138…" at bounding box center [309, 194] width 618 height 388
click at [405, 388] on html "Toggle navigation Home Bank Account List Load By Website Group [OXPLAY] ZEUS138…" at bounding box center [309, 194] width 618 height 388
click at [408, 388] on html "Toggle navigation Home Bank Account List Load By Website Group [OXPLAY] ZEUS138…" at bounding box center [309, 194] width 618 height 388
click at [405, 388] on html "Toggle navigation Home Bank Account List Load By Website Group [OXPLAY] ZEUS138…" at bounding box center [309, 194] width 618 height 388
click at [409, 388] on html "Toggle navigation Home Bank Account List Load By Website Group [OXPLAY] ZEUS138…" at bounding box center [309, 194] width 618 height 388
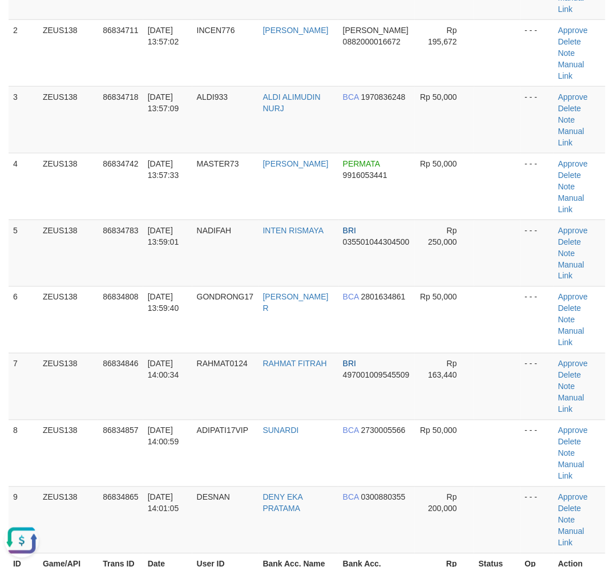
scroll to position [255, 0]
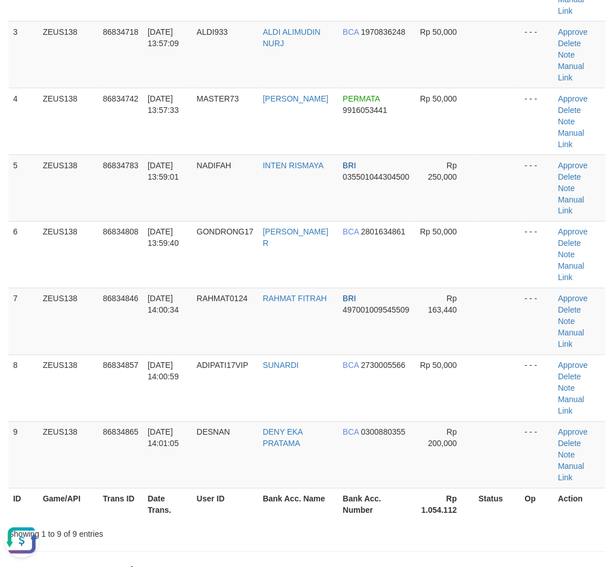
drag, startPoint x: 362, startPoint y: 571, endPoint x: 358, endPoint y: 558, distance: 13.6
drag, startPoint x: 326, startPoint y: 396, endPoint x: 335, endPoint y: 397, distance: 9.1
click at [335, 488] on tr "ID Game/API Trans ID Date Trans. User ID Bank Acc. Name Bank Acc. Number Rp 1.0…" at bounding box center [307, 504] width 597 height 33
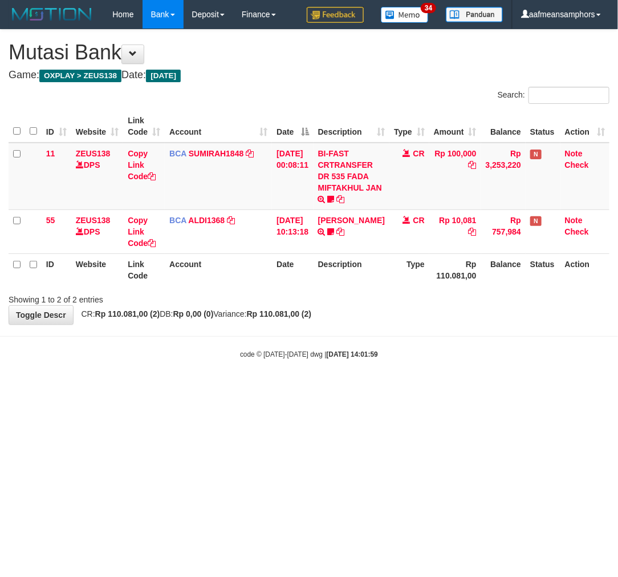
click at [430, 388] on html "Toggle navigation Home Bank Account List Load By Website Group [OXPLAY] ZEUS138…" at bounding box center [309, 194] width 618 height 388
click at [440, 388] on html "Toggle navigation Home Bank Account List Load By Website Group [OXPLAY] ZEUS138…" at bounding box center [309, 194] width 618 height 388
click at [439, 388] on html "Toggle navigation Home Bank Account List Load By Website Group [OXPLAY] ZEUS138…" at bounding box center [309, 194] width 618 height 388
click at [403, 388] on html "Toggle navigation Home Bank Account List Load By Website Group [OXPLAY] ZEUS138…" at bounding box center [309, 194] width 618 height 388
click at [446, 388] on html "Toggle navigation Home Bank Account List Load By Website Group [OXPLAY] ZEUS138…" at bounding box center [309, 194] width 618 height 388
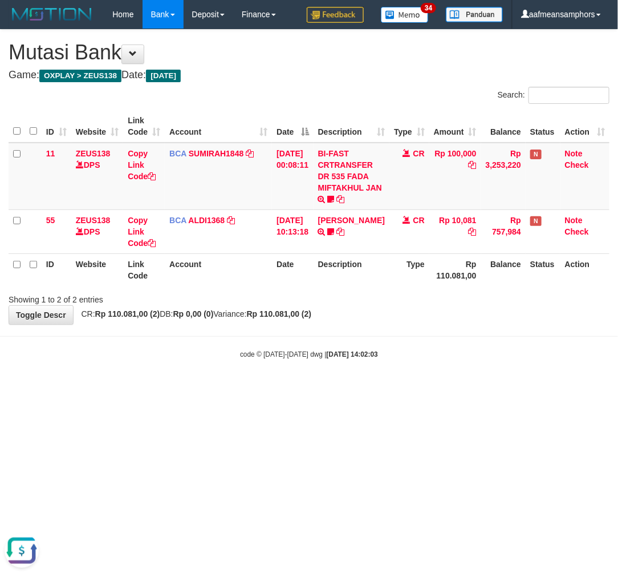
drag, startPoint x: 447, startPoint y: 480, endPoint x: 549, endPoint y: 525, distance: 111.8
click at [448, 388] on html "Toggle navigation Home Bank Account List Load By Website Group [OXPLAY] ZEUS138…" at bounding box center [309, 194] width 618 height 388
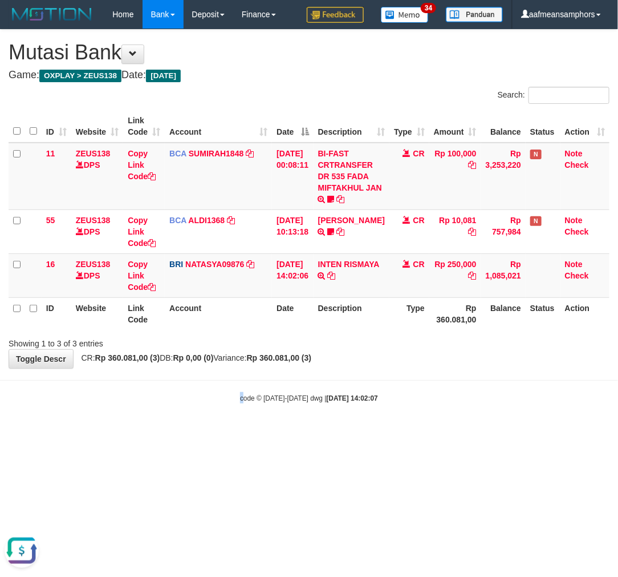
click at [241, 385] on body "Toggle navigation Home Bank Account List Load By Website Group [OXPLAY] ZEUS138…" at bounding box center [309, 216] width 618 height 432
click at [336, 274] on icon at bounding box center [332, 275] width 8 height 8
click at [436, 424] on body "Toggle navigation Home Bank Account List Load By Website Group [OXPLAY] ZEUS138…" at bounding box center [309, 216] width 618 height 432
click at [432, 425] on body "Toggle navigation Home Bank Account List Load By Website Group [OXPLAY] ZEUS138…" at bounding box center [309, 216] width 618 height 432
click at [429, 425] on body "Toggle navigation Home Bank Account List Load By Website Group [OXPLAY] ZEUS138…" at bounding box center [309, 216] width 618 height 432
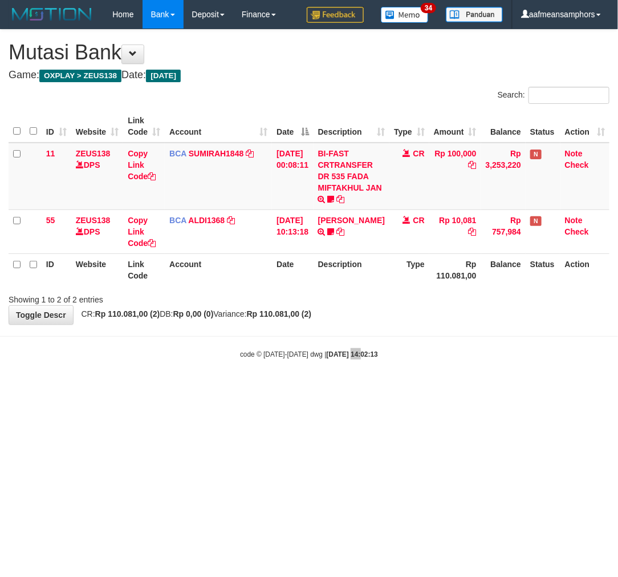
drag, startPoint x: 0, startPoint y: 0, endPoint x: 335, endPoint y: 404, distance: 524.9
click at [338, 388] on html "Toggle navigation Home Bank Account List Load By Website Group [OXPLAY] ZEUS138…" at bounding box center [309, 194] width 618 height 388
click at [355, 388] on html "Toggle navigation Home Bank Account List Load By Website Group [OXPLAY] ZEUS138…" at bounding box center [309, 194] width 618 height 388
click at [357, 388] on html "Toggle navigation Home Bank Account List Load By Website Group [OXPLAY] ZEUS138…" at bounding box center [309, 194] width 618 height 388
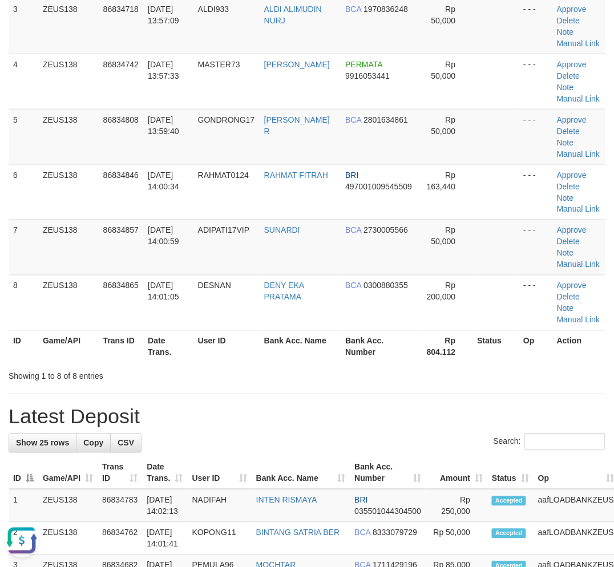
drag, startPoint x: 251, startPoint y: 413, endPoint x: 241, endPoint y: 409, distance: 10.3
click at [251, 413] on h1 "Latest Deposit" at bounding box center [307, 416] width 597 height 23
drag, startPoint x: 238, startPoint y: 407, endPoint x: 3, endPoint y: 394, distance: 235.9
click at [242, 408] on h1 "Latest Deposit" at bounding box center [307, 416] width 597 height 23
drag, startPoint x: 266, startPoint y: 383, endPoint x: 260, endPoint y: 380, distance: 6.9
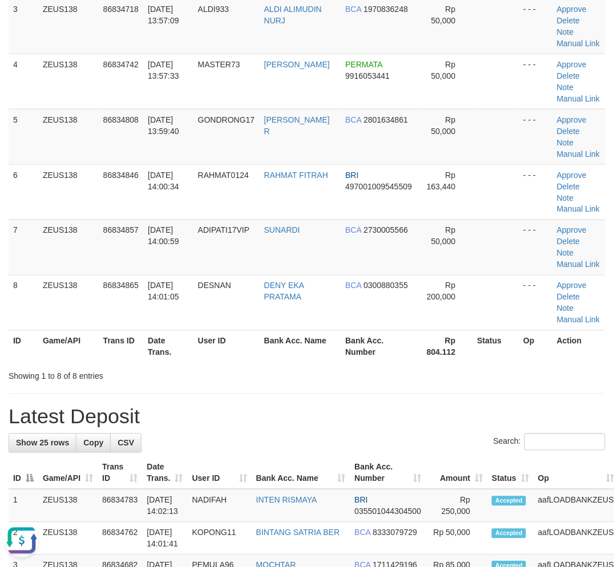
click at [265, 381] on div "**********" at bounding box center [307, 577] width 614 height 1604
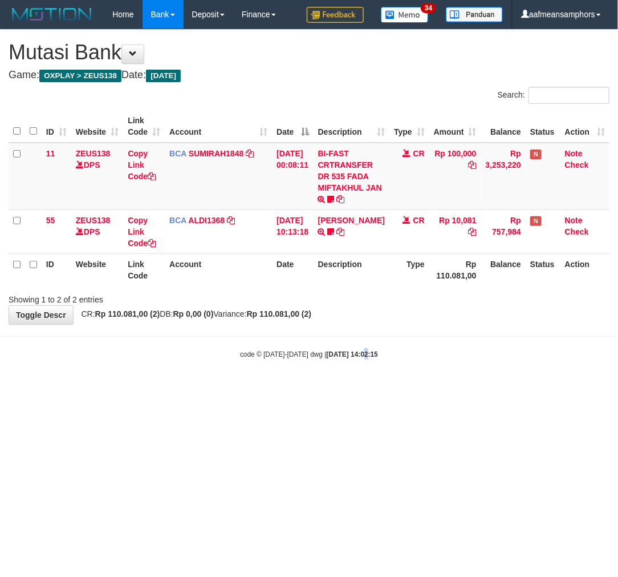
click at [351, 388] on html "Toggle navigation Home Bank Account List Load By Website Group [OXPLAY] ZEUS138…" at bounding box center [309, 194] width 618 height 388
click at [417, 388] on html "Toggle navigation Home Bank Account List Load By Website Group [OXPLAY] ZEUS138…" at bounding box center [309, 194] width 618 height 388
click at [434, 381] on body "Toggle navigation Home Bank Account List Load By Website Group [OXPLAY] ZEUS138…" at bounding box center [309, 194] width 618 height 388
drag, startPoint x: 400, startPoint y: 395, endPoint x: 391, endPoint y: 392, distance: 9.6
click at [400, 388] on html "Toggle navigation Home Bank Account List Load By Website Group [OXPLAY] ZEUS138…" at bounding box center [309, 194] width 618 height 388
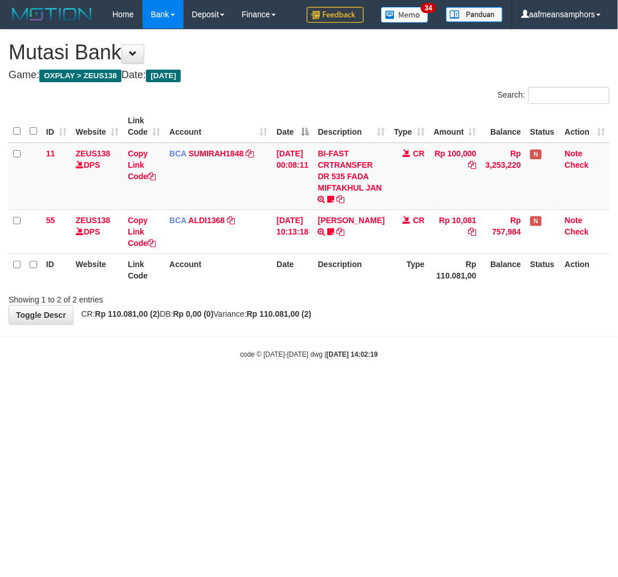
click at [398, 388] on html "Toggle navigation Home Bank Account List Load By Website Group [OXPLAY] ZEUS138…" at bounding box center [309, 194] width 618 height 388
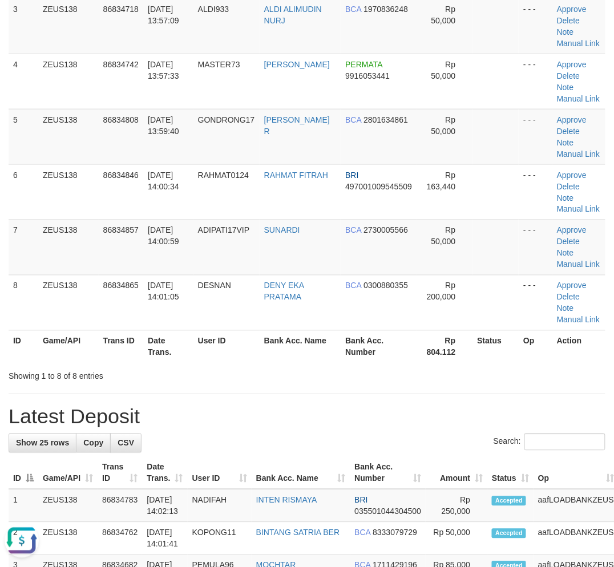
click at [254, 414] on h1 "Latest Deposit" at bounding box center [307, 416] width 597 height 23
drag, startPoint x: 252, startPoint y: 412, endPoint x: 266, endPoint y: 412, distance: 14.3
click at [266, 412] on h1 "Latest Deposit" at bounding box center [307, 416] width 597 height 23
drag, startPoint x: 257, startPoint y: 396, endPoint x: 266, endPoint y: 396, distance: 8.6
click at [266, 396] on div "**********" at bounding box center [307, 577] width 614 height 1604
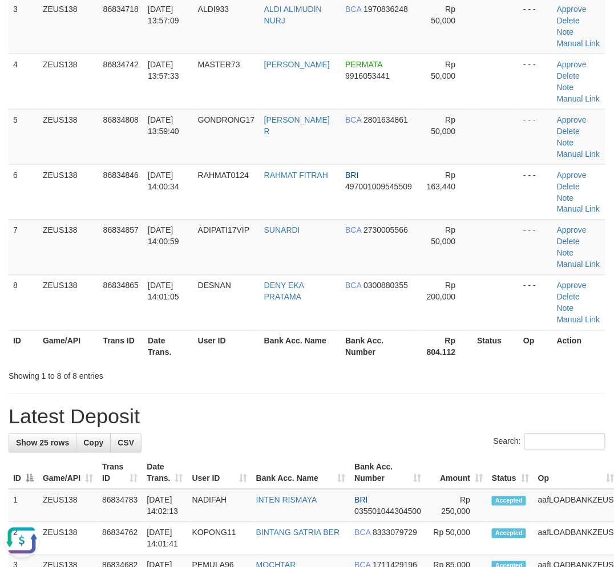
drag, startPoint x: 241, startPoint y: 379, endPoint x: 1, endPoint y: 381, distance: 239.5
click at [240, 377] on div "Showing 1 to 8 of 8 entries" at bounding box center [128, 374] width 238 height 16
drag, startPoint x: 283, startPoint y: 391, endPoint x: 0, endPoint y: 387, distance: 282.9
click at [280, 391] on div "**********" at bounding box center [307, 577] width 614 height 1604
drag, startPoint x: 243, startPoint y: 407, endPoint x: 7, endPoint y: 407, distance: 236.1
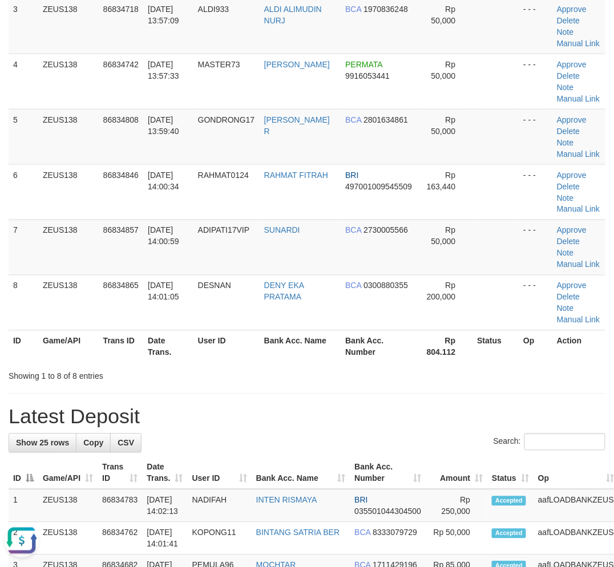
click at [241, 403] on div "**********" at bounding box center [307, 577] width 614 height 1604
drag, startPoint x: 339, startPoint y: 383, endPoint x: 2, endPoint y: 386, distance: 337.1
click at [339, 383] on div "**********" at bounding box center [307, 577] width 614 height 1604
click at [315, 385] on div "**********" at bounding box center [307, 577] width 614 height 1604
click at [321, 374] on div "Showing 1 to 8 of 8 entries" at bounding box center [307, 374] width 614 height 16
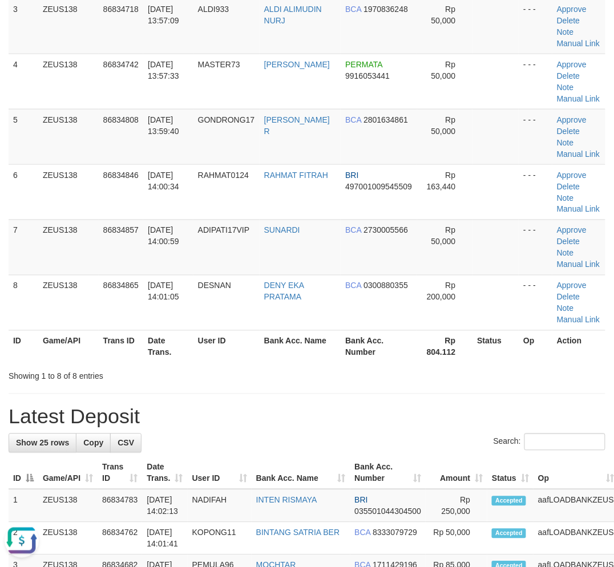
click at [268, 392] on div "**********" at bounding box center [307, 577] width 614 height 1604
click at [249, 375] on div "Showing 1 to 8 of 8 entries" at bounding box center [127, 374] width 255 height 16
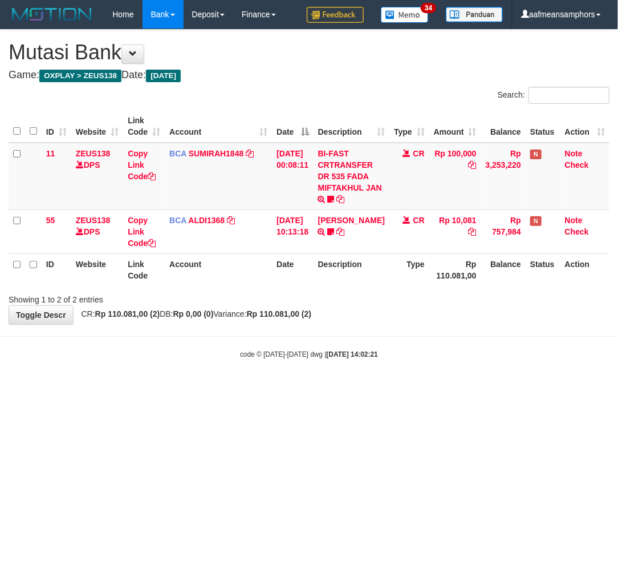
click at [435, 358] on div "code © 2012-2018 dwg | 2025/08/31 14:02:21" at bounding box center [309, 353] width 618 height 11
click at [388, 388] on html "Toggle navigation Home Bank Account List Load By Website Group [OXPLAY] ZEUS138…" at bounding box center [309, 194] width 618 height 388
drag, startPoint x: 401, startPoint y: 368, endPoint x: 420, endPoint y: 374, distance: 19.8
click at [401, 368] on body "Toggle navigation Home Bank Account List Load By Website Group [OXPLAY] ZEUS138…" at bounding box center [309, 194] width 618 height 388
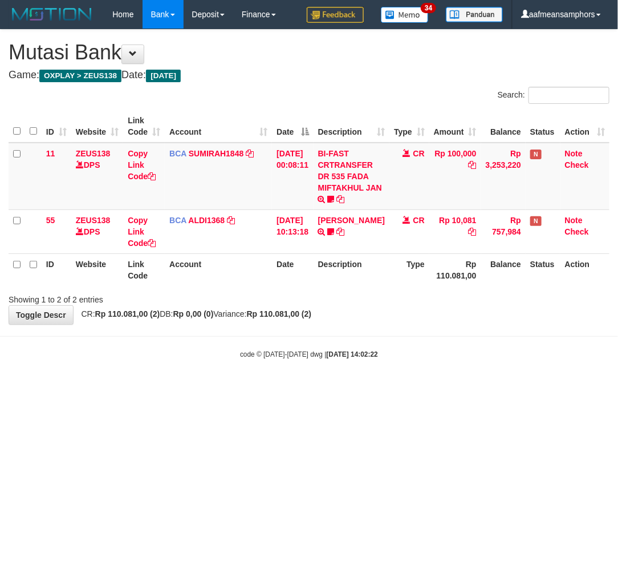
click at [409, 385] on body "Toggle navigation Home Bank Account List Load By Website Group [OXPLAY] ZEUS138…" at bounding box center [309, 194] width 618 height 388
click at [341, 388] on html "Toggle navigation Home Bank Account List Load By Website Group [OXPLAY] ZEUS138…" at bounding box center [309, 194] width 618 height 388
click at [400, 384] on body "Toggle navigation Home Bank Account List Load By Website Group [OXPLAY] ZEUS138…" at bounding box center [309, 194] width 618 height 388
drag, startPoint x: 388, startPoint y: 391, endPoint x: 379, endPoint y: 391, distance: 9.1
click at [387, 388] on html "Toggle navigation Home Bank Account List Load By Website Group [OXPLAY] ZEUS138…" at bounding box center [309, 194] width 618 height 388
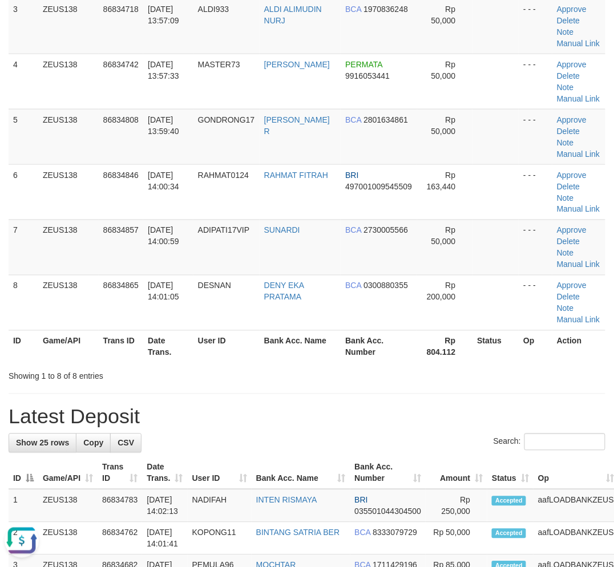
click at [297, 411] on h1 "Latest Deposit" at bounding box center [307, 416] width 597 height 23
drag, startPoint x: 286, startPoint y: 405, endPoint x: 283, endPoint y: 392, distance: 13.6
click at [286, 405] on h1 "Latest Deposit" at bounding box center [307, 416] width 597 height 23
drag, startPoint x: 269, startPoint y: 386, endPoint x: 15, endPoint y: 358, distance: 255.9
click at [265, 387] on div "**********" at bounding box center [307, 577] width 614 height 1604
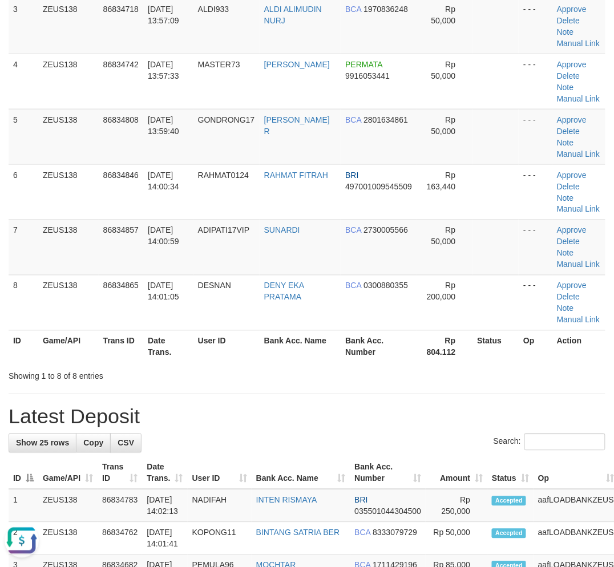
click at [244, 396] on div "**********" at bounding box center [307, 577] width 614 height 1604
click at [305, 391] on div "**********" at bounding box center [307, 577] width 614 height 1604
drag, startPoint x: 301, startPoint y: 384, endPoint x: 1, endPoint y: 338, distance: 303.4
click at [291, 381] on div "**********" at bounding box center [307, 577] width 614 height 1604
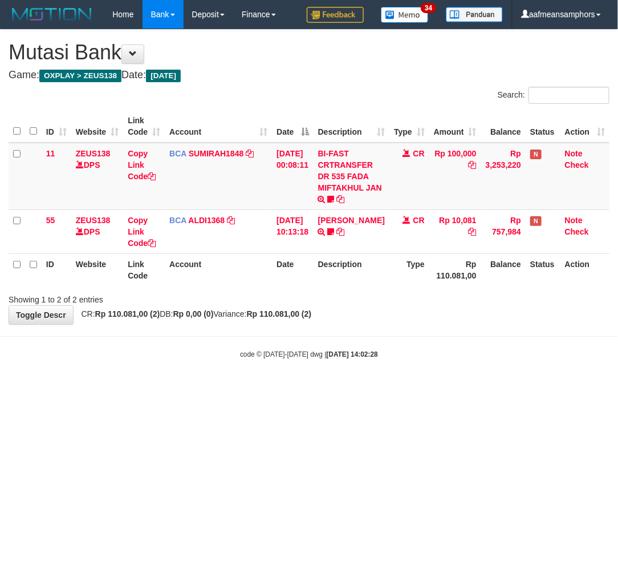
click at [341, 378] on body "Toggle navigation Home Bank Account List Load By Website Group [OXPLAY] ZEUS138…" at bounding box center [309, 194] width 618 height 388
drag, startPoint x: 391, startPoint y: 386, endPoint x: 394, endPoint y: 380, distance: 6.1
click at [391, 386] on body "Toggle navigation Home Bank Account List Load By Website Group [OXPLAY] ZEUS138…" at bounding box center [309, 194] width 618 height 388
drag, startPoint x: 394, startPoint y: 378, endPoint x: 422, endPoint y: 383, distance: 29.0
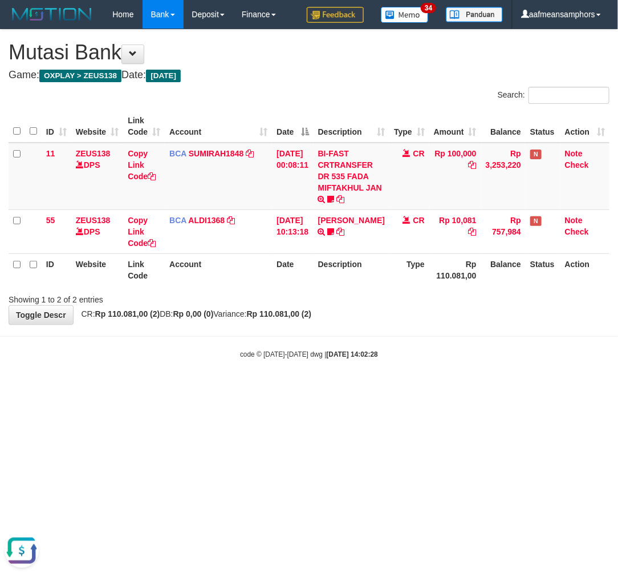
click at [392, 378] on body "Toggle navigation Home Bank Account List Load By Website Group [OXPLAY] ZEUS138…" at bounding box center [309, 194] width 618 height 388
click at [388, 388] on html "Toggle navigation Home Bank Account List Load By Website Group [OXPLAY] ZEUS138…" at bounding box center [309, 194] width 618 height 388
click at [404, 367] on body "Toggle navigation Home Bank Account List Load By Website Group [OXPLAY] ZEUS138…" at bounding box center [309, 194] width 618 height 388
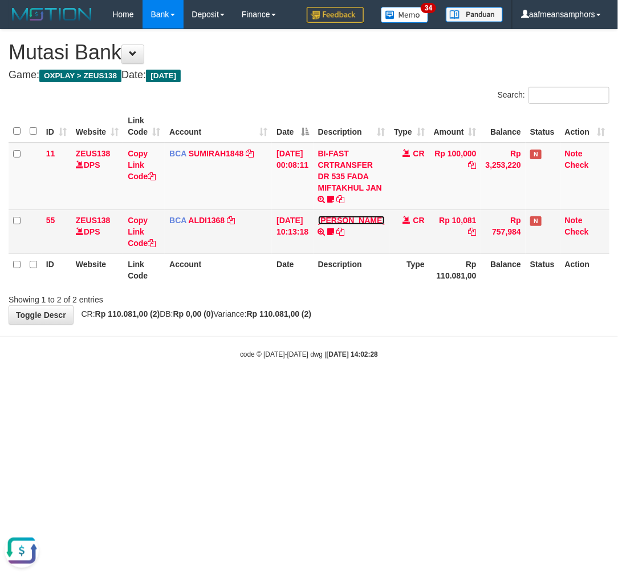
click at [350, 225] on link "[PERSON_NAME]" at bounding box center [351, 220] width 67 height 9
click at [340, 225] on link "[PERSON_NAME]" at bounding box center [351, 220] width 67 height 9
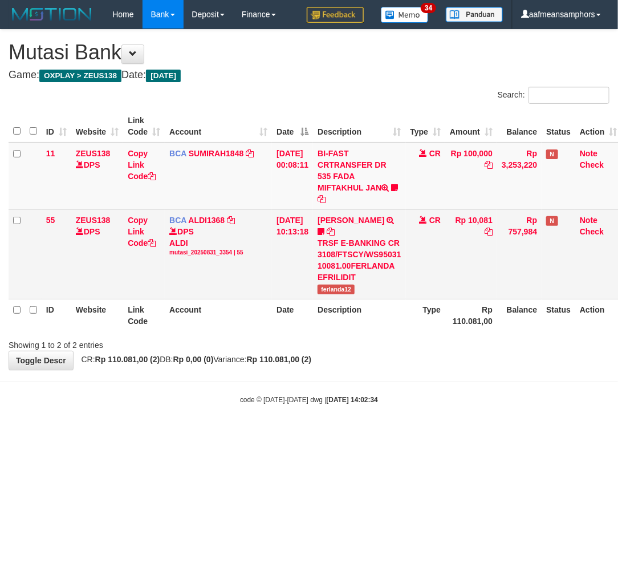
click at [344, 295] on td "FERLANDA EFRILIDIT TRSF E-BANKING CR 3108/FTSCY/WS95031 10081.00FERLANDA EFRILI…" at bounding box center [359, 254] width 92 height 90
copy span "ferlanda12"
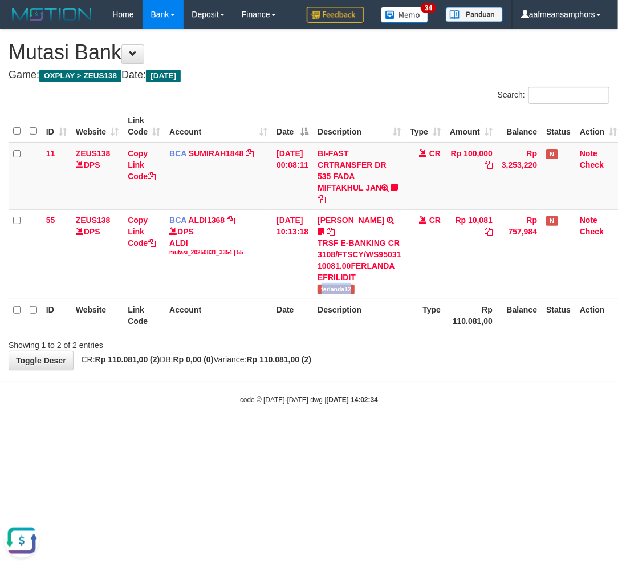
click at [437, 378] on body "Toggle navigation Home Bank Account List Load By Website Group [OXPLAY] ZEUS138…" at bounding box center [309, 216] width 618 height 433
click at [441, 375] on body "Toggle navigation Home Bank Account List Load By Website Group [OXPLAY] ZEUS138…" at bounding box center [309, 216] width 618 height 433
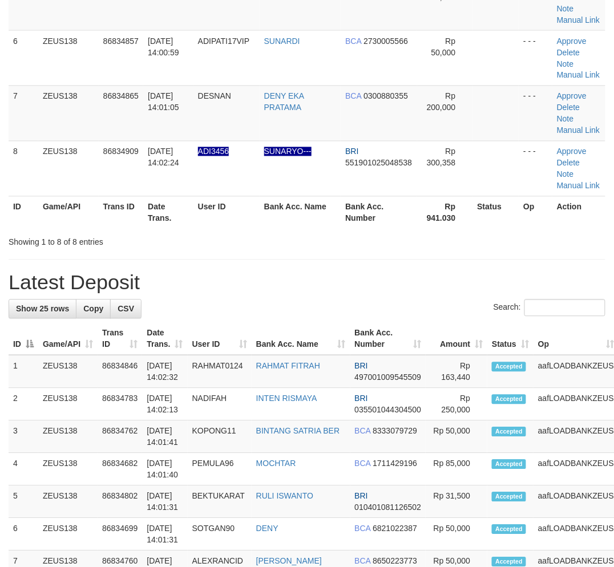
scroll to position [255, 0]
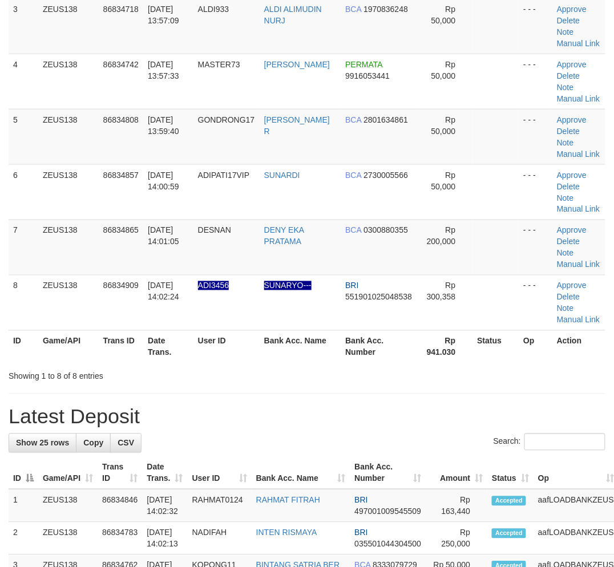
drag, startPoint x: 161, startPoint y: 311, endPoint x: 236, endPoint y: 329, distance: 77.5
click at [236, 329] on table "ID Game/API Trans ID Date Trans. User ID Bank Acc. Name Bank Acc. Number Amount…" at bounding box center [307, 109] width 597 height 508
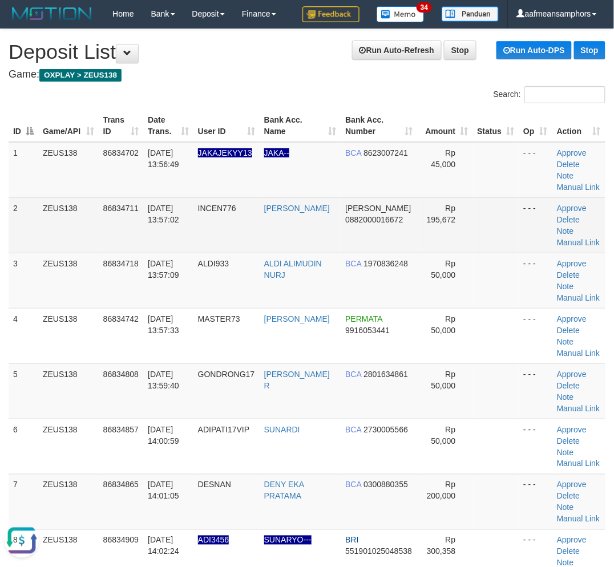
scroll to position [0, 0]
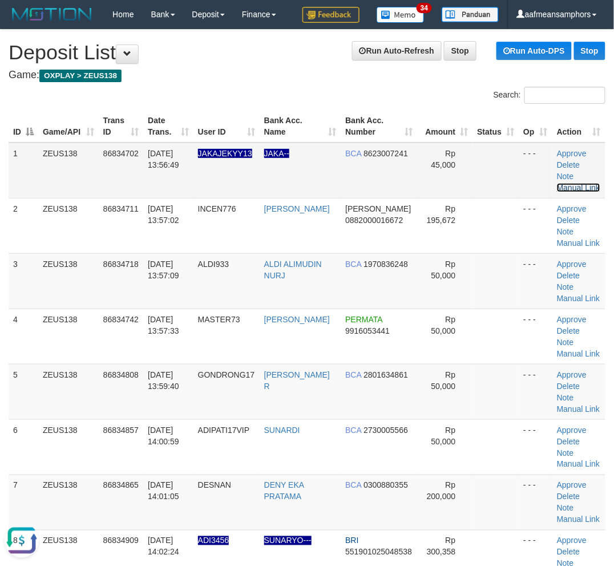
click at [578, 183] on link "Manual Link" at bounding box center [578, 187] width 43 height 9
click at [585, 183] on link "Manual Link" at bounding box center [578, 187] width 43 height 9
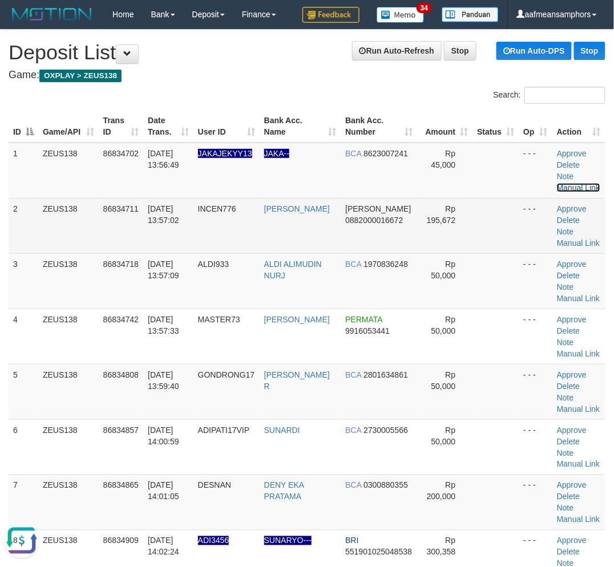
click at [557, 183] on link "Manual Link" at bounding box center [578, 187] width 43 height 9
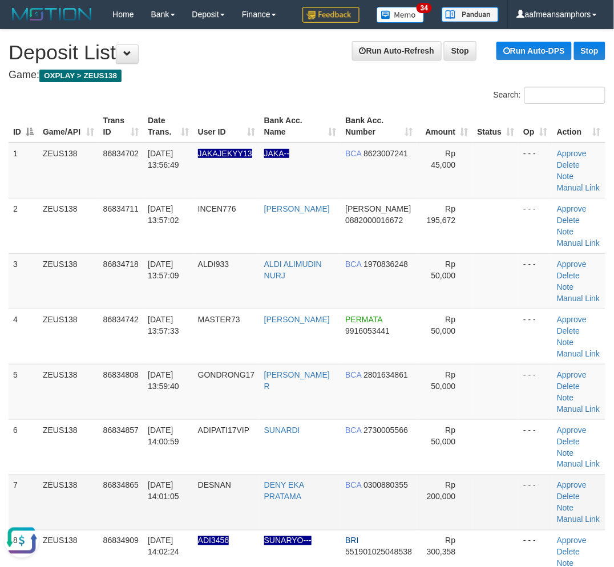
click at [94, 491] on td "ZEUS138" at bounding box center [68, 501] width 60 height 55
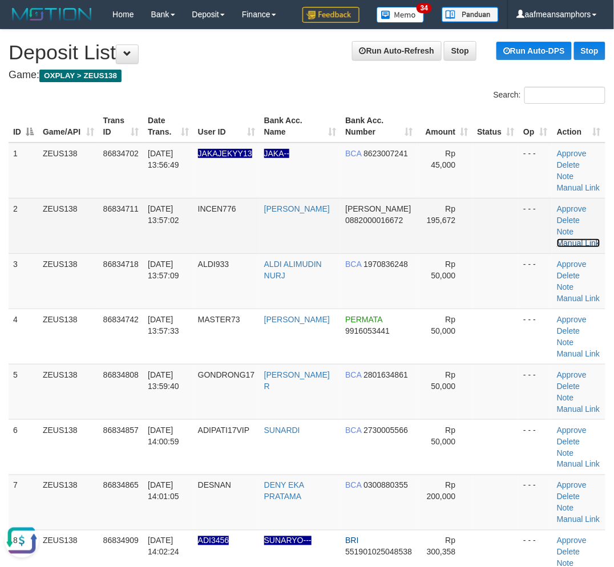
click at [583, 238] on link "Manual Link" at bounding box center [578, 242] width 43 height 9
click at [557, 238] on link "Manual Link" at bounding box center [578, 242] width 43 height 9
click at [582, 238] on link "Manual Link" at bounding box center [578, 242] width 43 height 9
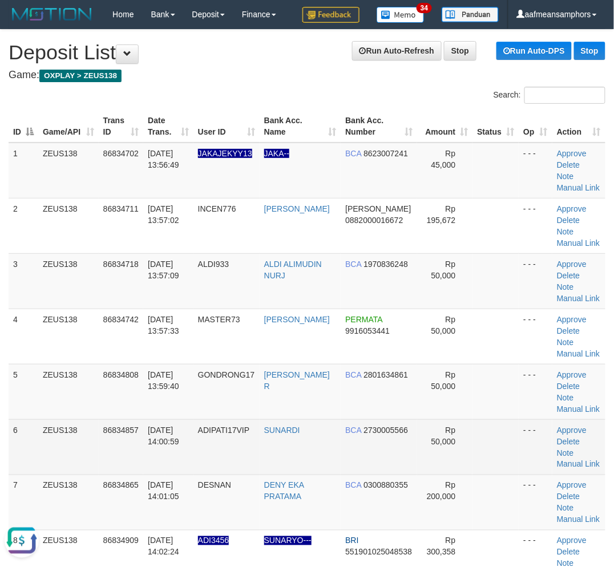
click at [601, 467] on td "Approve Delete Note Manual Link" at bounding box center [578, 446] width 53 height 55
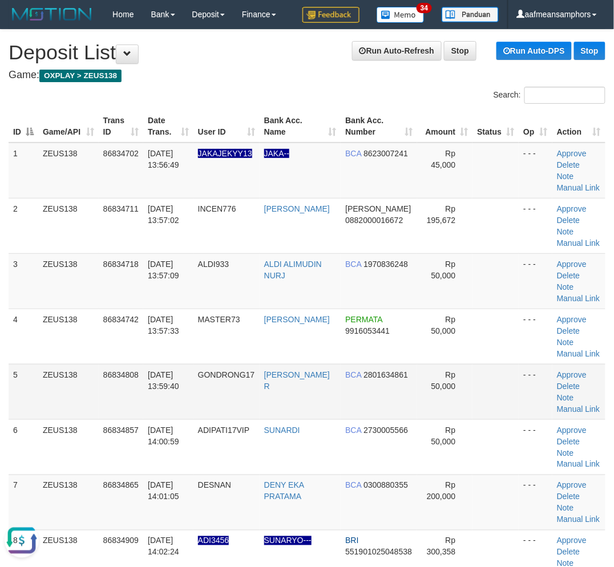
click at [201, 405] on td "GONDRONG17" at bounding box center [226, 391] width 66 height 55
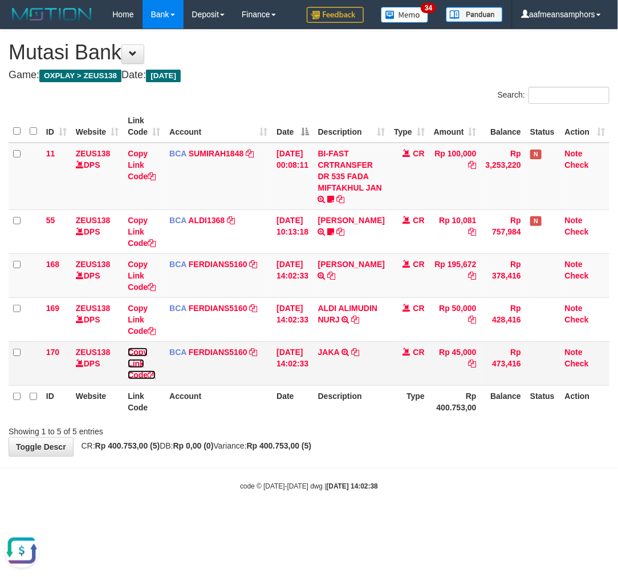
click at [137, 363] on link "Copy Link Code" at bounding box center [142, 363] width 28 height 32
click at [336, 276] on icon at bounding box center [332, 275] width 8 height 8
drag, startPoint x: 139, startPoint y: 276, endPoint x: 301, endPoint y: 279, distance: 161.4
click at [139, 276] on link "Copy Link Code" at bounding box center [142, 275] width 28 height 32
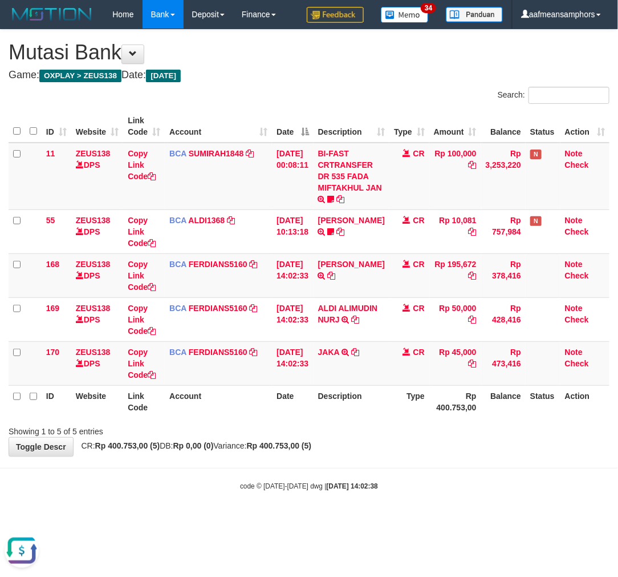
drag, startPoint x: 264, startPoint y: 396, endPoint x: 278, endPoint y: 392, distance: 14.7
click at [261, 396] on th "Account" at bounding box center [218, 401] width 107 height 33
click at [275, 391] on th "Date" at bounding box center [293, 401] width 42 height 33
click at [278, 392] on th "Date" at bounding box center [293, 401] width 42 height 33
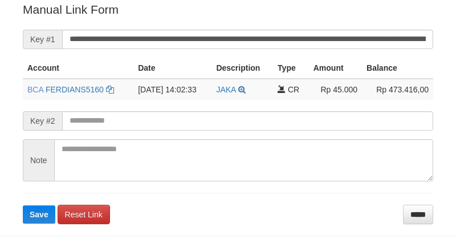
click at [23, 205] on button "Save" at bounding box center [39, 214] width 33 height 18
click at [327, 34] on input "**********" at bounding box center [247, 39] width 371 height 19
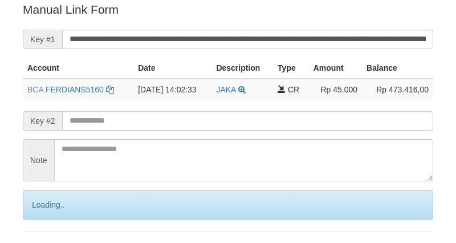
scroll to position [230, 0]
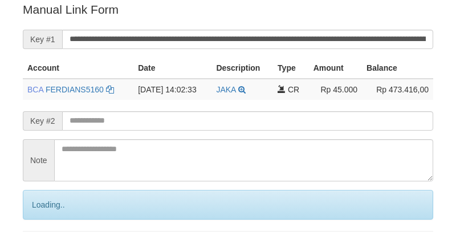
scroll to position [230, 0]
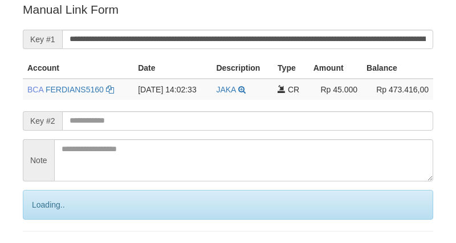
click at [271, 43] on input "**********" at bounding box center [247, 39] width 371 height 19
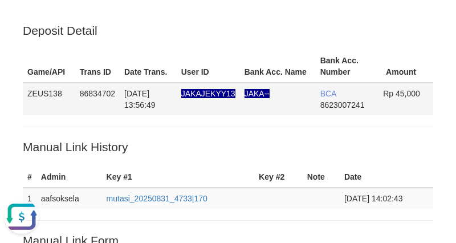
click at [351, 100] on span "8623007241" at bounding box center [343, 104] width 44 height 9
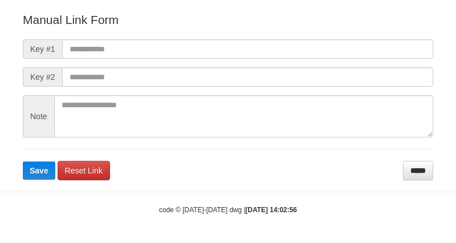
scroll to position [127, 0]
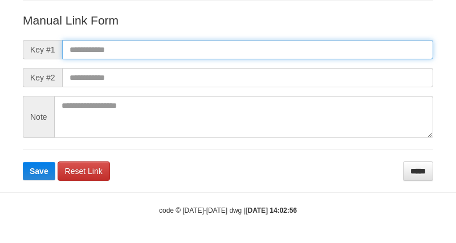
click at [283, 42] on input "text" at bounding box center [247, 49] width 371 height 19
paste input "**********"
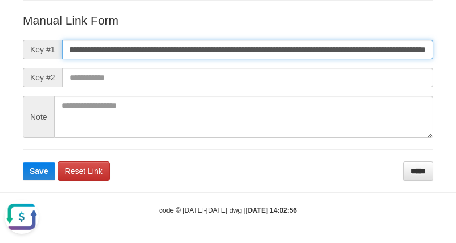
scroll to position [0, 0]
type input "**********"
click at [23, 162] on button "Save" at bounding box center [39, 171] width 33 height 18
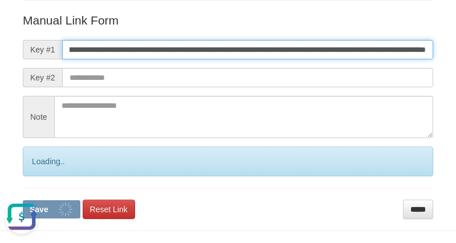
click at [23, 200] on button "Save" at bounding box center [52, 209] width 58 height 18
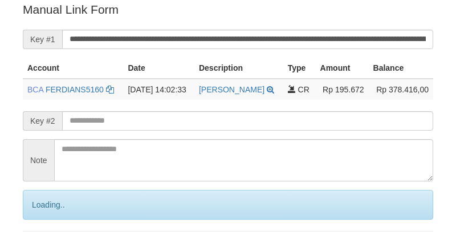
scroll to position [230, 0]
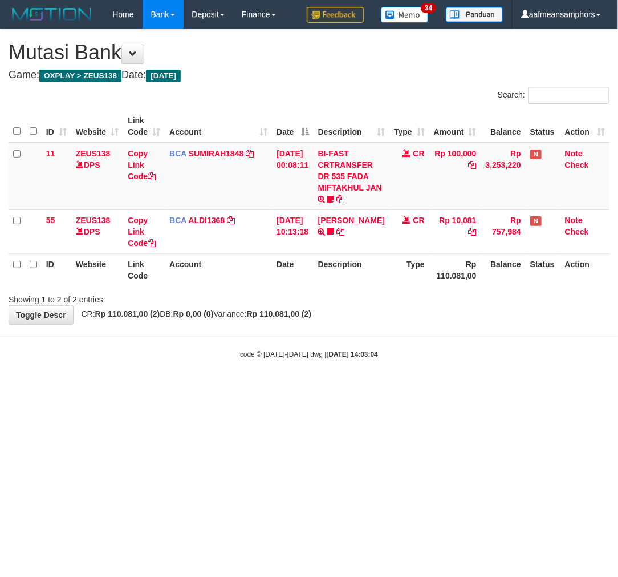
click at [361, 388] on html "Toggle navigation Home Bank Account List Load By Website Group [OXPLAY] ZEUS138…" at bounding box center [309, 194] width 618 height 388
click at [391, 388] on html "Toggle navigation Home Bank Account List Load By Website Group [OXPLAY] ZEUS138…" at bounding box center [309, 194] width 618 height 388
click at [270, 388] on html "Toggle navigation Home Bank Account List Load By Website Group [OXPLAY] ZEUS138…" at bounding box center [309, 194] width 618 height 388
click at [302, 388] on html "Toggle navigation Home Bank Account List Load By Website Group [OXPLAY] ZEUS138…" at bounding box center [309, 194] width 618 height 388
drag, startPoint x: 302, startPoint y: 452, endPoint x: 315, endPoint y: 455, distance: 13.4
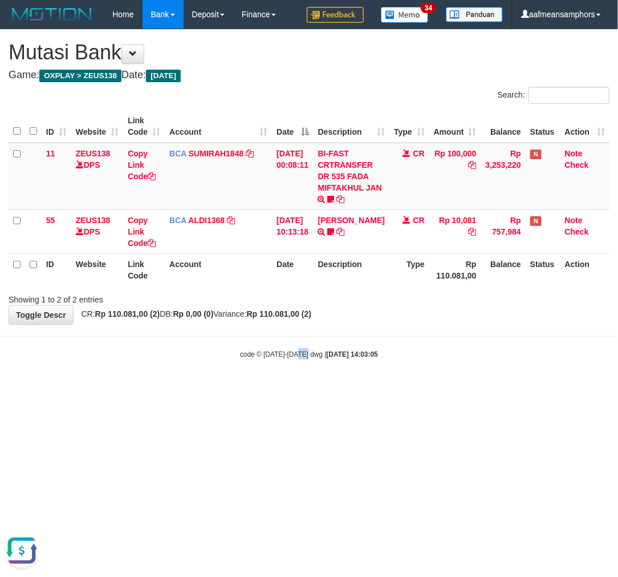
click at [301, 388] on html "Toggle navigation Home Bank Account List Load By Website Group [OXPLAY] ZEUS138…" at bounding box center [309, 194] width 618 height 388
drag, startPoint x: 315, startPoint y: 456, endPoint x: 493, endPoint y: 470, distance: 177.9
click at [315, 388] on html "Toggle navigation Home Bank Account List Load By Website Group [OXPLAY] ZEUS138…" at bounding box center [309, 194] width 618 height 388
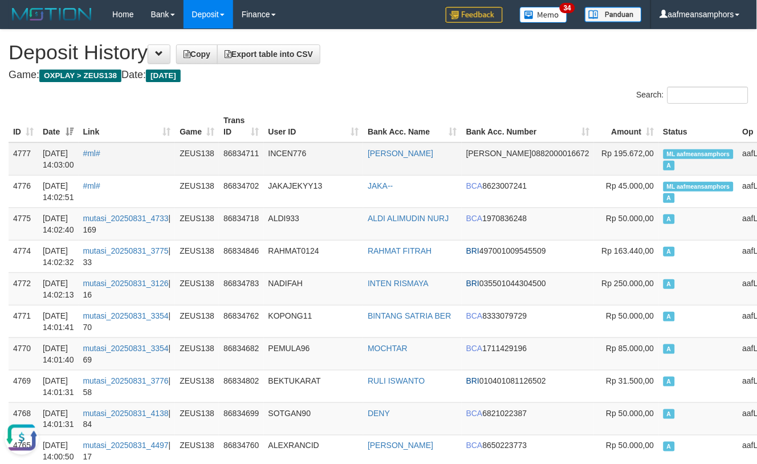
drag, startPoint x: 334, startPoint y: 123, endPoint x: 207, endPoint y: 143, distance: 128.2
click at [334, 123] on th "User ID" at bounding box center [314, 126] width 100 height 33
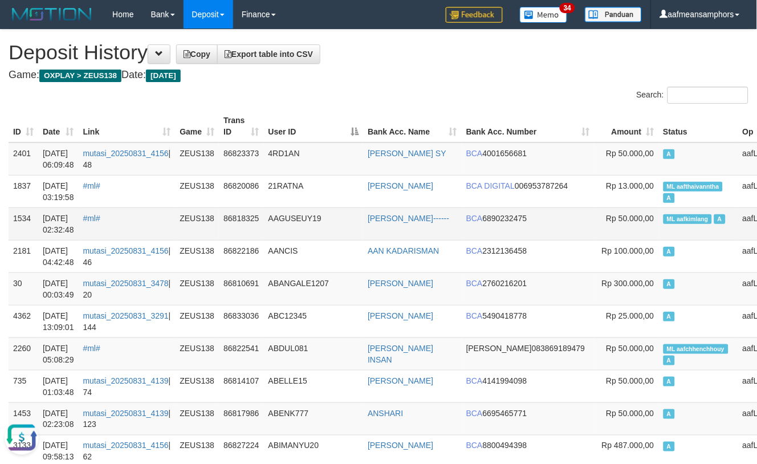
scroll to position [127, 0]
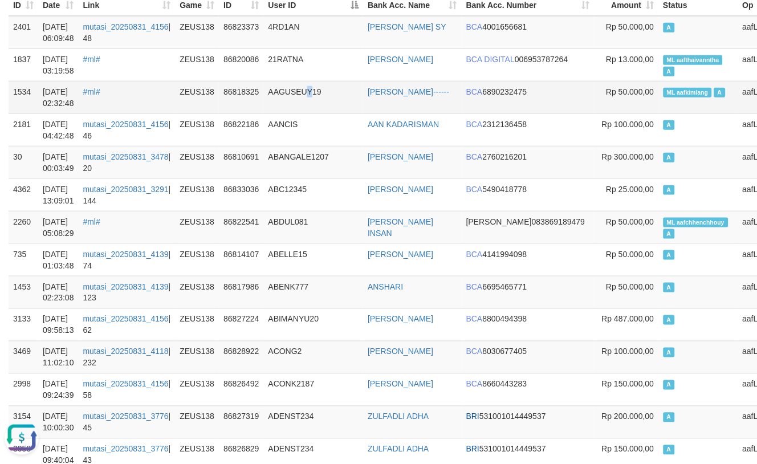
click at [315, 109] on td "AAGUSEUY19" at bounding box center [314, 97] width 100 height 33
click at [317, 103] on td "AAGUSEUY19" at bounding box center [314, 97] width 100 height 33
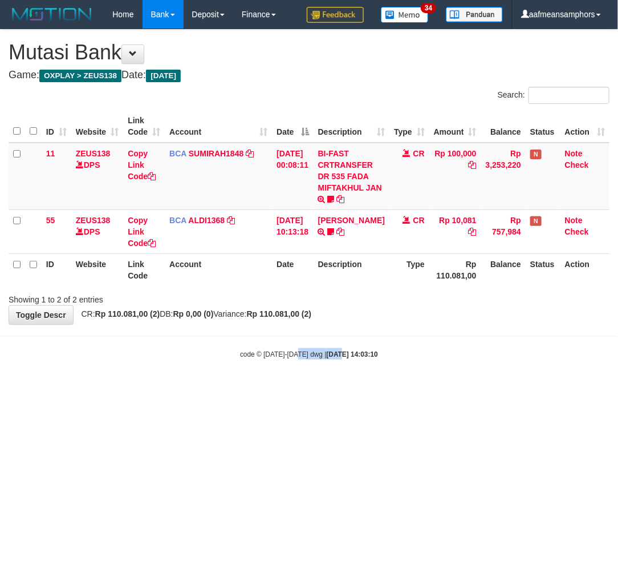
click at [298, 388] on html "Toggle navigation Home Bank Account List Load By Website Group [OXPLAY] ZEUS138…" at bounding box center [309, 194] width 618 height 388
click at [303, 388] on html "Toggle navigation Home Bank Account List Load By Website Group [OXPLAY] ZEUS138…" at bounding box center [309, 194] width 618 height 388
click at [226, 359] on body "Toggle navigation Home Bank Account List Load By Website Group [OXPLAY] ZEUS138…" at bounding box center [309, 194] width 618 height 388
click at [234, 358] on div "code © 2012-2018 dwg | 2025/08/31 14:03:11" at bounding box center [309, 353] width 618 height 11
drag, startPoint x: 234, startPoint y: 358, endPoint x: 213, endPoint y: 358, distance: 21.7
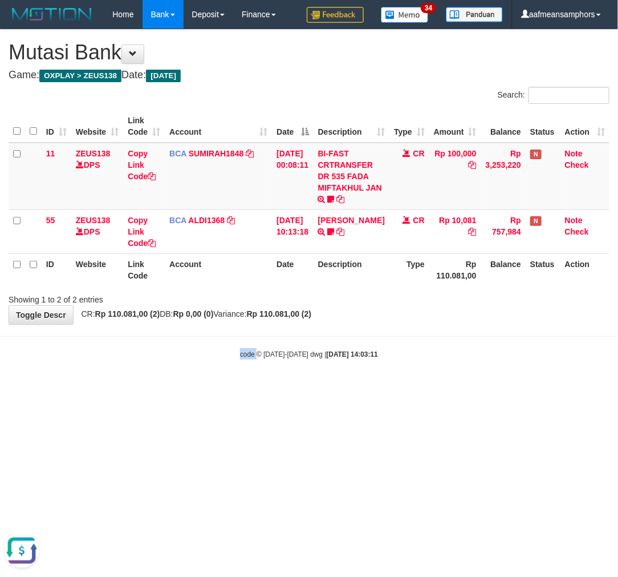
click at [237, 358] on div "code © 2012-2018 dwg | 2025/08/31 14:03:11" at bounding box center [309, 353] width 618 height 11
click at [405, 380] on body "Toggle navigation Home Bank Account List Load By Website Group [OXPLAY] ZEUS138…" at bounding box center [309, 194] width 618 height 388
click at [404, 375] on body "Toggle navigation Home Bank Account List Load By Website Group [OXPLAY] ZEUS138…" at bounding box center [309, 194] width 618 height 388
click at [407, 375] on body "Toggle navigation Home Bank Account List Load By Website Group [OXPLAY] ZEUS138…" at bounding box center [309, 194] width 618 height 388
click at [237, 388] on html "Toggle navigation Home Bank Account List Load By Website Group [OXPLAY] ZEUS138…" at bounding box center [309, 194] width 618 height 388
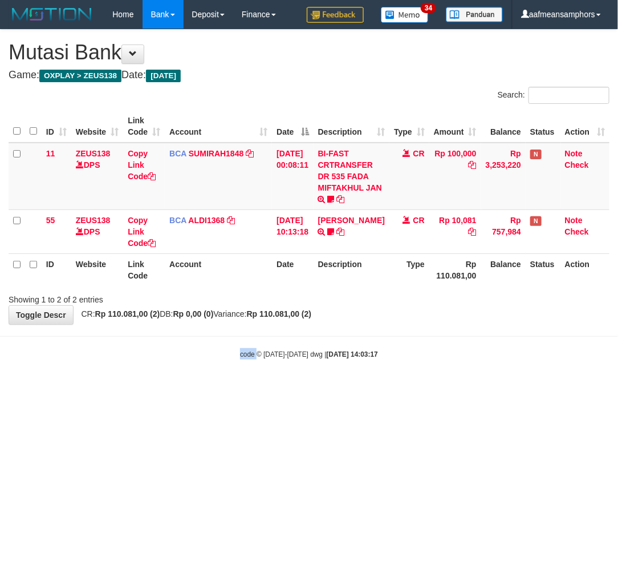
click at [246, 388] on html "Toggle navigation Home Bank Account List Load By Website Group [OXPLAY] ZEUS138…" at bounding box center [309, 194] width 618 height 388
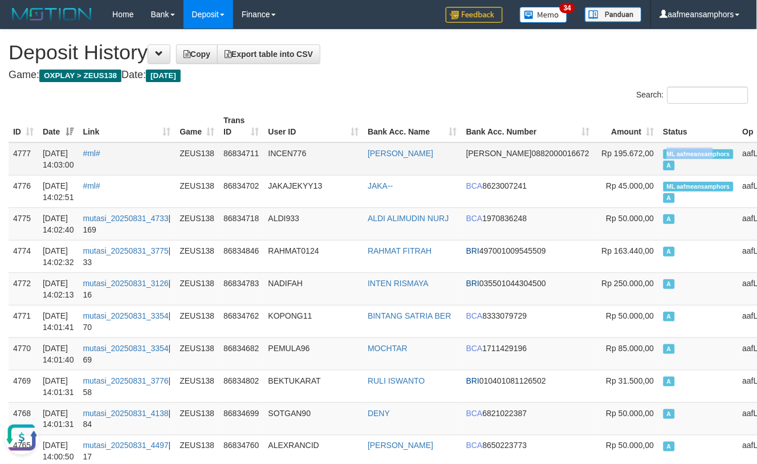
drag, startPoint x: 596, startPoint y: 150, endPoint x: 646, endPoint y: 150, distance: 49.6
click at [664, 150] on span "ML aafmeansamphors" at bounding box center [699, 154] width 70 height 10
copy span "ML aafmeansam"
drag, startPoint x: 321, startPoint y: 170, endPoint x: 329, endPoint y: 164, distance: 10.6
click at [321, 170] on td "INCEN776" at bounding box center [314, 159] width 100 height 33
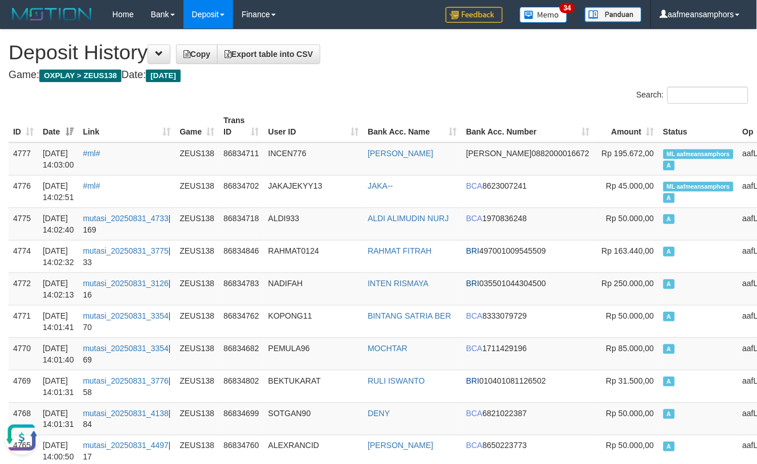
click at [314, 133] on th "User ID" at bounding box center [314, 126] width 100 height 33
click at [320, 130] on th "User ID" at bounding box center [314, 126] width 100 height 33
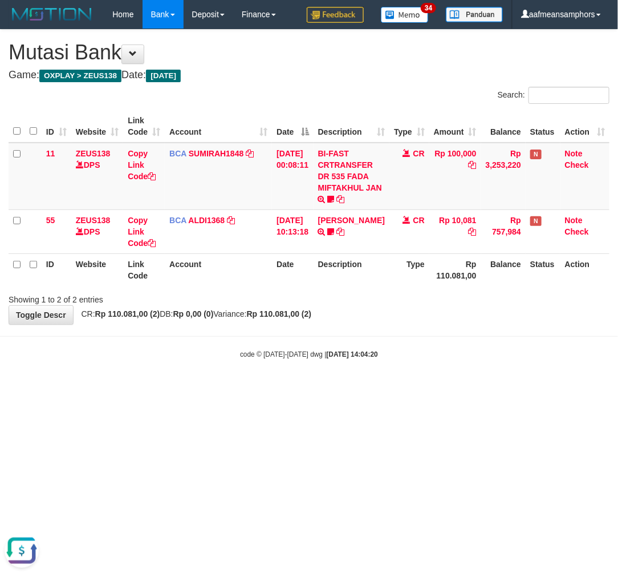
click at [448, 388] on html "Toggle navigation Home Bank Account List Load By Website Group [OXPLAY] ZEUS138…" at bounding box center [309, 194] width 618 height 388
click at [447, 381] on body "Toggle navigation Home Bank Account List Load By Website Group [OXPLAY] ZEUS138…" at bounding box center [309, 194] width 618 height 388
drag, startPoint x: 447, startPoint y: 380, endPoint x: 441, endPoint y: 382, distance: 6.1
click at [442, 382] on body "Toggle navigation Home Bank Account List Load By Website Group [OXPLAY] ZEUS138…" at bounding box center [309, 194] width 618 height 388
drag, startPoint x: 443, startPoint y: 383, endPoint x: 431, endPoint y: 387, distance: 13.2
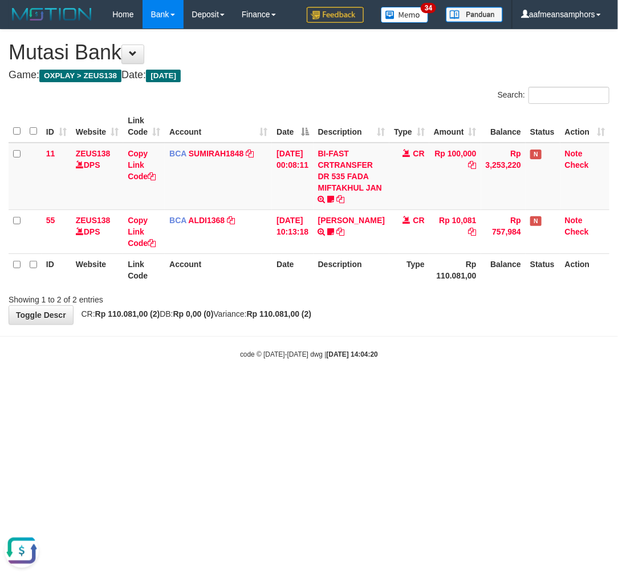
click at [431, 387] on body "Toggle navigation Home Bank Account List Load By Website Group [OXPLAY] ZEUS138…" at bounding box center [309, 194] width 618 height 388
click at [429, 387] on body "Toggle navigation Home Bank Account List Load By Website Group [OXPLAY] ZEUS138…" at bounding box center [309, 194] width 618 height 388
drag, startPoint x: 422, startPoint y: 379, endPoint x: 420, endPoint y: 386, distance: 6.5
click at [417, 385] on body "Toggle navigation Home Bank Account List Load By Website Group [OXPLAY] ZEUS138…" at bounding box center [309, 194] width 618 height 388
click at [423, 386] on body "Toggle navigation Home Bank Account List Load By Website Group [OXPLAY] ZEUS138…" at bounding box center [309, 194] width 618 height 388
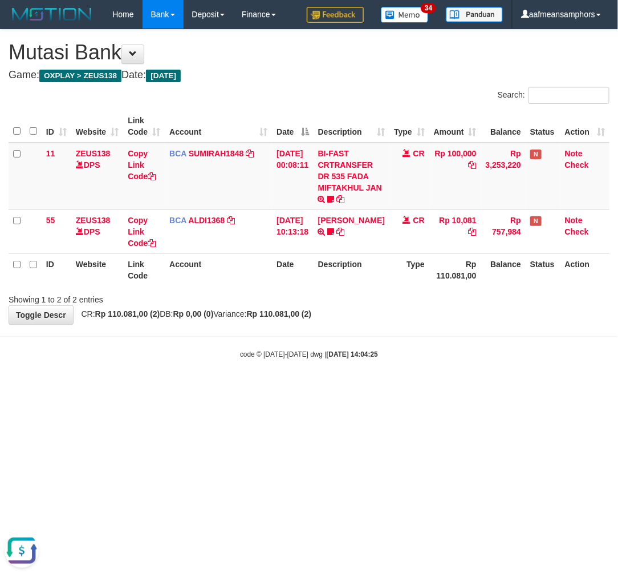
click at [432, 387] on body "Toggle navigation Home Bank Account List Load By Website Group [OXPLAY] ZEUS138…" at bounding box center [309, 194] width 618 height 388
click at [436, 388] on html "Toggle navigation Home Bank Account List Load By Website Group [OXPLAY] ZEUS138…" at bounding box center [309, 194] width 618 height 388
click at [453, 384] on body "Toggle navigation Home Bank Account List Load By Website Group [OXPLAY] ZEUS138…" at bounding box center [309, 194] width 618 height 388
click at [454, 384] on body "Toggle navigation Home Bank Account List Load By Website Group [OXPLAY] ZEUS138…" at bounding box center [309, 194] width 618 height 388
click at [456, 384] on body "Toggle navigation Home Bank Account List Load By Website Group [OXPLAY] ZEUS138…" at bounding box center [309, 194] width 618 height 388
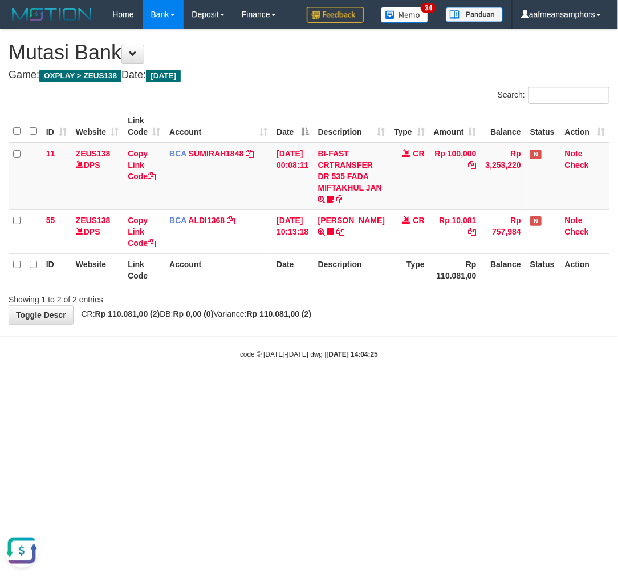
drag, startPoint x: 466, startPoint y: 379, endPoint x: 460, endPoint y: 379, distance: 5.7
click at [460, 379] on body "Toggle navigation Home Bank Account List Load By Website Group [OXPLAY] ZEUS138…" at bounding box center [309, 194] width 618 height 388
click at [464, 380] on body "Toggle navigation Home Bank Account List Load By Website Group [OXPLAY] ZEUS138…" at bounding box center [309, 194] width 618 height 388
click at [463, 380] on body "Toggle navigation Home Bank Account List Load By Website Group [OXPLAY] ZEUS138…" at bounding box center [309, 194] width 618 height 388
click at [449, 372] on body "Toggle navigation Home Bank Account List Load By Website Group [OXPLAY] ZEUS138…" at bounding box center [309, 194] width 618 height 388
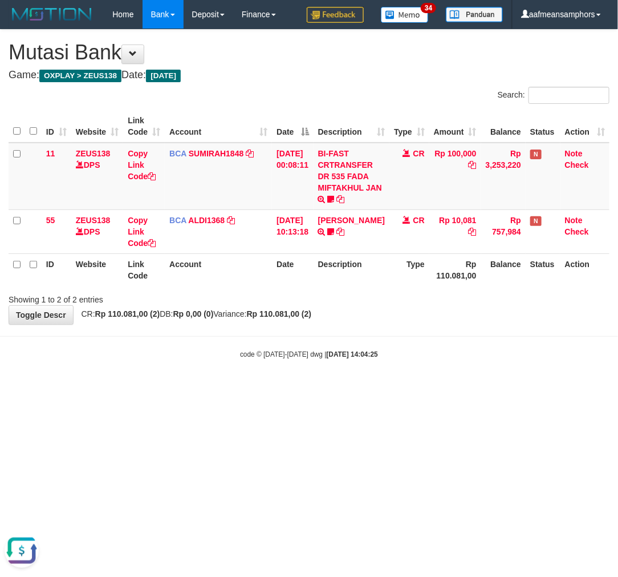
click at [446, 372] on body "Toggle navigation Home Bank Account List Load By Website Group [OXPLAY] ZEUS138…" at bounding box center [309, 194] width 618 height 388
click at [436, 373] on body "Toggle navigation Home Bank Account List Load By Website Group [OXPLAY] ZEUS138…" at bounding box center [309, 194] width 618 height 388
click at [334, 383] on body "Toggle navigation Home Bank Account List Load By Website Group [OXPLAY] ZEUS138…" at bounding box center [309, 194] width 618 height 388
click at [440, 372] on body "Toggle navigation Home Bank Account List Load By Website Group [OXPLAY] ZEUS138…" at bounding box center [309, 194] width 618 height 388
click at [415, 366] on body "Toggle navigation Home Bank Account List Load By Website Group [OXPLAY] ZEUS138…" at bounding box center [309, 194] width 618 height 388
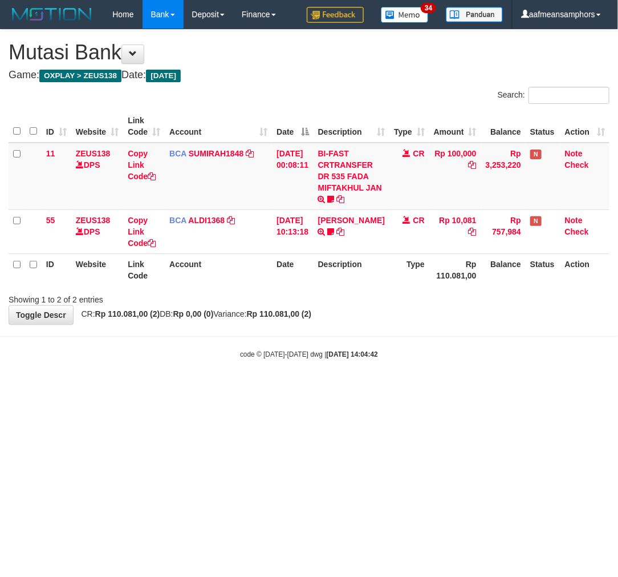
click at [411, 362] on body "Toggle navigation Home Bank Account List Load By Website Group [OXPLAY] ZEUS138…" at bounding box center [309, 194] width 618 height 388
click at [360, 388] on html "Toggle navigation Home Bank Account List Load By Website Group [OXPLAY] ZEUS138…" at bounding box center [309, 194] width 618 height 388
click at [413, 388] on html "Toggle navigation Home Bank Account List Load By Website Group [OXPLAY] ZEUS138…" at bounding box center [309, 194] width 618 height 388
click at [409, 388] on html "Toggle navigation Home Bank Account List Load By Website Group [OXPLAY] ZEUS138…" at bounding box center [309, 194] width 618 height 388
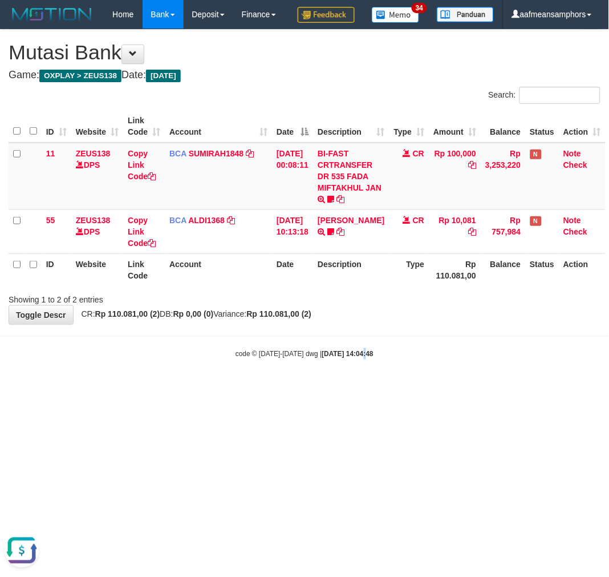
click at [348, 388] on html "Toggle navigation Home Bank Account List Load By Website Group [OXPLAY] ZEUS138…" at bounding box center [304, 194] width 609 height 388
click at [354, 388] on html "Toggle navigation Home Bank Account List Load By Website Group [OXPLAY] ZEUS138…" at bounding box center [304, 194] width 609 height 388
click at [384, 388] on body "Toggle navigation Home Bank Account List Load By Website Group [OXPLAY] ZEUS138…" at bounding box center [304, 194] width 609 height 388
click at [394, 388] on body "Toggle navigation Home Bank Account List Load By Website Group [OXPLAY] ZEUS138…" at bounding box center [304, 194] width 609 height 388
click at [295, 388] on html "Toggle navigation Home Bank Account List Load By Website Group [OXPLAY] ZEUS138…" at bounding box center [304, 194] width 609 height 388
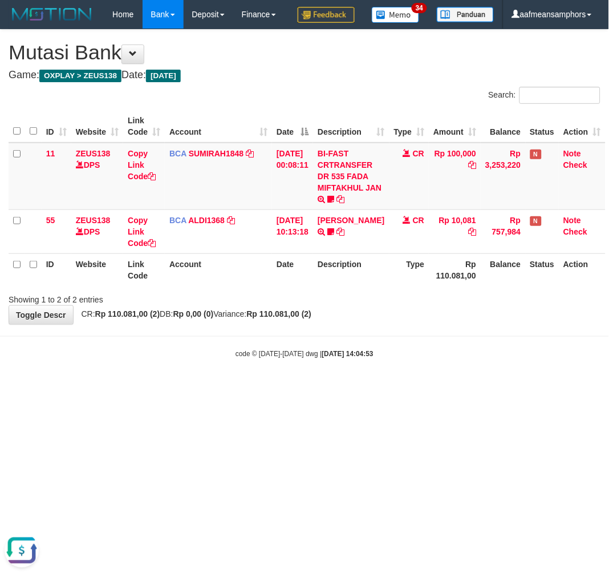
click at [322, 388] on html "Toggle navigation Home Bank Account List Load By Website Group [OXPLAY] ZEUS138…" at bounding box center [304, 194] width 609 height 388
drag, startPoint x: 322, startPoint y: 441, endPoint x: 331, endPoint y: 439, distance: 8.7
click at [327, 388] on html "Toggle navigation Home Bank Account List Load By Website Group [OXPLAY] ZEUS138…" at bounding box center [304, 194] width 609 height 388
click at [334, 388] on html "Toggle navigation Home Bank Account List Load By Website Group [OXPLAY] ZEUS138…" at bounding box center [304, 194] width 609 height 388
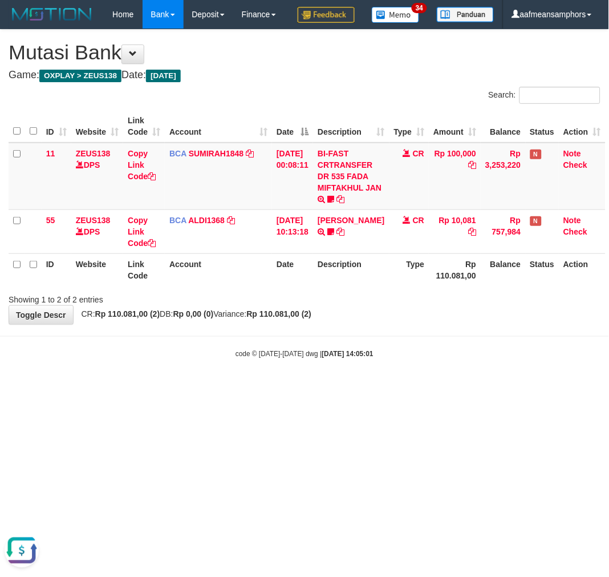
click at [421, 388] on body "Toggle navigation Home Bank Account List Load By Website Group [OXPLAY] ZEUS138…" at bounding box center [304, 194] width 609 height 388
click at [366, 388] on body "Toggle navigation Home Bank Account List Load By Website Group [OXPLAY] ZEUS138…" at bounding box center [304, 194] width 609 height 388
click at [414, 388] on body "Toggle navigation Home Bank Account List Load By Website Group [OXPLAY] ZEUS138…" at bounding box center [304, 194] width 609 height 388
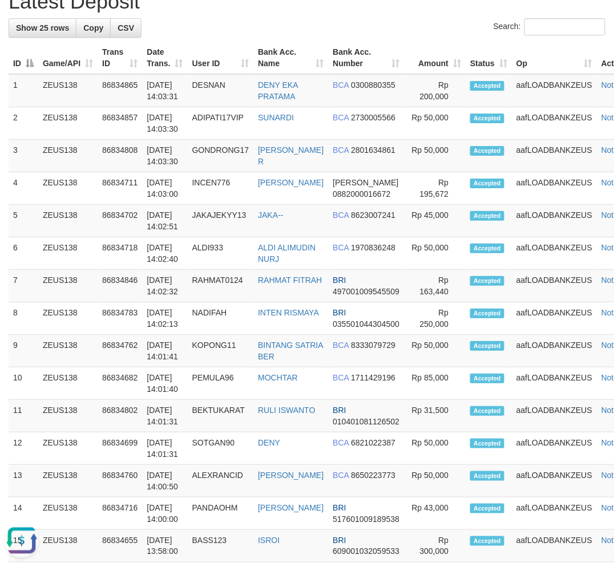
drag, startPoint x: 565, startPoint y: 458, endPoint x: 1, endPoint y: 383, distance: 569.0
click at [534, 453] on td "aafLOADBANKZEUS" at bounding box center [554, 448] width 85 height 33
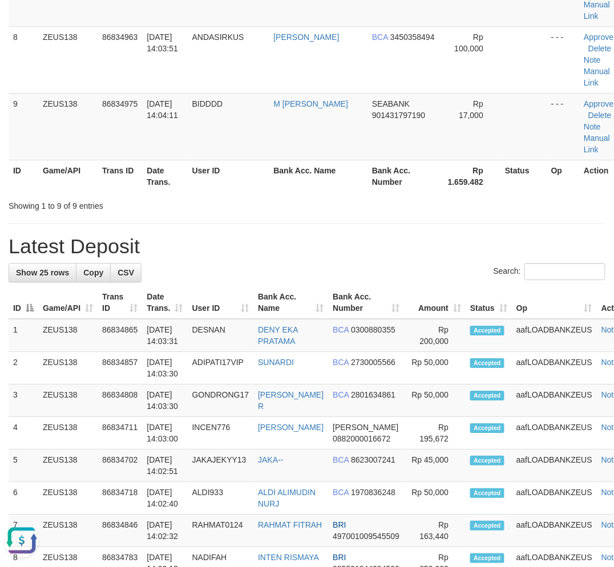
scroll to position [574, 0]
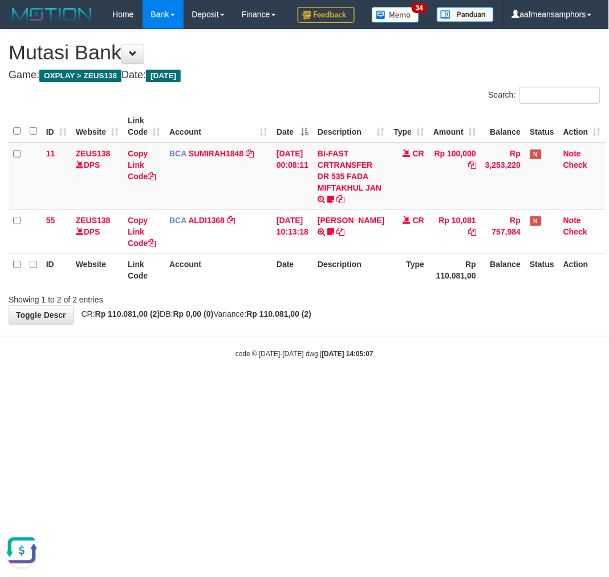
drag, startPoint x: 451, startPoint y: 368, endPoint x: 455, endPoint y: 360, distance: 8.7
click at [449, 368] on body "Toggle navigation Home Bank Account List Load By Website Group [OXPLAY] ZEUS138…" at bounding box center [304, 194] width 609 height 388
click at [451, 355] on body "Toggle navigation Home Bank Account List Load By Website Group [OXPLAY] ZEUS138…" at bounding box center [304, 194] width 609 height 388
click at [403, 354] on body "Toggle navigation Home Bank Account List Load By Website Group [OXPLAY] ZEUS138…" at bounding box center [304, 194] width 609 height 388
click at [403, 324] on div "**********" at bounding box center [304, 177] width 609 height 294
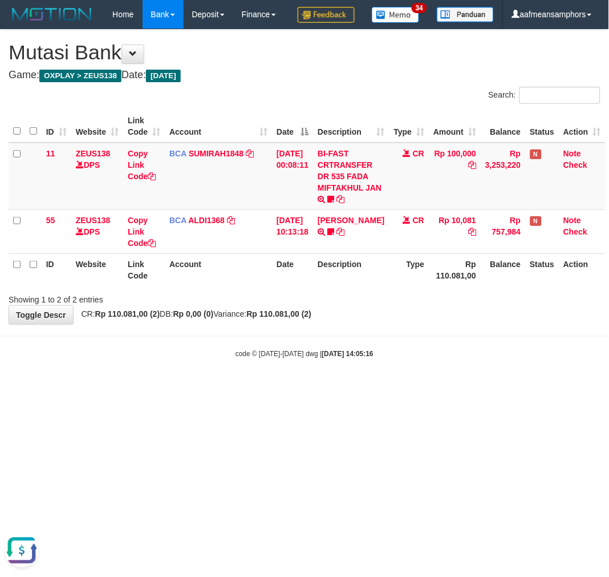
click at [371, 359] on div "code © 2012-2018 dwg | 2025/08/31 14:05:16" at bounding box center [304, 353] width 609 height 11
click at [373, 359] on div "code © 2012-2018 dwg | 2025/08/31 14:05:16" at bounding box center [304, 353] width 609 height 11
click at [372, 359] on div "code © 2012-2018 dwg | 2025/08/31 14:05:16" at bounding box center [304, 353] width 609 height 11
click at [371, 359] on div "code © 2012-2018 dwg | 2025/08/31 14:05:16" at bounding box center [304, 353] width 609 height 11
click at [372, 359] on div "code © 2012-2018 dwg | 2025/08/31 14:05:16" at bounding box center [304, 353] width 609 height 11
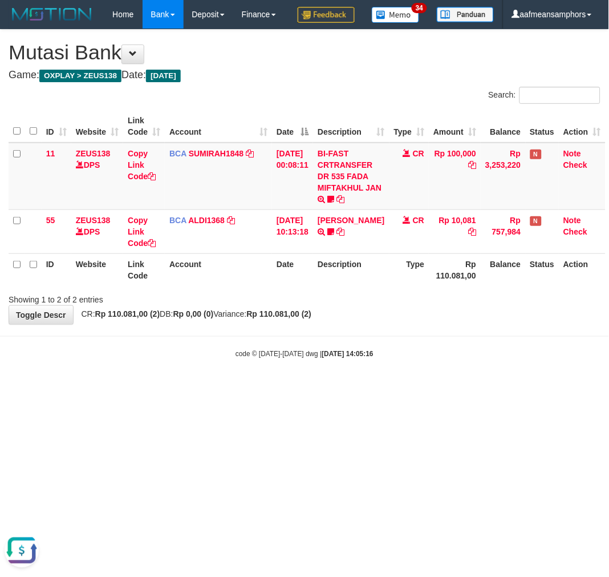
click at [370, 359] on div "code © 2012-2018 dwg | 2025/08/31 14:05:16" at bounding box center [304, 353] width 609 height 11
drag, startPoint x: 331, startPoint y: 411, endPoint x: 322, endPoint y: 419, distance: 12.5
click at [322, 388] on html "Toggle navigation Home Bank Account List Load By Website Group [OXPLAY] ZEUS138…" at bounding box center [304, 194] width 609 height 388
click at [360, 388] on html "Toggle navigation Home Bank Account List Load By Website Group [OXPLAY] ZEUS138…" at bounding box center [304, 194] width 609 height 388
click at [362, 388] on html "Toggle navigation Home Bank Account List Load By Website Group [OXPLAY] ZEUS138…" at bounding box center [304, 194] width 609 height 388
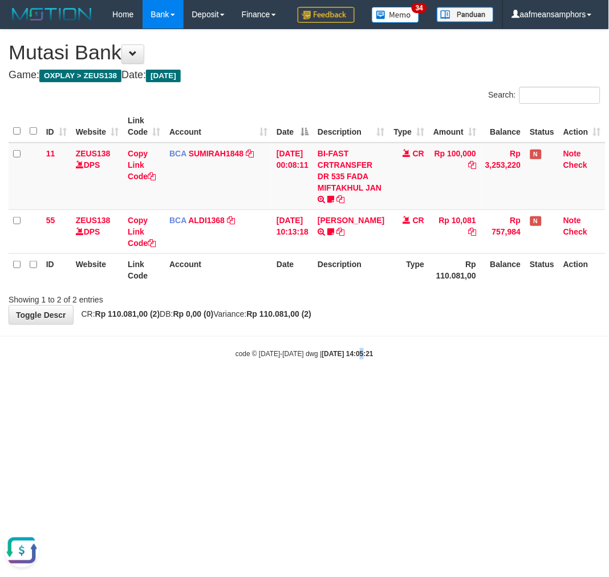
click at [346, 388] on html "Toggle navigation Home Bank Account List Load By Website Group [OXPLAY] ZEUS138…" at bounding box center [304, 194] width 609 height 388
click at [432, 388] on body "Toggle navigation Home Bank Account List Load By Website Group [OXPLAY] ZEUS138…" at bounding box center [304, 194] width 609 height 388
click at [430, 388] on body "Toggle navigation Home Bank Account List Load By Website Group [OXPLAY] ZEUS138…" at bounding box center [304, 194] width 609 height 388
drag, startPoint x: 429, startPoint y: 398, endPoint x: 437, endPoint y: 405, distance: 11.0
click at [425, 388] on body "Toggle navigation Home Bank Account List Load By Website Group [OXPLAY] ZEUS138…" at bounding box center [304, 194] width 609 height 388
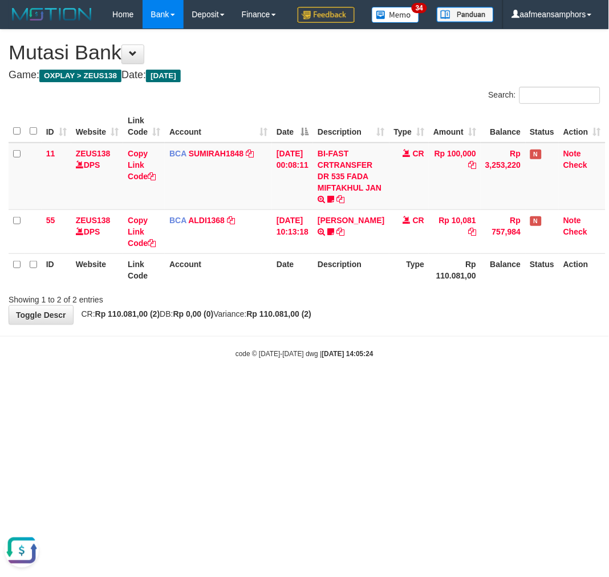
click at [435, 388] on body "Toggle navigation Home Bank Account List Load By Website Group [OXPLAY] ZEUS138…" at bounding box center [304, 194] width 609 height 388
click at [441, 388] on html "Toggle navigation Home Bank Account List Load By Website Group [OXPLAY] ZEUS138…" at bounding box center [304, 194] width 609 height 388
drag, startPoint x: 445, startPoint y: 426, endPoint x: 433, endPoint y: 427, distance: 11.4
click at [433, 388] on html "Toggle navigation Home Bank Account List Load By Website Group [OXPLAY] ZEUS138…" at bounding box center [304, 194] width 609 height 388
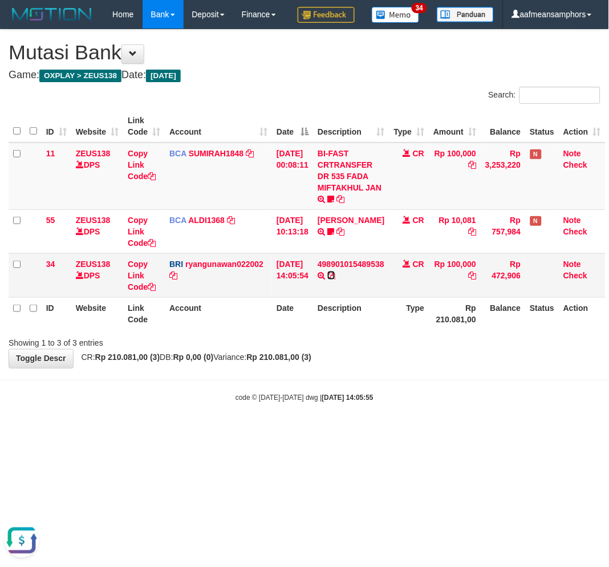
click at [335, 279] on icon at bounding box center [331, 275] width 8 height 8
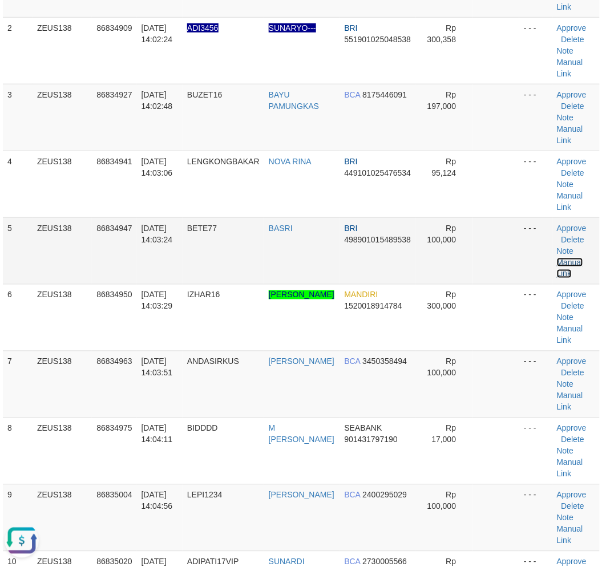
click at [566, 258] on link "Manual Link" at bounding box center [570, 268] width 26 height 21
drag, startPoint x: 567, startPoint y: 259, endPoint x: 510, endPoint y: 264, distance: 57.3
click at [567, 259] on link "Manual Link" at bounding box center [570, 268] width 26 height 21
click at [557, 258] on link "Manual Link" at bounding box center [570, 268] width 26 height 21
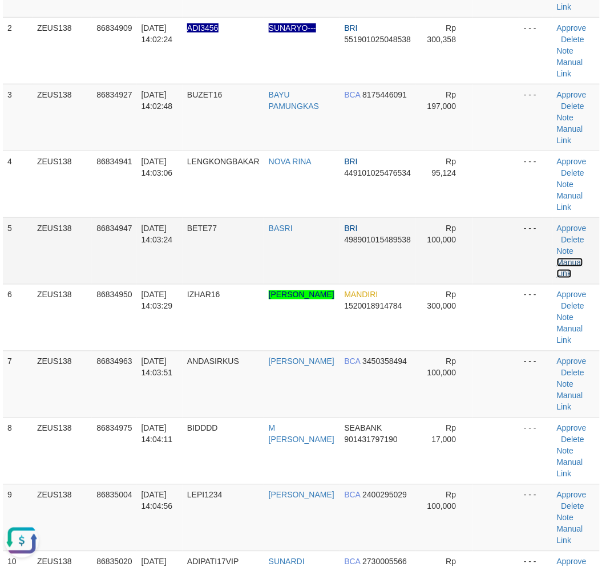
click at [557, 258] on link "Manual Link" at bounding box center [570, 268] width 26 height 21
click at [225, 112] on td "BUZET16" at bounding box center [223, 117] width 82 height 67
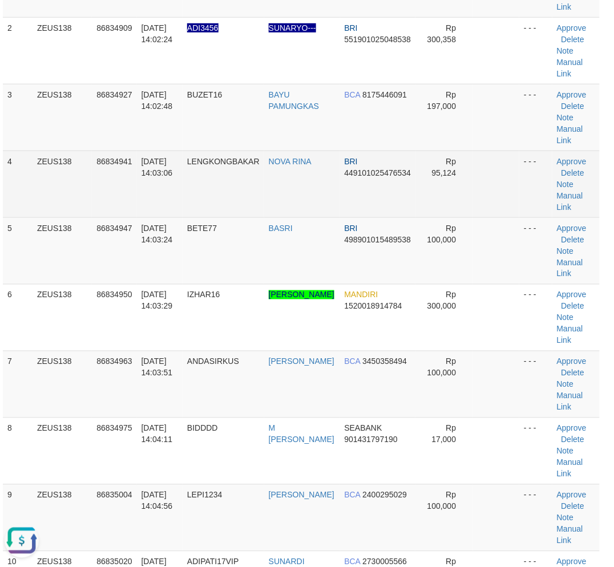
click at [196, 196] on td "LENGKONGBAKAR" at bounding box center [223, 184] width 82 height 67
click at [192, 193] on td "LENGKONGBAKAR" at bounding box center [223, 184] width 82 height 67
click at [195, 191] on td "LENGKONGBAKAR" at bounding box center [223, 184] width 82 height 67
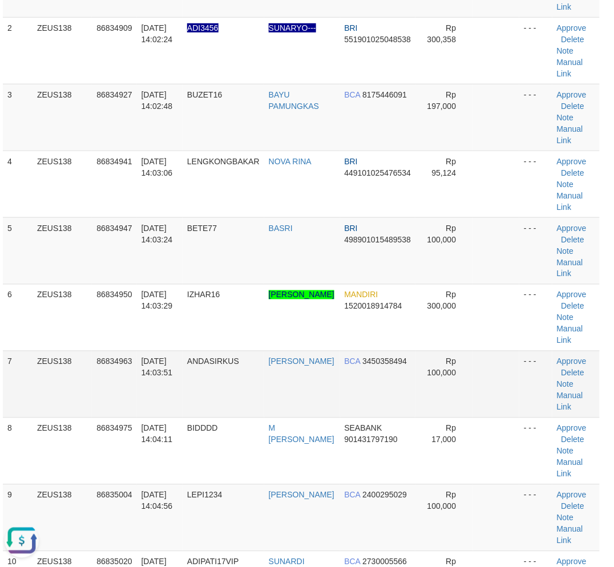
click at [206, 400] on td "ANDASIRKUS" at bounding box center [223, 384] width 82 height 67
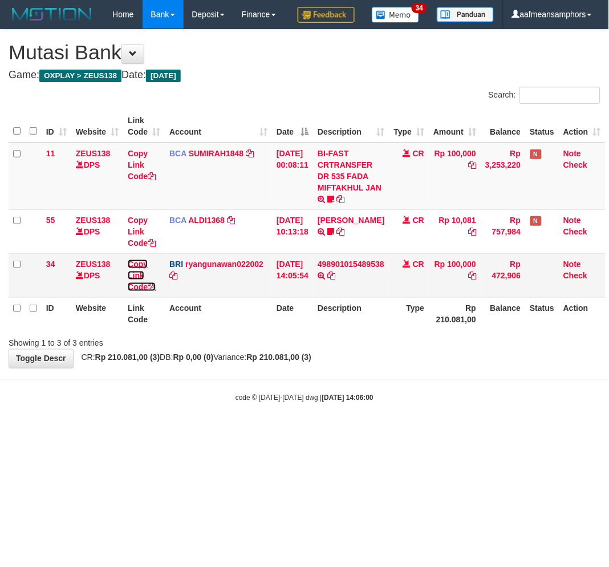
drag, startPoint x: 129, startPoint y: 303, endPoint x: 141, endPoint y: 303, distance: 12.0
click at [129, 291] on link "Copy Link Code" at bounding box center [142, 275] width 28 height 32
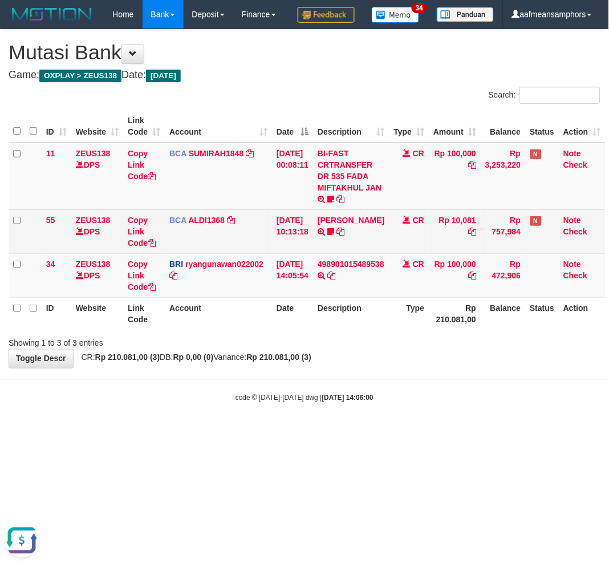
scroll to position [156, 0]
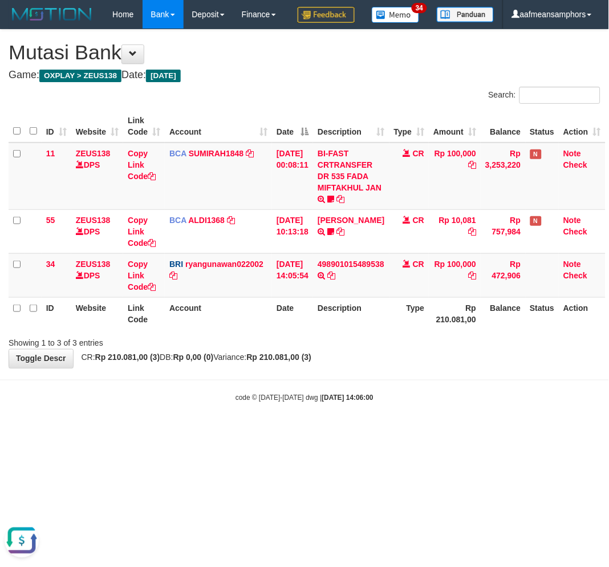
drag, startPoint x: 233, startPoint y: 436, endPoint x: 226, endPoint y: 437, distance: 6.9
click at [226, 432] on body "Toggle navigation Home Bank Account List Load By Website Group [OXPLAY] ZEUS138…" at bounding box center [304, 216] width 609 height 432
drag, startPoint x: 286, startPoint y: 409, endPoint x: 272, endPoint y: 415, distance: 15.2
click at [284, 411] on body "Toggle navigation Home Bank Account List Load By Website Group [OXPLAY] ZEUS138…" at bounding box center [304, 216] width 609 height 432
click at [272, 415] on body "Toggle navigation Home Bank Account List Load By Website Group [OXPLAY] ZEUS138…" at bounding box center [304, 216] width 609 height 432
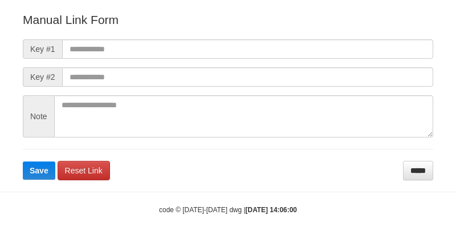
scroll to position [127, 0]
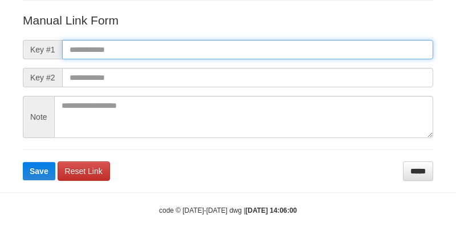
click at [297, 46] on input "text" at bounding box center [247, 49] width 371 height 19
paste input "**********"
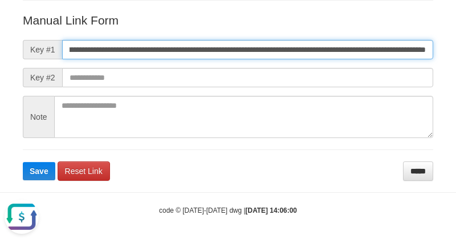
scroll to position [0, 0]
type input "**********"
click at [23, 162] on button "Save" at bounding box center [39, 171] width 33 height 18
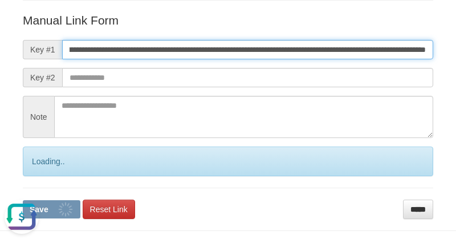
click at [23, 200] on button "Save" at bounding box center [52, 209] width 58 height 18
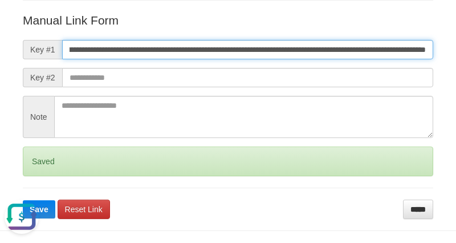
click at [23, 200] on button "Save" at bounding box center [39, 209] width 33 height 18
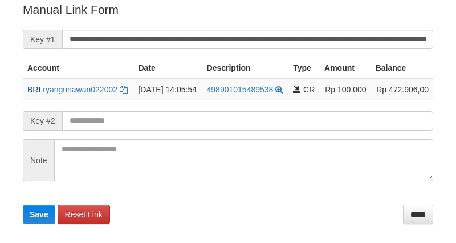
click at [23, 205] on button "Save" at bounding box center [39, 214] width 33 height 18
drag, startPoint x: 0, startPoint y: 0, endPoint x: 283, endPoint y: 44, distance: 286.3
click at [283, 44] on input "**********" at bounding box center [247, 39] width 371 height 19
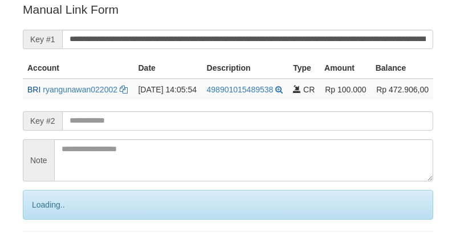
scroll to position [230, 0]
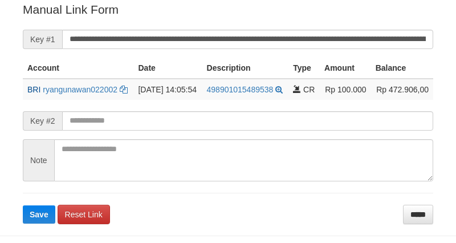
click at [283, 44] on input "**********" at bounding box center [247, 39] width 371 height 19
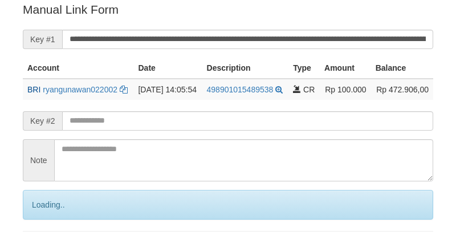
scroll to position [230, 0]
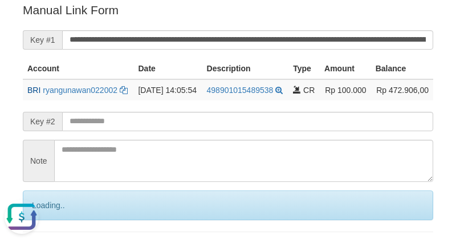
scroll to position [0, 0]
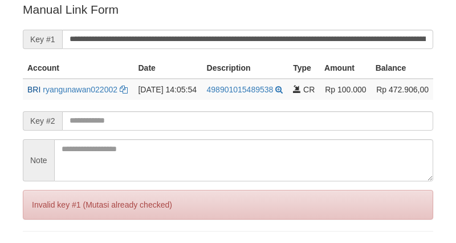
scroll to position [230, 0]
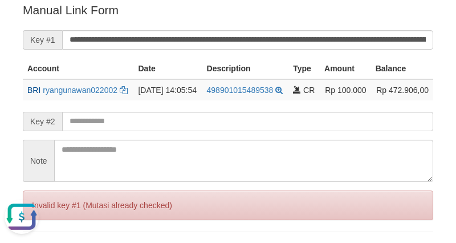
scroll to position [0, 0]
click at [285, 43] on input "**********" at bounding box center [247, 39] width 371 height 19
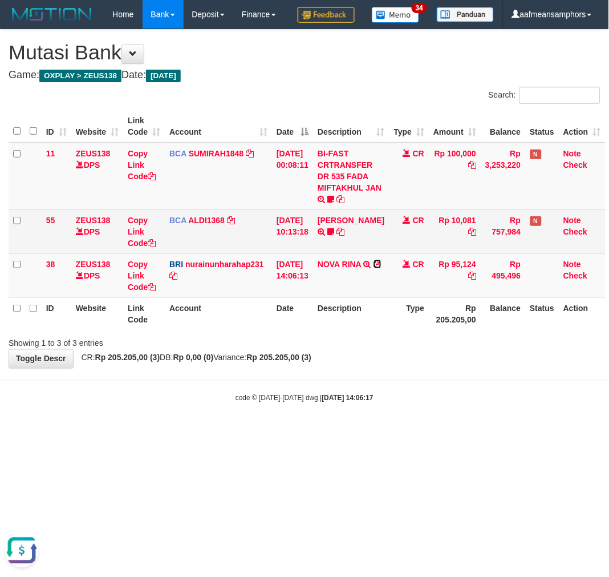
drag, startPoint x: 332, startPoint y: 303, endPoint x: 473, endPoint y: 266, distance: 145.7
click at [374, 268] on icon at bounding box center [378, 264] width 8 height 8
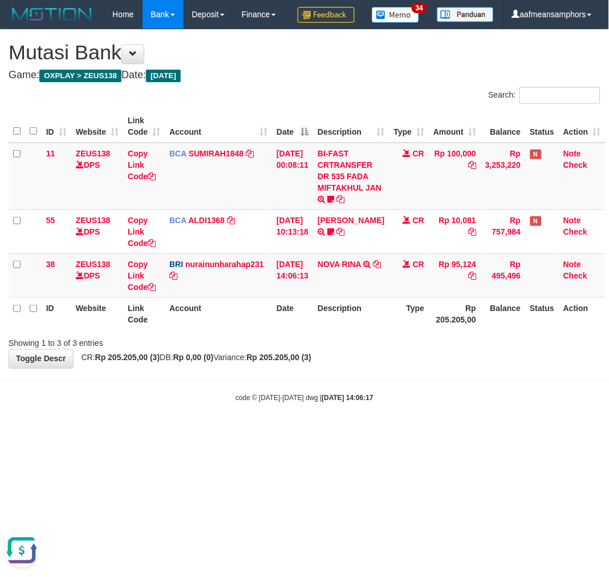
click at [404, 432] on body "Toggle navigation Home Bank Account List Load By Website Group [OXPLAY] ZEUS138…" at bounding box center [304, 216] width 609 height 432
drag, startPoint x: 424, startPoint y: 455, endPoint x: 607, endPoint y: 569, distance: 216.2
click at [423, 432] on html "Toggle navigation Home Bank Account List Load By Website Group [OXPLAY] ZEUS138…" at bounding box center [304, 216] width 609 height 432
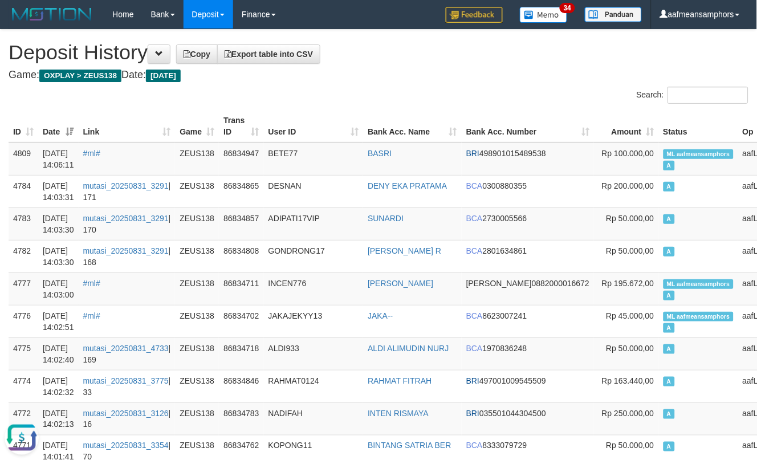
drag, startPoint x: 143, startPoint y: 144, endPoint x: 578, endPoint y: 122, distance: 435.1
click at [144, 144] on td "#ml#" at bounding box center [127, 159] width 97 height 33
copy span "ML aafmeansamphors"
drag, startPoint x: 597, startPoint y: 155, endPoint x: 662, endPoint y: 157, distance: 64.5
click at [664, 157] on span "ML aafmeansamphors" at bounding box center [699, 154] width 70 height 10
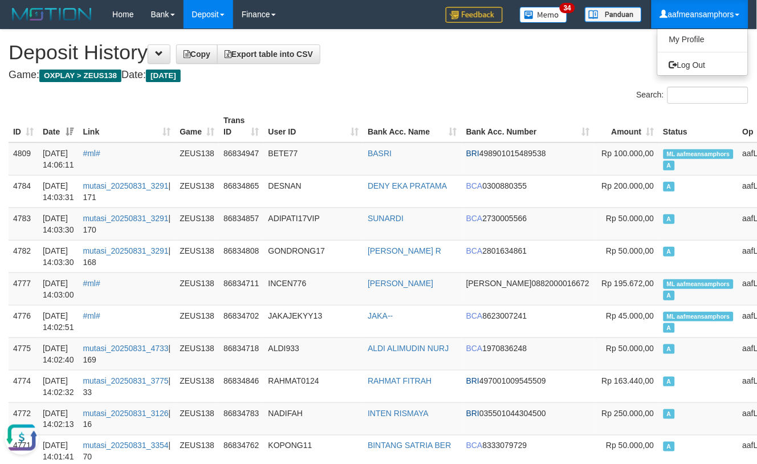
scroll to position [799, 0]
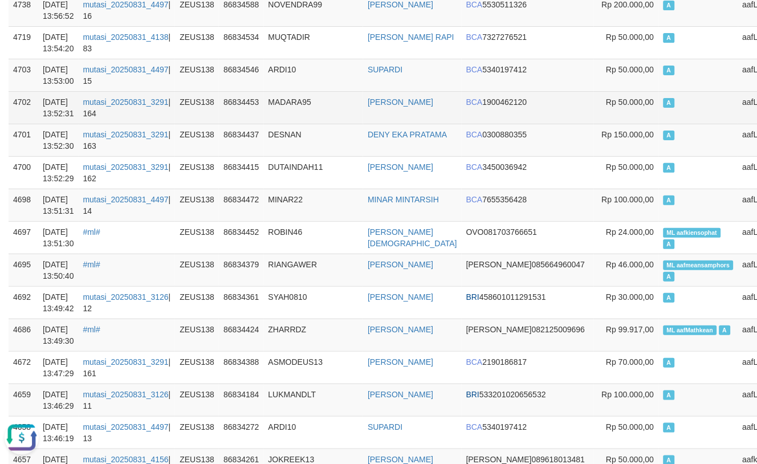
click at [315, 117] on td "MADARA95" at bounding box center [314, 107] width 100 height 33
click at [335, 112] on td "MADARA95" at bounding box center [314, 107] width 100 height 33
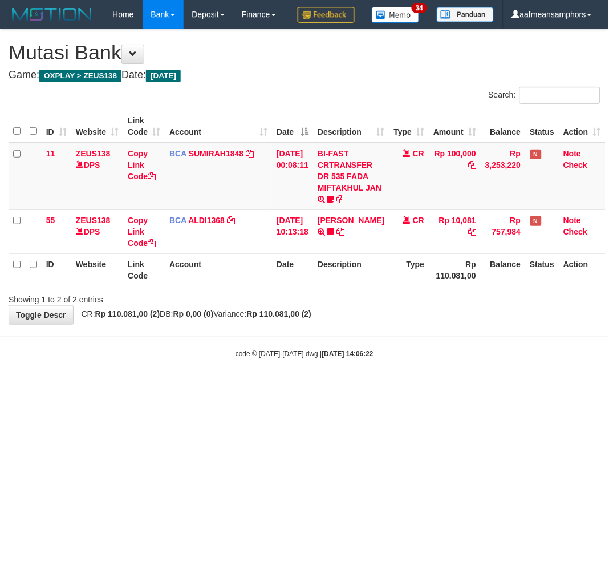
click at [265, 388] on html "Toggle navigation Home Bank Account List Load By Website Group [OXPLAY] ZEUS138…" at bounding box center [304, 194] width 609 height 388
drag, startPoint x: 322, startPoint y: 427, endPoint x: 344, endPoint y: 429, distance: 22.4
click at [318, 388] on html "Toggle navigation Home Bank Account List Load By Website Group [OXPLAY] ZEUS138…" at bounding box center [304, 194] width 609 height 388
click at [343, 388] on html "Toggle navigation Home Bank Account List Load By Website Group [OXPLAY] ZEUS138…" at bounding box center [304, 194] width 609 height 388
click at [347, 388] on html "Toggle navigation Home Bank Account List Load By Website Group [OXPLAY] ZEUS138…" at bounding box center [304, 194] width 609 height 388
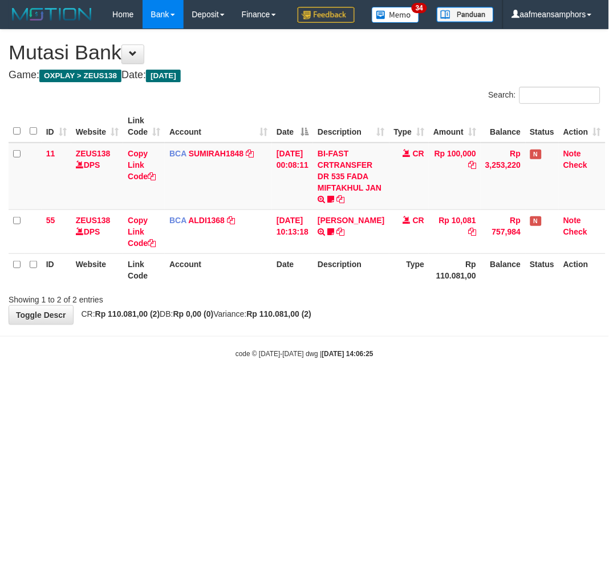
click at [420, 324] on div "**********" at bounding box center [304, 177] width 609 height 294
click at [436, 324] on div "**********" at bounding box center [304, 177] width 609 height 294
click at [434, 324] on div "**********" at bounding box center [304, 177] width 609 height 294
click at [415, 324] on div "**********" at bounding box center [304, 177] width 609 height 294
click at [418, 388] on body "Toggle navigation Home Bank Account List Load By Website Group [OXPLAY] ZEUS138…" at bounding box center [304, 194] width 609 height 388
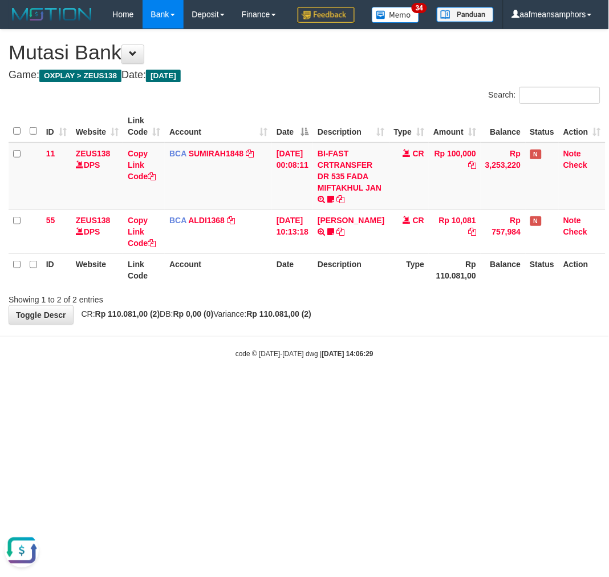
click at [311, 388] on html "Toggle navigation Home Bank Account List Load By Website Group [OXPLAY] ZEUS138…" at bounding box center [304, 194] width 609 height 388
click at [318, 388] on html "Toggle navigation Home Bank Account List Load By Website Group [OXPLAY] ZEUS138…" at bounding box center [304, 194] width 609 height 388
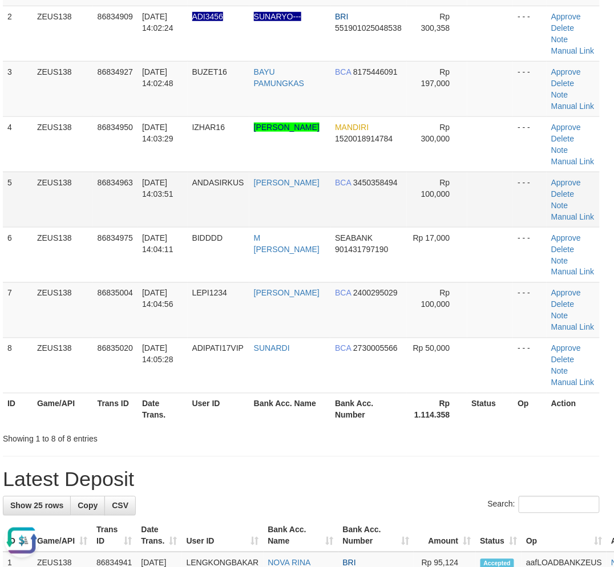
click at [200, 200] on td "ANDASIRKUS" at bounding box center [219, 199] width 62 height 55
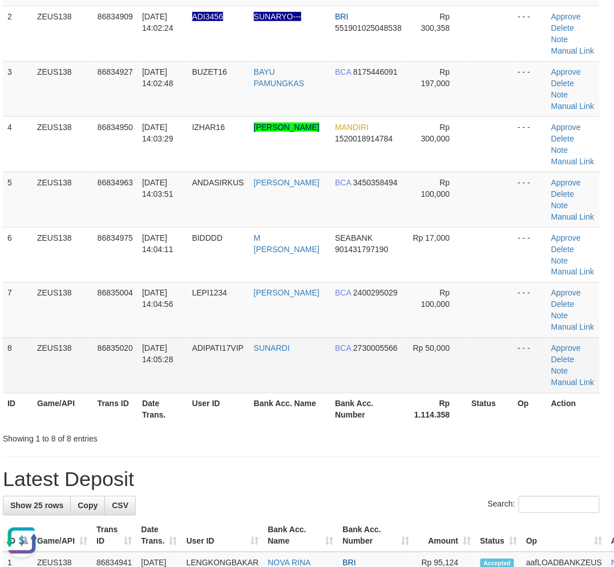
drag, startPoint x: 401, startPoint y: 451, endPoint x: 419, endPoint y: 382, distance: 71.2
click at [412, 417] on div "Search: ID Game/API Trans ID Date Trans. User ID Bank Acc. Name Bank Acc. Numbe…" at bounding box center [301, 169] width 597 height 550
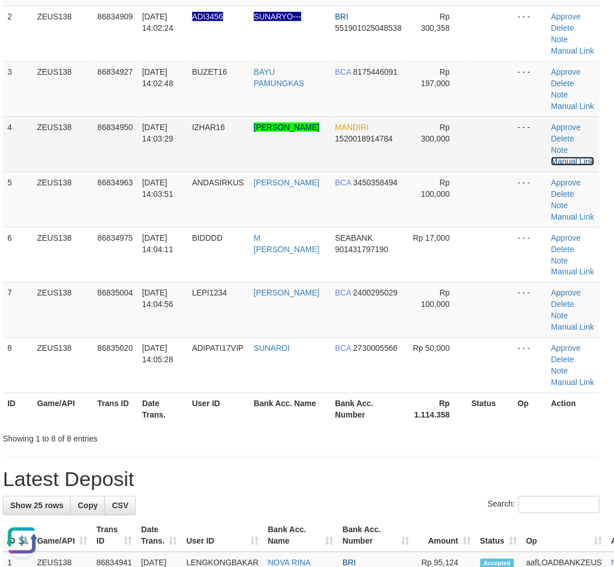
click at [572, 157] on link "Manual Link" at bounding box center [572, 161] width 43 height 9
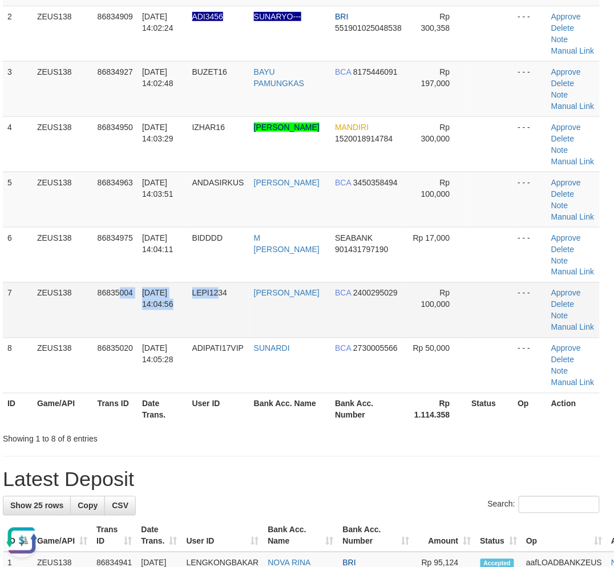
drag, startPoint x: 177, startPoint y: 327, endPoint x: 221, endPoint y: 334, distance: 44.5
click at [221, 334] on tr "7 ZEUS138 86835004 31/08/2025 14:04:56 LEPI1234 FAISAL REZA PAHLEF BCA 24002950…" at bounding box center [301, 309] width 597 height 55
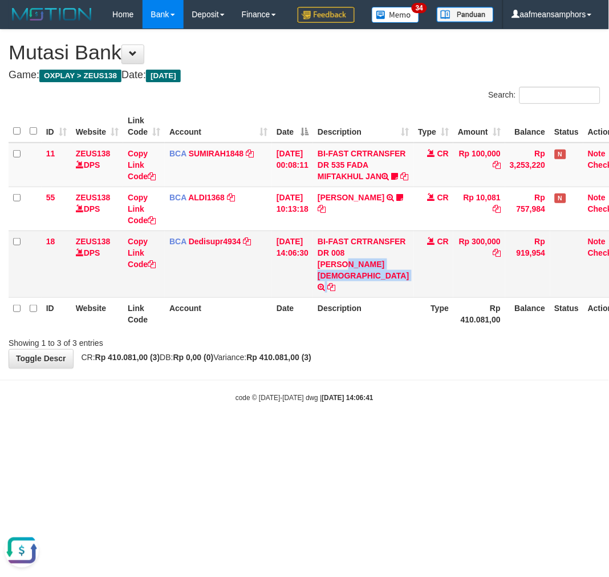
drag, startPoint x: 338, startPoint y: 339, endPoint x: 350, endPoint y: 348, distance: 14.6
click at [350, 297] on td "BI-FAST CRTRANSFER DR 008 FEIZAR MUHAMMAD ZU" at bounding box center [363, 263] width 100 height 67
copy td "FEIZAR MUHAMMAD ZU"
click at [141, 269] on link "Copy Link Code" at bounding box center [142, 253] width 28 height 32
copy td "FEIZAR MUHAMMAD ZU"
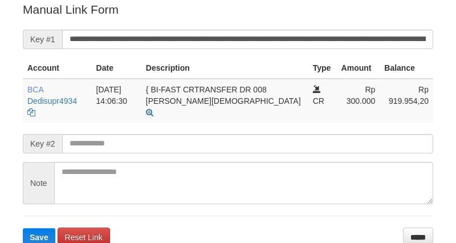
scroll to position [230, 0]
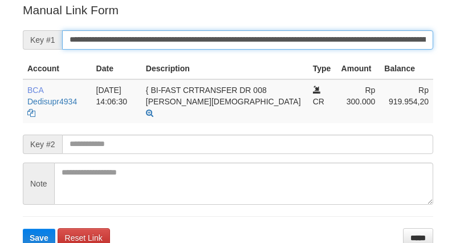
click at [299, 34] on input "**********" at bounding box center [247, 39] width 371 height 19
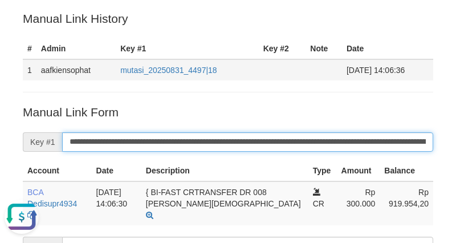
scroll to position [40, 0]
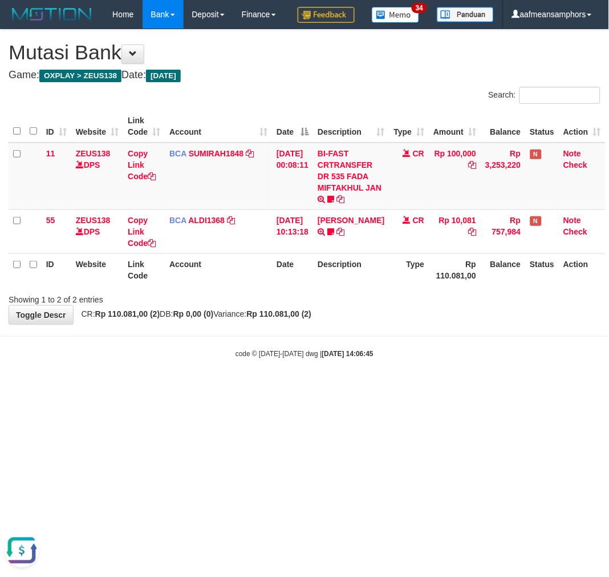
click at [261, 358] on body "Toggle navigation Home Bank Account List Load By Website Group [OXPLAY] ZEUS138…" at bounding box center [304, 194] width 609 height 388
drag, startPoint x: 261, startPoint y: 358, endPoint x: 287, endPoint y: 359, distance: 25.7
click at [273, 360] on body "Toggle navigation Home Bank Account List Load By Website Group [OXPLAY] ZEUS138…" at bounding box center [304, 194] width 609 height 388
click at [286, 359] on body "Toggle navigation Home Bank Account List Load By Website Group [OXPLAY] ZEUS138…" at bounding box center [304, 194] width 609 height 388
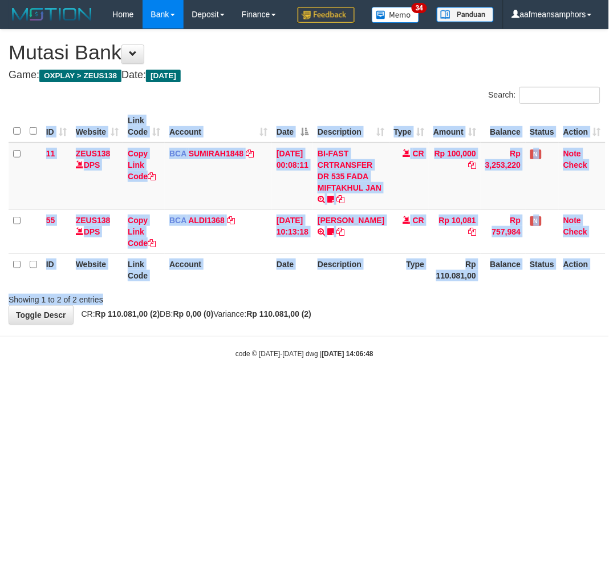
click at [401, 324] on div "**********" at bounding box center [304, 177] width 609 height 294
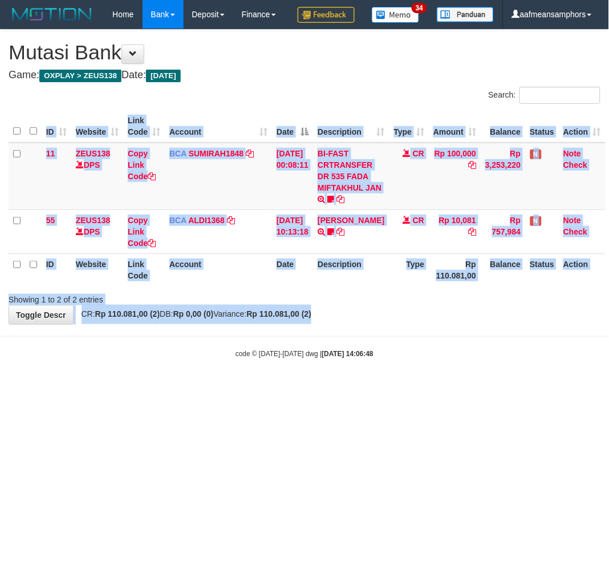
click at [413, 324] on div "**********" at bounding box center [304, 177] width 609 height 294
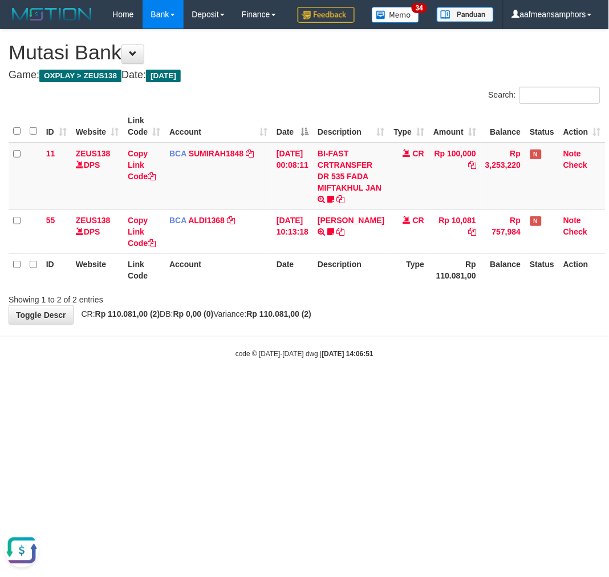
click at [265, 388] on html "Toggle navigation Home Bank Account List Load By Website Group [OXPLAY] ZEUS138…" at bounding box center [304, 194] width 609 height 388
click at [278, 388] on html "Toggle navigation Home Bank Account List Load By Website Group [OXPLAY] ZEUS138…" at bounding box center [304, 194] width 609 height 388
click at [170, 388] on html "Toggle navigation Home Bank Account List Load By Website Group [OXPLAY] ZEUS138…" at bounding box center [304, 194] width 609 height 388
click at [181, 388] on html "Toggle navigation Home Bank Account List Load By Website Group [OXPLAY] ZEUS138…" at bounding box center [304, 194] width 609 height 388
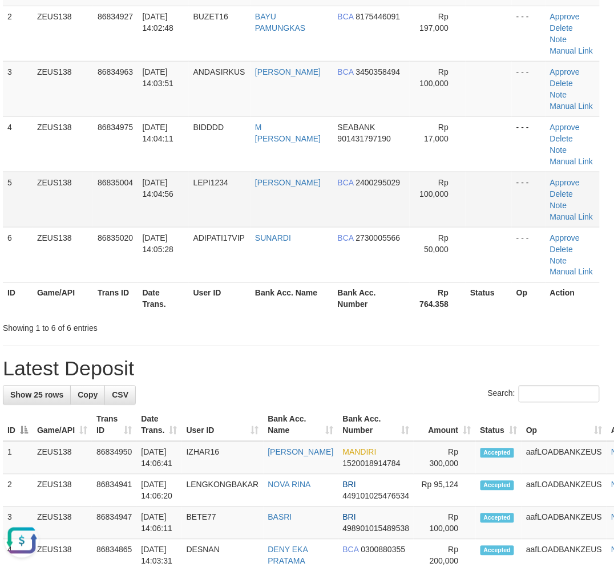
click at [185, 212] on td "31/08/2025 14:04:56" at bounding box center [163, 199] width 51 height 55
drag, startPoint x: 190, startPoint y: 211, endPoint x: 173, endPoint y: 224, distance: 21.2
click at [189, 212] on td "31/08/2025 14:04:56" at bounding box center [163, 199] width 51 height 55
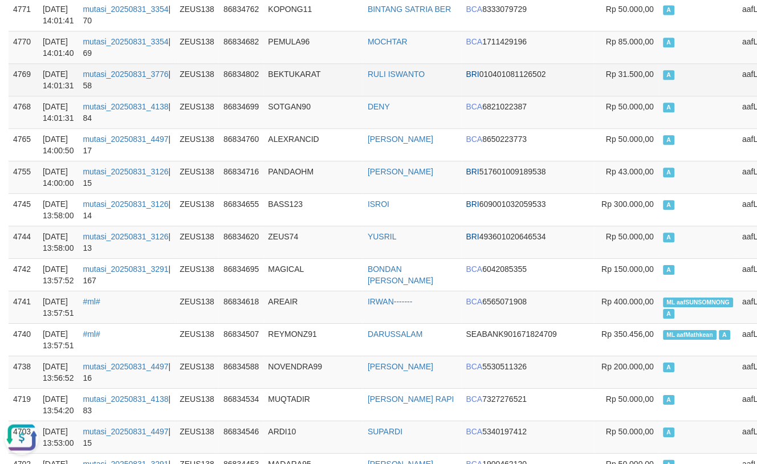
scroll to position [506, 0]
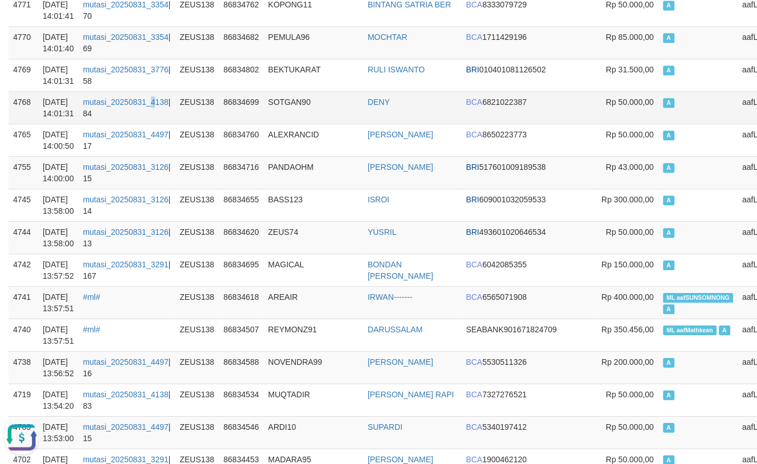
click at [159, 106] on td "mutasi_20250831_4138 | 84" at bounding box center [127, 107] width 97 height 33
click at [168, 104] on td "mutasi_20250831_4138 | 84" at bounding box center [127, 107] width 97 height 33
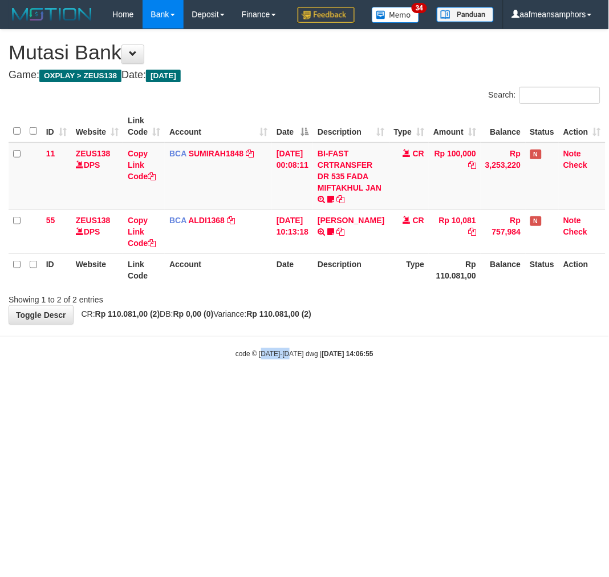
click at [264, 388] on html "Toggle navigation Home Bank Account List Load By Website Group [OXPLAY] ZEUS138…" at bounding box center [304, 194] width 609 height 388
click at [291, 388] on html "Toggle navigation Home Bank Account List Load By Website Group [OXPLAY] ZEUS138…" at bounding box center [304, 194] width 609 height 388
click at [427, 388] on body "Toggle navigation Home Bank Account List Load By Website Group [OXPLAY] ZEUS138…" at bounding box center [304, 194] width 609 height 388
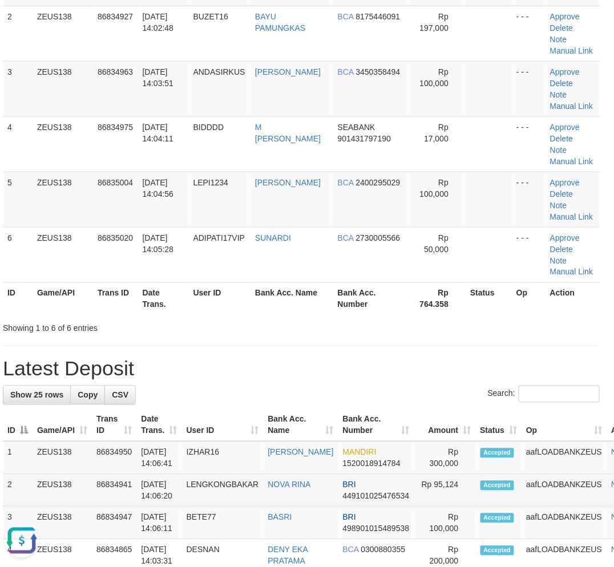
click at [204, 495] on td "LENGKONGBAKAR" at bounding box center [223, 490] width 82 height 33
click at [206, 493] on td "LENGKONGBAKAR" at bounding box center [223, 490] width 82 height 33
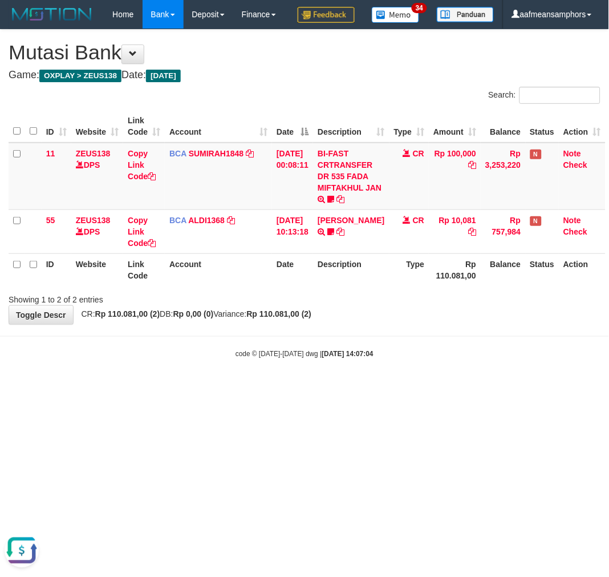
click at [354, 388] on html "Toggle navigation Home Bank Account List Load By Website Group [OXPLAY] ZEUS138…" at bounding box center [304, 194] width 609 height 388
drag, startPoint x: 354, startPoint y: 452, endPoint x: 377, endPoint y: 451, distance: 23.4
click at [356, 388] on html "Toggle navigation Home Bank Account List Load By Website Group [OXPLAY] ZEUS138…" at bounding box center [304, 194] width 609 height 388
click at [377, 388] on html "Toggle navigation Home Bank Account List Load By Website Group [OXPLAY] ZEUS138…" at bounding box center [304, 194] width 609 height 388
click at [345, 388] on body "Toggle navigation Home Bank Account List Load By Website Group [OXPLAY] ZEUS138…" at bounding box center [304, 194] width 609 height 388
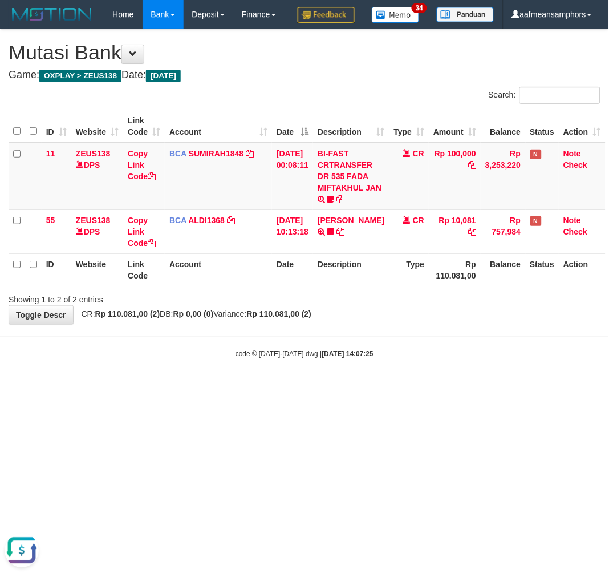
click at [363, 388] on body "Toggle navigation Home Bank Account List Load By Website Group [OXPLAY] ZEUS138…" at bounding box center [304, 194] width 609 height 388
click at [422, 388] on body "Toggle navigation Home Bank Account List Load By Website Group [OXPLAY] ZEUS138…" at bounding box center [304, 194] width 609 height 388
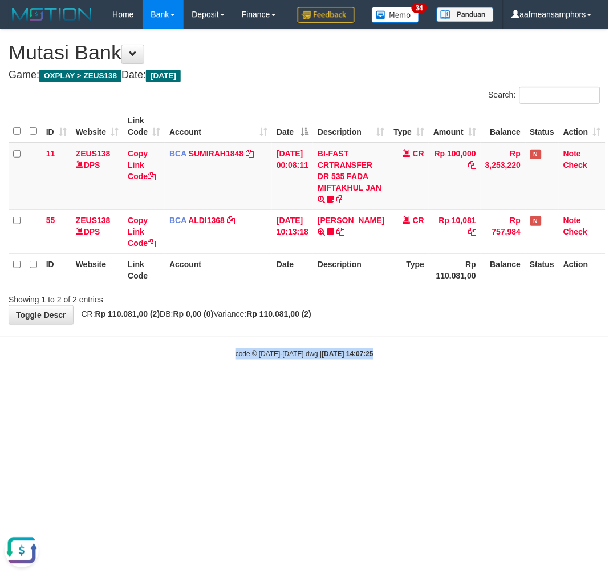
click at [422, 388] on body "Toggle navigation Home Bank Account List Load By Website Group [OXPLAY] ZEUS138…" at bounding box center [304, 194] width 609 height 388
drag, startPoint x: 422, startPoint y: 398, endPoint x: 428, endPoint y: 396, distance: 6.4
click at [425, 388] on body "Toggle navigation Home Bank Account List Load By Website Group [OXPLAY] ZEUS138…" at bounding box center [304, 194] width 609 height 388
click at [445, 388] on body "Toggle navigation Home Bank Account List Load By Website Group [OXPLAY] ZEUS138…" at bounding box center [304, 194] width 609 height 388
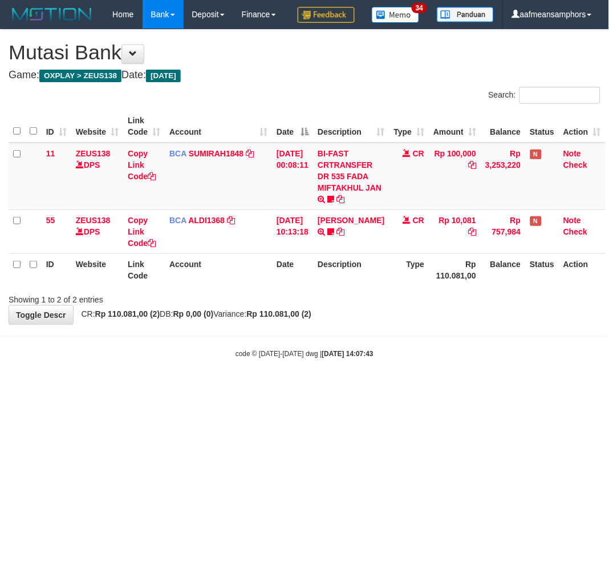
click at [437, 388] on body "Toggle navigation Home Bank Account List Load By Website Group [OXPLAY] ZEUS138…" at bounding box center [304, 194] width 609 height 388
click at [411, 364] on body "Toggle navigation Home Bank Account List Load By Website Group [OXPLAY] ZEUS138…" at bounding box center [304, 194] width 609 height 388
click at [412, 365] on body "Toggle navigation Home Bank Account List Load By Website Group [OXPLAY] ZEUS138…" at bounding box center [304, 194] width 609 height 388
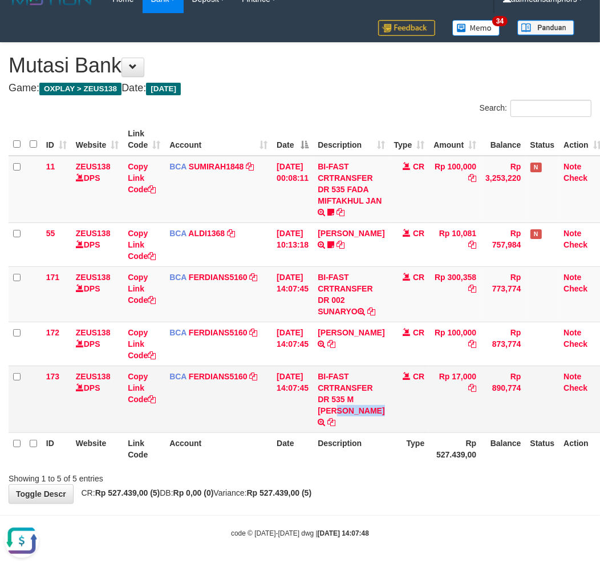
drag, startPoint x: 354, startPoint y: 399, endPoint x: 356, endPoint y: 419, distance: 19.5
click at [356, 419] on td "BI-FAST CRTRANSFER DR 535 M ZAINAL ABIDIN" at bounding box center [351, 399] width 76 height 67
copy td "M [PERSON_NAME]"
drag, startPoint x: 133, startPoint y: 386, endPoint x: 155, endPoint y: 389, distance: 21.9
click at [133, 386] on link "Copy Link Code" at bounding box center [142, 388] width 28 height 32
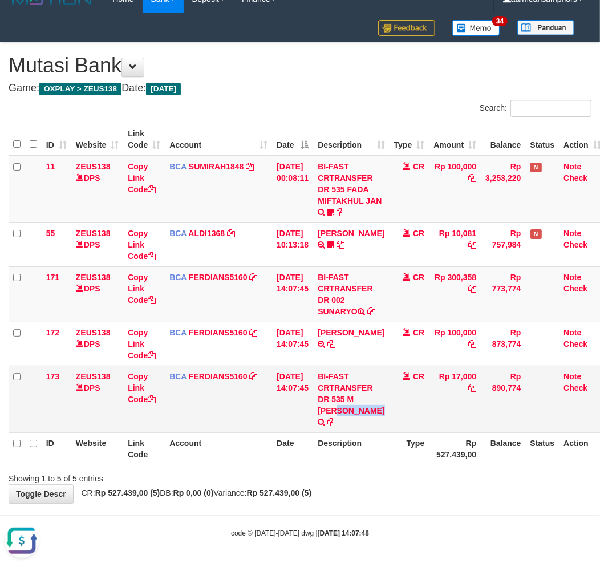
copy td "M [PERSON_NAME]"
click at [343, 299] on td "BI-FAST CRTRANSFER DR 002 SUNARYO" at bounding box center [351, 293] width 76 height 55
copy td "SUNARYO"
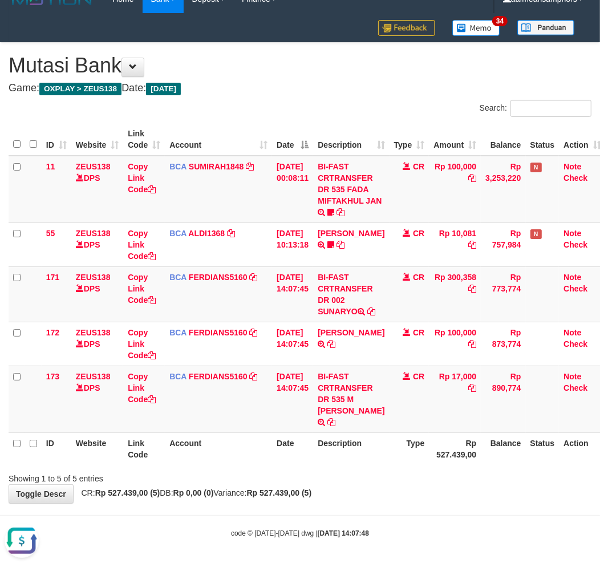
click at [374, 484] on div "**********" at bounding box center [300, 273] width 600 height 460
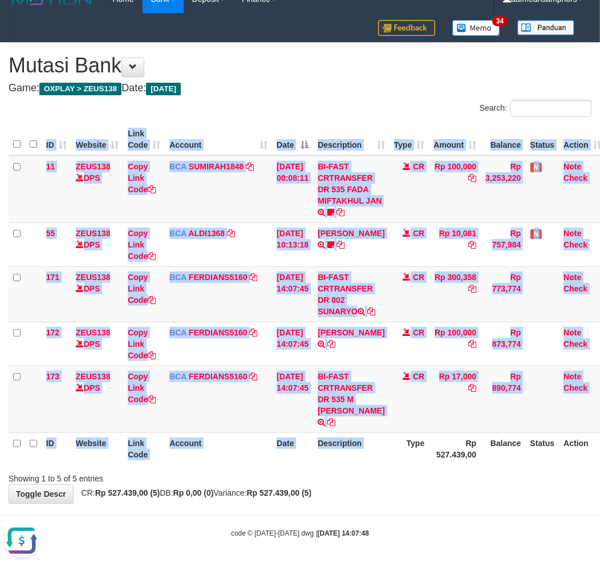
click at [398, 465] on div "ID Website Link Code Account Date Description Type Amount Balance Status Action…" at bounding box center [300, 294] width 600 height 348
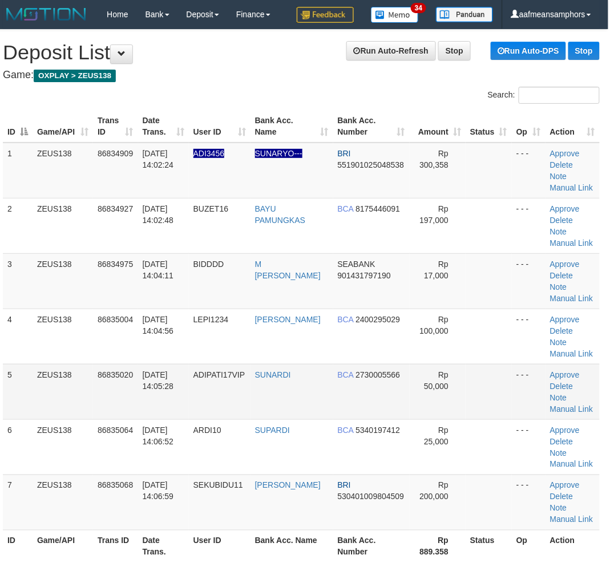
scroll to position [0, 6]
click at [581, 294] on link "Manual Link" at bounding box center [571, 298] width 43 height 9
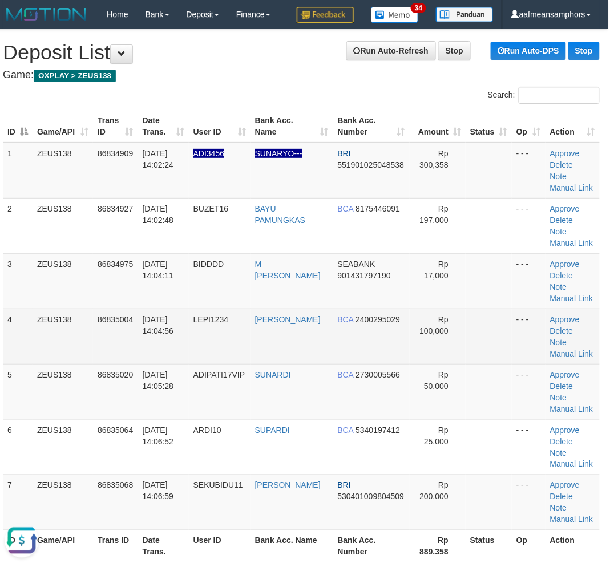
scroll to position [0, 0]
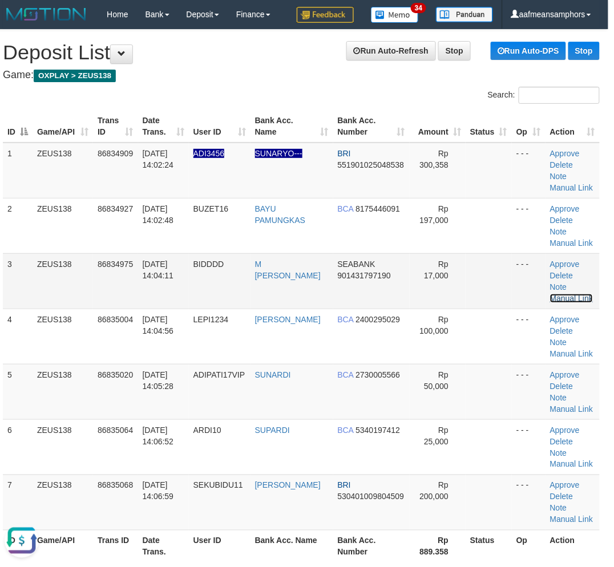
click at [585, 294] on link "Manual Link" at bounding box center [571, 298] width 43 height 9
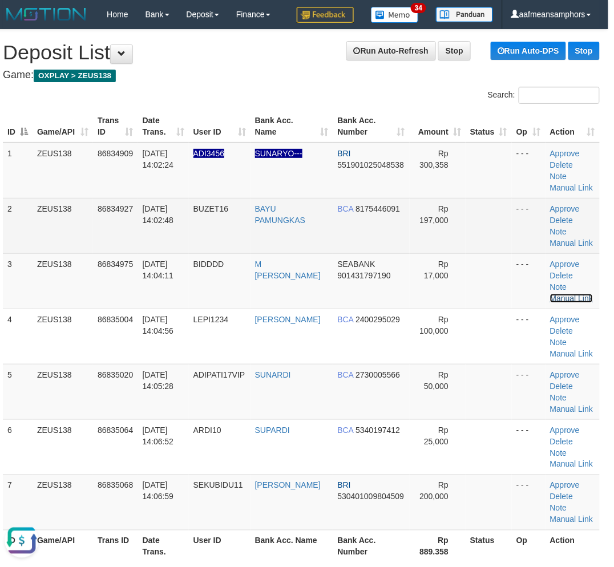
click at [550, 294] on link "Manual Link" at bounding box center [571, 298] width 43 height 9
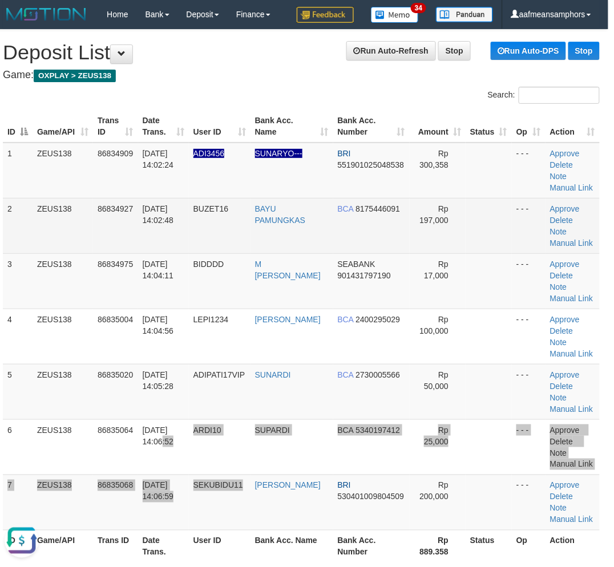
drag, startPoint x: 186, startPoint y: 489, endPoint x: 362, endPoint y: 206, distance: 332.5
click at [269, 491] on tbody "1 ZEUS138 86834909 31/08/2025 14:02:24 ADI3456 SUNARYO--- BRI 551901025048538 R…" at bounding box center [301, 337] width 597 height 388
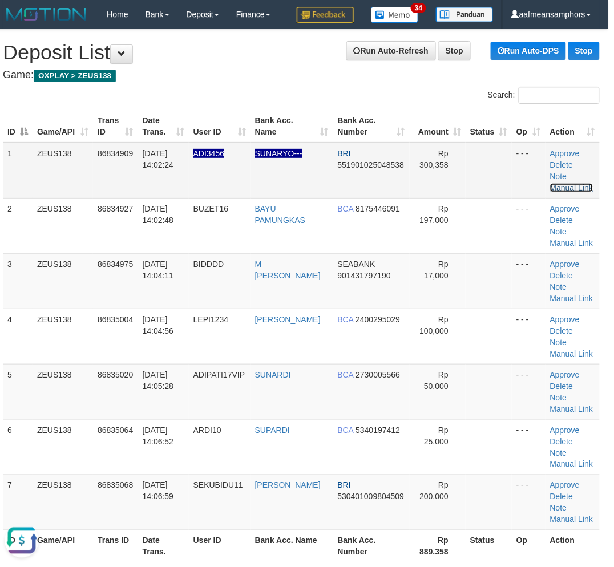
click at [586, 183] on link "Manual Link" at bounding box center [571, 187] width 43 height 9
click at [137, 391] on td "86835020" at bounding box center [115, 391] width 45 height 55
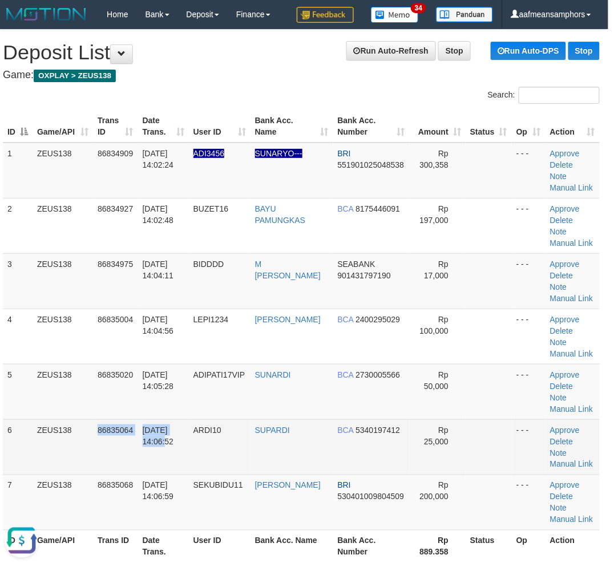
click at [149, 446] on tr "6 ZEUS138 86835064 31/08/2025 14:06:52 ARDI10 SUPARDI BCA 5340197412 Rp 25,000 …" at bounding box center [301, 446] width 597 height 55
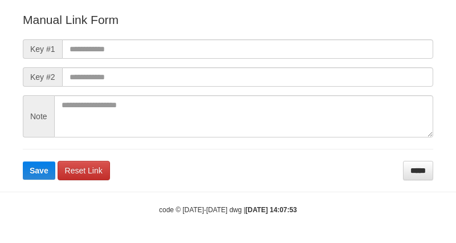
scroll to position [127, 0]
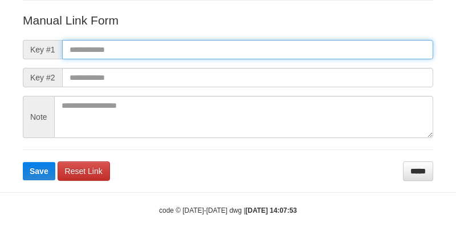
click at [318, 52] on input "text" at bounding box center [247, 49] width 371 height 19
paste input "**********"
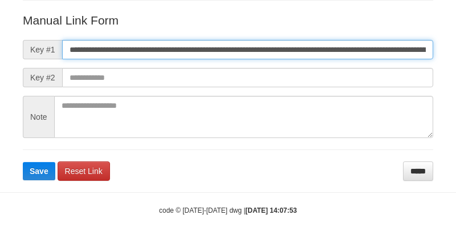
scroll to position [0, 742]
type input "**********"
click at [23, 162] on button "Save" at bounding box center [39, 171] width 33 height 18
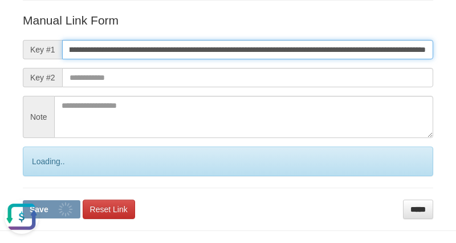
scroll to position [0, 0]
click at [23, 200] on button "Save" at bounding box center [52, 209] width 58 height 18
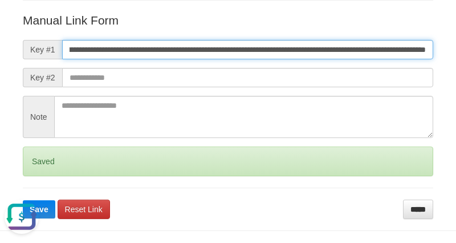
click at [23, 200] on button "Save" at bounding box center [39, 209] width 33 height 18
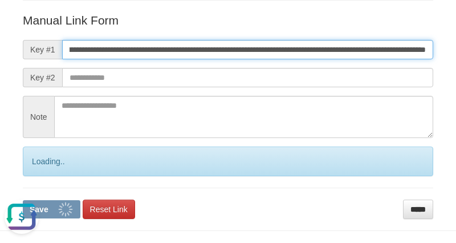
click at [23, 200] on button "Save" at bounding box center [52, 209] width 58 height 18
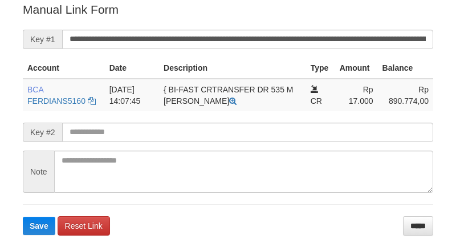
click at [236, 38] on input "**********" at bounding box center [247, 39] width 371 height 19
click at [23, 217] on button "Save" at bounding box center [39, 226] width 33 height 18
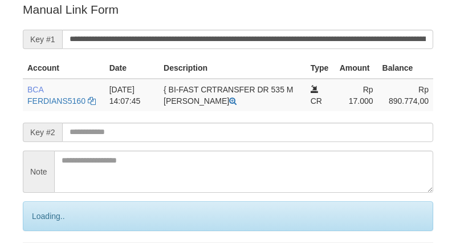
click at [236, 38] on input "**********" at bounding box center [247, 39] width 371 height 19
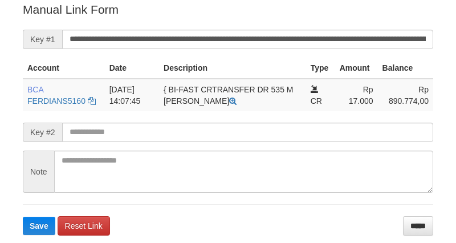
click at [23, 217] on button "Save" at bounding box center [39, 226] width 33 height 18
click at [240, 38] on input "**********" at bounding box center [247, 39] width 371 height 19
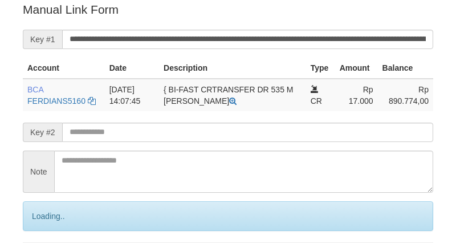
scroll to position [230, 0]
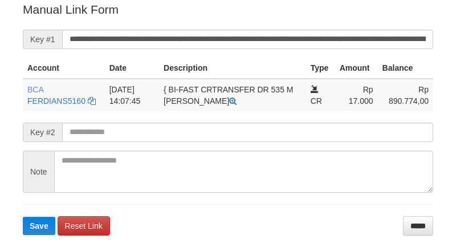
scroll to position [230, 0]
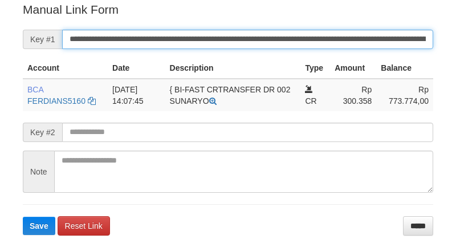
click at [249, 43] on input "**********" at bounding box center [247, 39] width 371 height 19
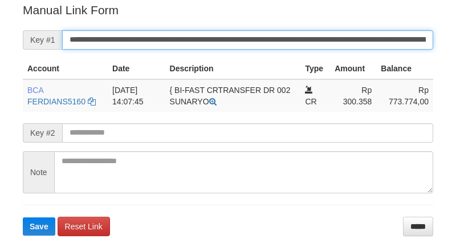
click at [249, 43] on input "**********" at bounding box center [247, 39] width 371 height 19
click at [23, 217] on button "Save" at bounding box center [39, 226] width 33 height 18
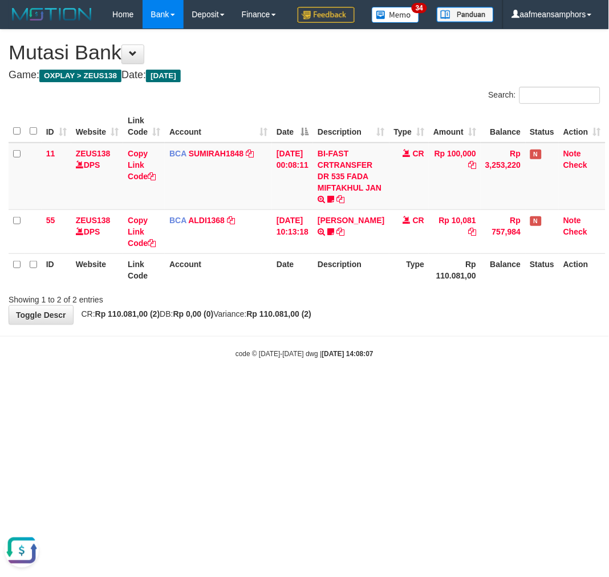
drag, startPoint x: 424, startPoint y: 369, endPoint x: 408, endPoint y: 388, distance: 25.5
click at [408, 388] on body "Toggle navigation Home Bank Account List Load By Website Group [OXPLAY] ZEUS138…" at bounding box center [304, 194] width 609 height 388
drag, startPoint x: 423, startPoint y: 383, endPoint x: 606, endPoint y: 387, distance: 183.1
click at [415, 359] on div "code © 2012-2018 dwg | 2025/08/31 14:08:07" at bounding box center [304, 353] width 609 height 11
click at [355, 388] on body "Toggle navigation Home Bank Account List Load By Website Group [OXPLAY] ZEUS138…" at bounding box center [304, 194] width 609 height 388
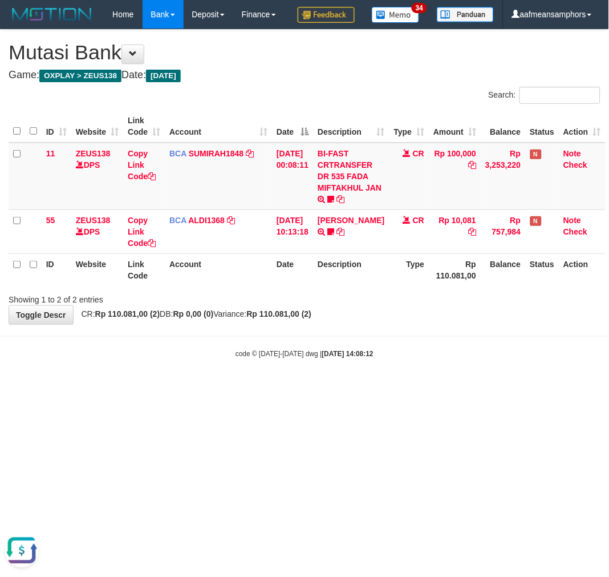
click at [295, 388] on html "Toggle navigation Home Bank Account List Load By Website Group [OXPLAY] ZEUS138…" at bounding box center [304, 194] width 609 height 388
click at [302, 388] on html "Toggle navigation Home Bank Account List Load By Website Group [OXPLAY] ZEUS138…" at bounding box center [304, 194] width 609 height 388
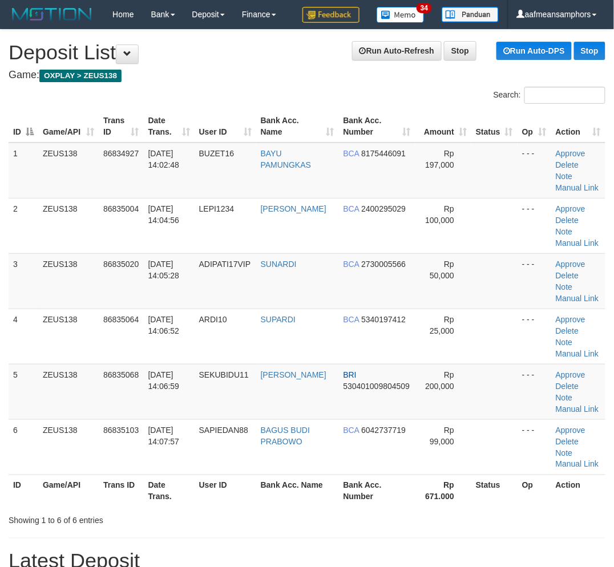
scroll to position [0, 6]
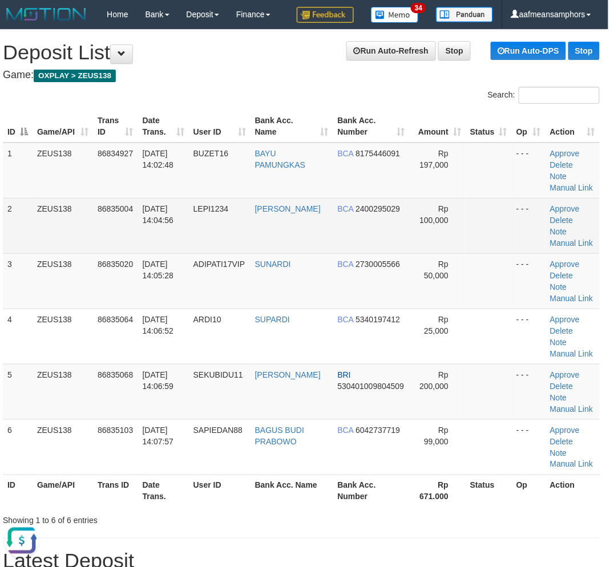
click at [197, 242] on td "LEPI1234" at bounding box center [220, 225] width 62 height 55
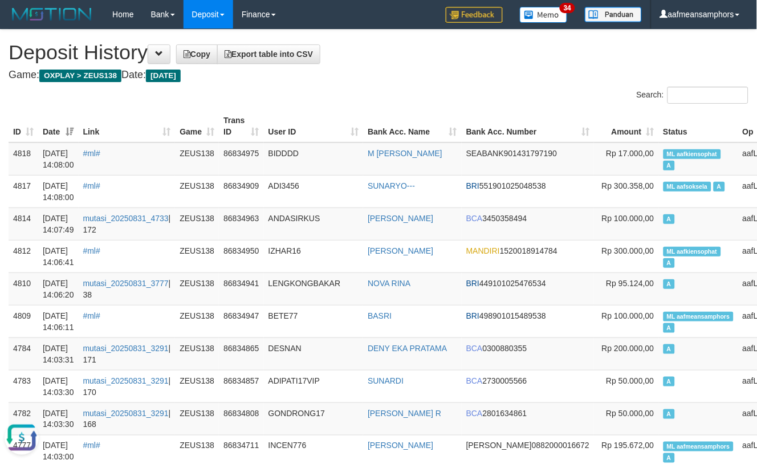
scroll to position [127, 0]
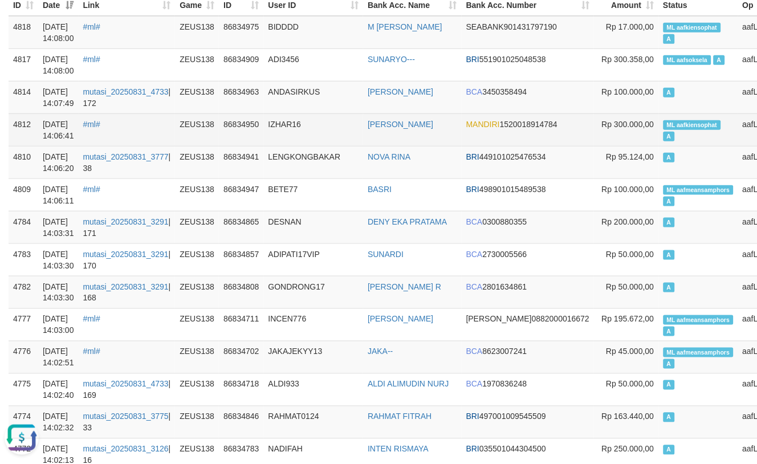
click at [337, 132] on td "IZHAR16" at bounding box center [314, 129] width 100 height 33
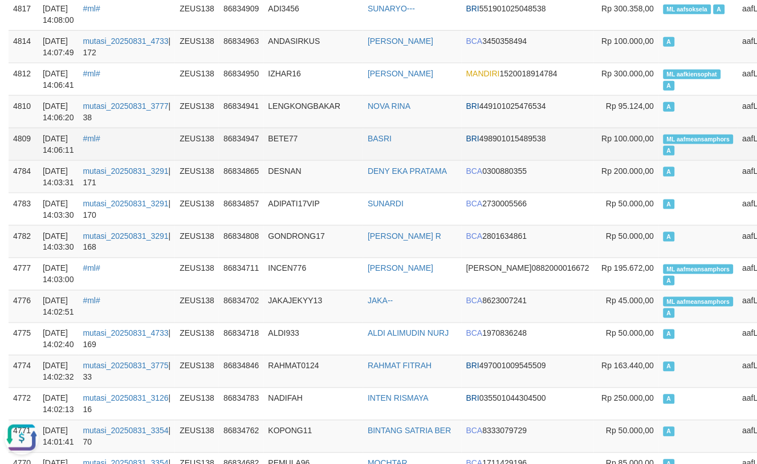
scroll to position [253, 0]
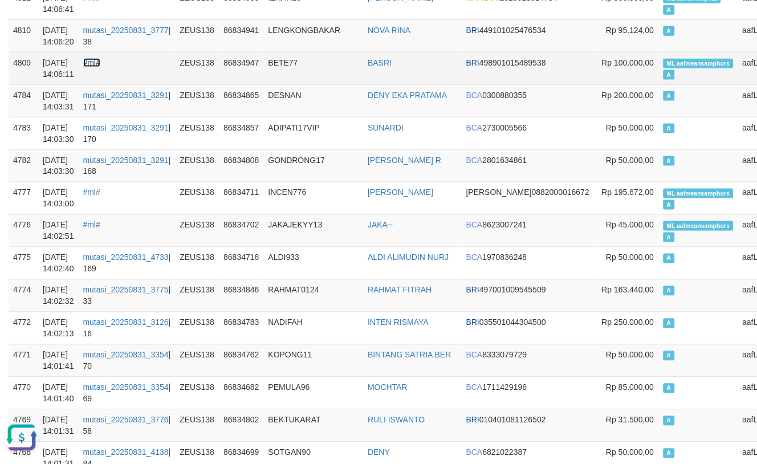
click at [100, 67] on link "#ml#" at bounding box center [91, 62] width 17 height 9
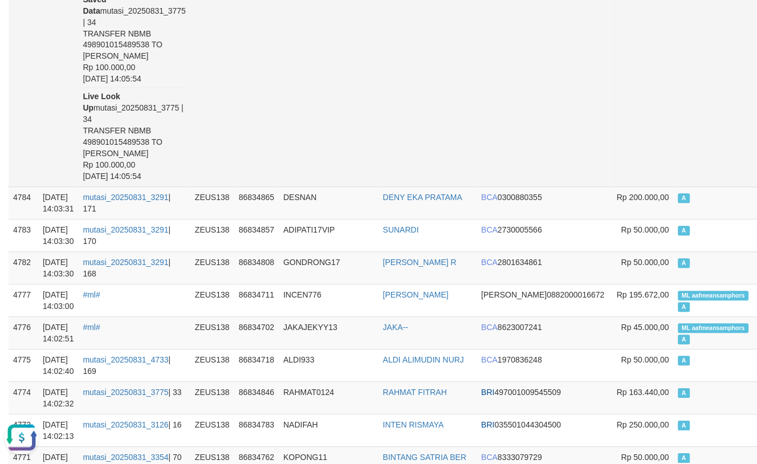
scroll to position [317, 0]
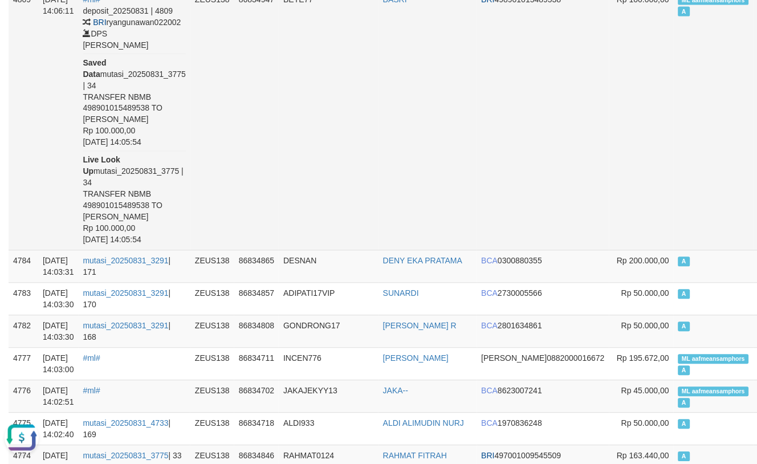
click at [482, 47] on td "BRI 498901015489538" at bounding box center [543, 120] width 132 height 262
copy td "498901015489538"
click at [367, 103] on td "BETE77" at bounding box center [329, 120] width 100 height 262
click at [379, 101] on td "BASRI" at bounding box center [428, 120] width 99 height 262
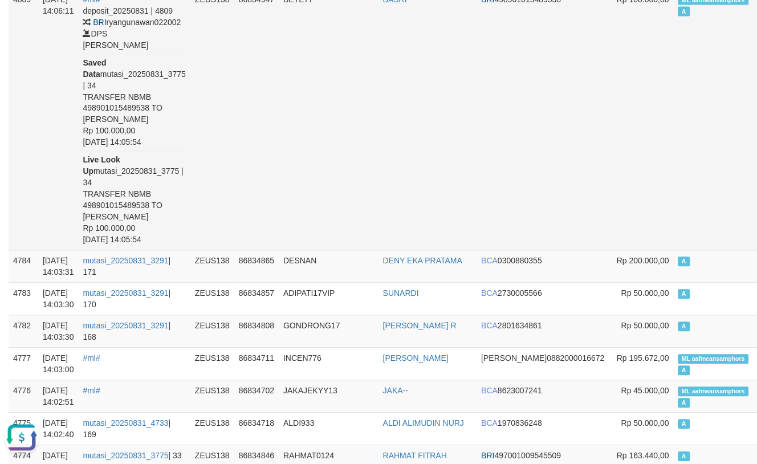
click at [379, 101] on td "BASRI" at bounding box center [428, 120] width 99 height 262
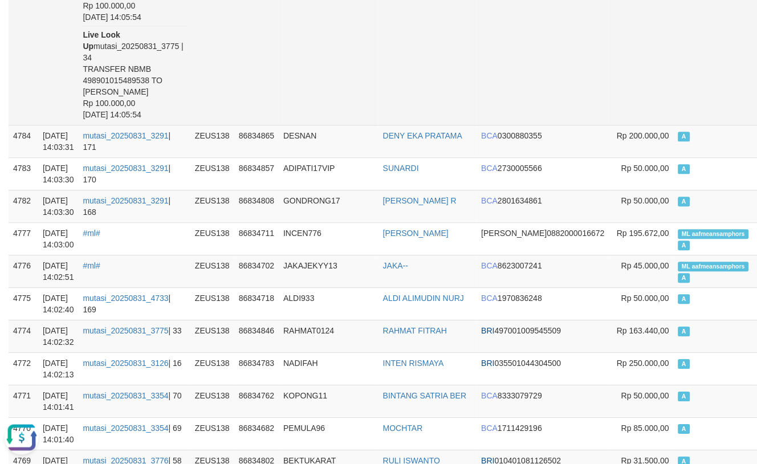
scroll to position [443, 0]
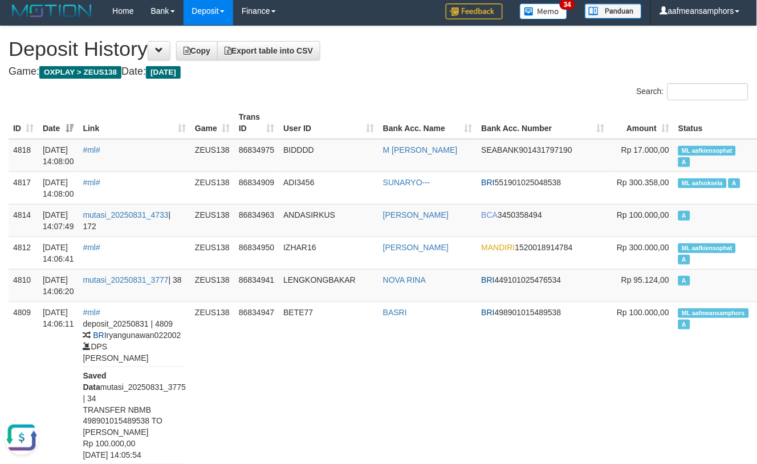
scroll to position [0, 0]
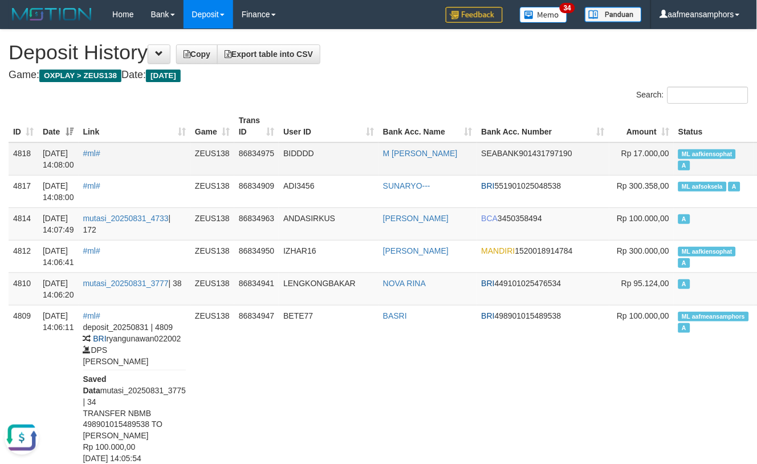
click at [674, 152] on td "ML aafkiensophat A" at bounding box center [713, 159] width 79 height 33
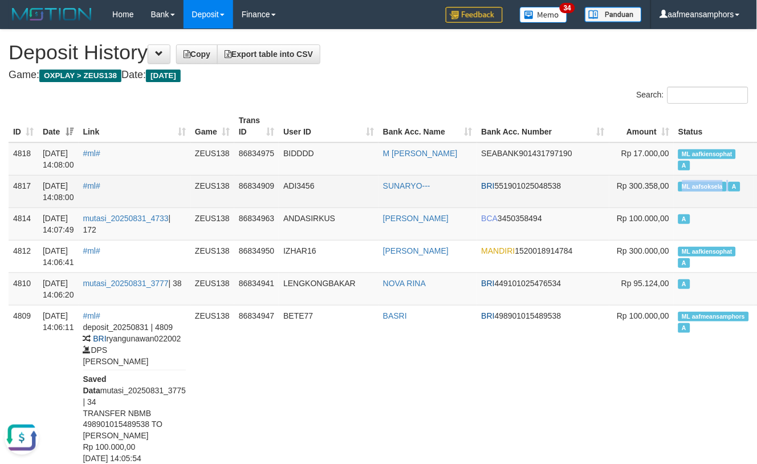
copy td "ML aafsoksela"
drag, startPoint x: 595, startPoint y: 185, endPoint x: 647, endPoint y: 189, distance: 51.5
click at [674, 189] on td "ML aafsoksela A" at bounding box center [713, 191] width 79 height 33
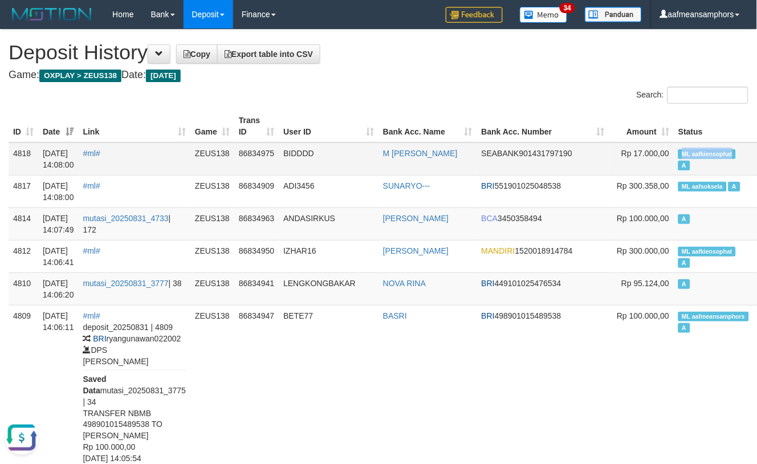
copy span "ML aafkiensophat"
drag, startPoint x: 595, startPoint y: 148, endPoint x: 664, endPoint y: 157, distance: 69.5
click at [674, 157] on td "ML aafkiensophat A" at bounding box center [713, 159] width 79 height 33
click at [310, 122] on th "User ID" at bounding box center [329, 126] width 100 height 33
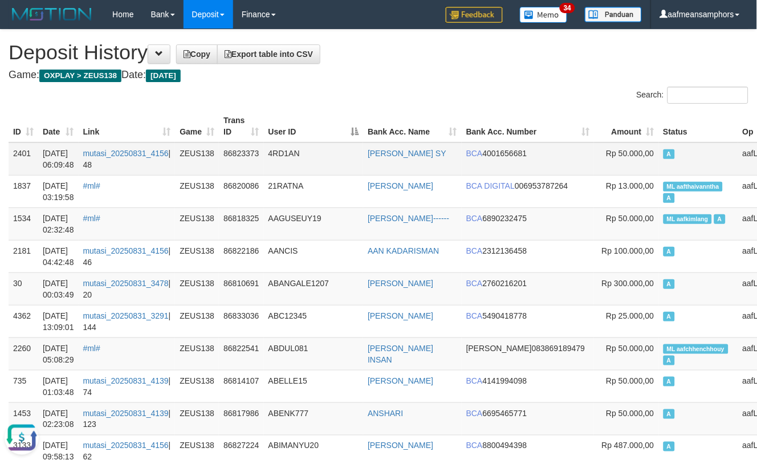
click at [350, 156] on td "4RD1AN" at bounding box center [314, 159] width 100 height 33
click at [346, 148] on td "4RD1AN" at bounding box center [314, 159] width 100 height 33
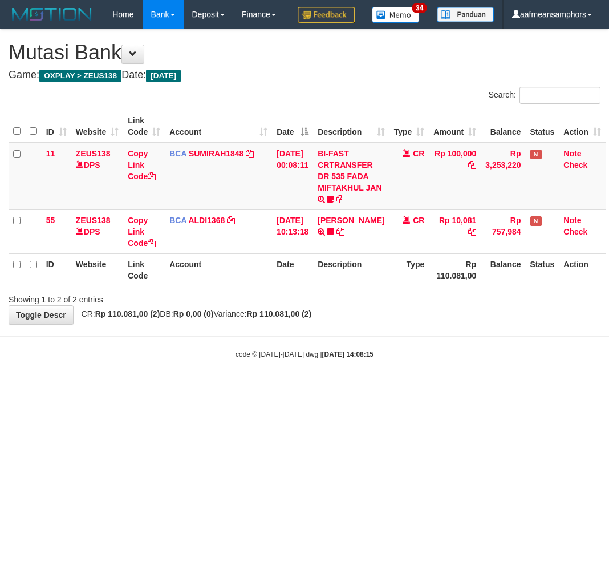
click at [306, 388] on html "Toggle navigation Home Bank Account List Load By Website Group [OXPLAY] ZEUS138…" at bounding box center [304, 194] width 609 height 388
click at [338, 388] on html "Toggle navigation Home Bank Account List Load By Website Group [OXPLAY] ZEUS138…" at bounding box center [304, 194] width 609 height 388
click at [225, 388] on html "Toggle navigation Home Bank Account List Load By Website Group [OXPLAY] ZEUS138…" at bounding box center [304, 194] width 609 height 388
drag, startPoint x: 265, startPoint y: 421, endPoint x: 339, endPoint y: 420, distance: 74.1
click at [264, 388] on html "Toggle navigation Home Bank Account List Load By Website Group [OXPLAY] ZEUS138…" at bounding box center [304, 194] width 609 height 388
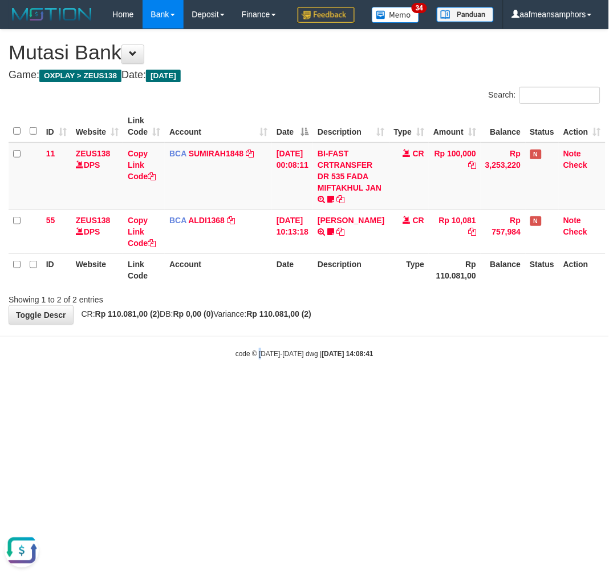
click at [260, 388] on html "Toggle navigation Home Bank Account List Load By Website Group [OXPLAY] ZEUS138…" at bounding box center [304, 194] width 609 height 388
click at [264, 388] on html "Toggle navigation Home Bank Account List Load By Website Group [OXPLAY] ZEUS138…" at bounding box center [304, 194] width 609 height 388
click at [258, 388] on body "Toggle navigation Home Bank Account List Load By Website Group [OXPLAY] ZEUS138…" at bounding box center [304, 194] width 609 height 388
click at [447, 388] on html "Toggle navigation Home Bank Account List Load By Website Group [OXPLAY] ZEUS138…" at bounding box center [304, 194] width 609 height 388
click at [411, 388] on html "Toggle navigation Home Bank Account List Load By Website Group [OXPLAY] ZEUS138…" at bounding box center [304, 194] width 609 height 388
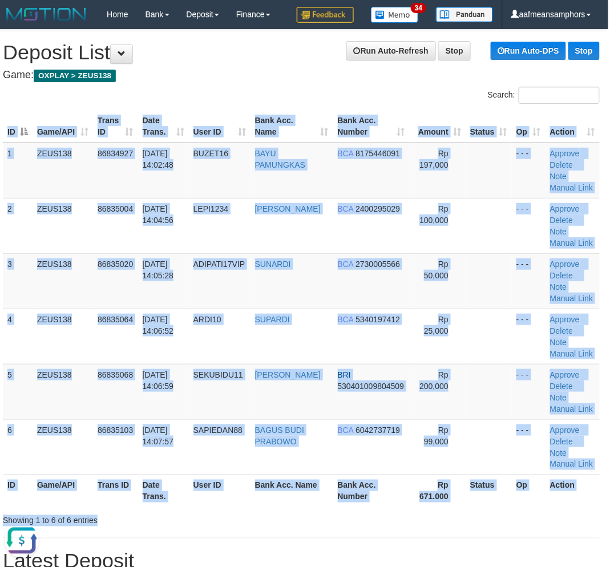
click at [269, 509] on div "Search: ID Game/API Trans ID Date Trans. User ID Bank Acc. Name Bank Acc. Numbe…" at bounding box center [301, 307] width 597 height 440
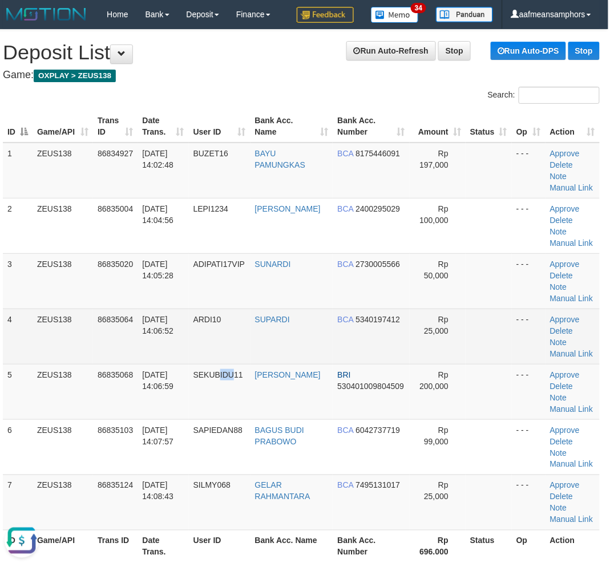
drag, startPoint x: 237, startPoint y: 375, endPoint x: 2, endPoint y: 355, distance: 235.8
click at [222, 372] on span "SEKUBIDU11" at bounding box center [218, 374] width 50 height 9
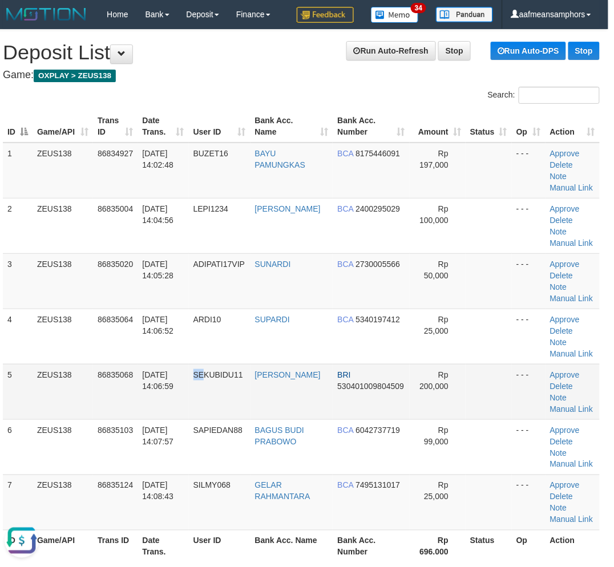
click at [206, 397] on td "SEKUBIDU11" at bounding box center [220, 391] width 62 height 55
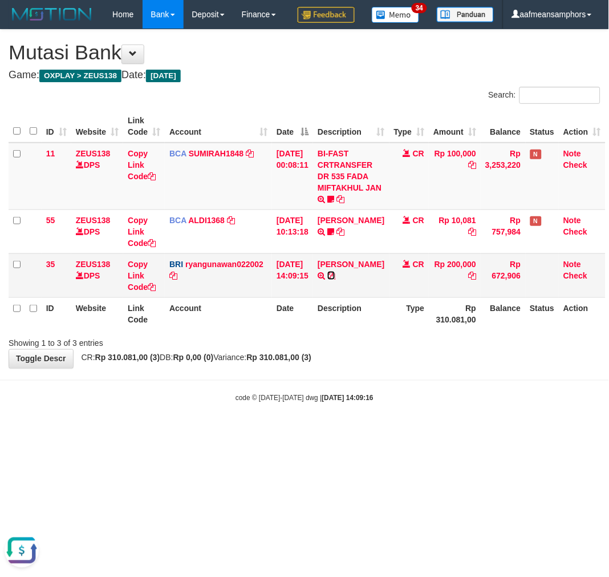
click at [335, 279] on icon at bounding box center [331, 275] width 8 height 8
drag, startPoint x: 407, startPoint y: 428, endPoint x: 413, endPoint y: 417, distance: 12.2
click at [406, 403] on div "code © 2012-2018 dwg | 2025/08/31 14:09:16" at bounding box center [304, 397] width 609 height 11
click at [391, 412] on body "Toggle navigation Home Bank Account List Load By Website Group [OXPLAY] ZEUS138…" at bounding box center [304, 216] width 609 height 432
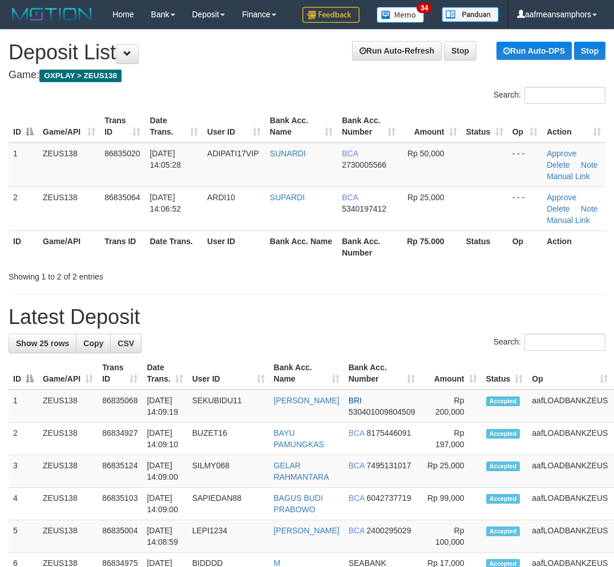
scroll to position [0, 6]
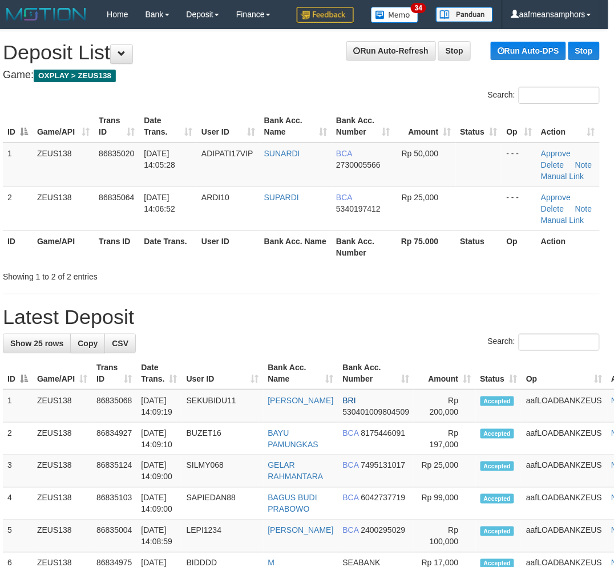
drag, startPoint x: 306, startPoint y: 265, endPoint x: 263, endPoint y: 275, distance: 43.4
click at [306, 266] on div at bounding box center [429, 266] width 358 height 1
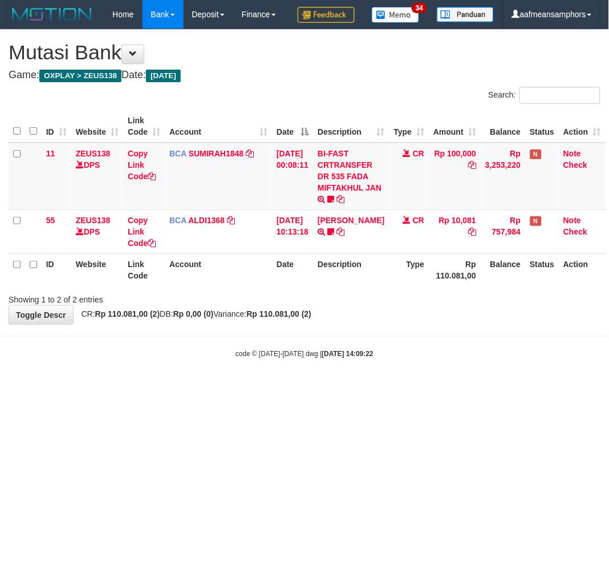
drag, startPoint x: 405, startPoint y: 419, endPoint x: 417, endPoint y: 421, distance: 12.2
click at [407, 388] on html "Toggle navigation Home Bank Account List Load By Website Group [OXPLAY] ZEUS138…" at bounding box center [304, 194] width 609 height 388
click at [429, 388] on html "Toggle navigation Home Bank Account List Load By Website Group [OXPLAY] ZEUS138…" at bounding box center [304, 194] width 609 height 388
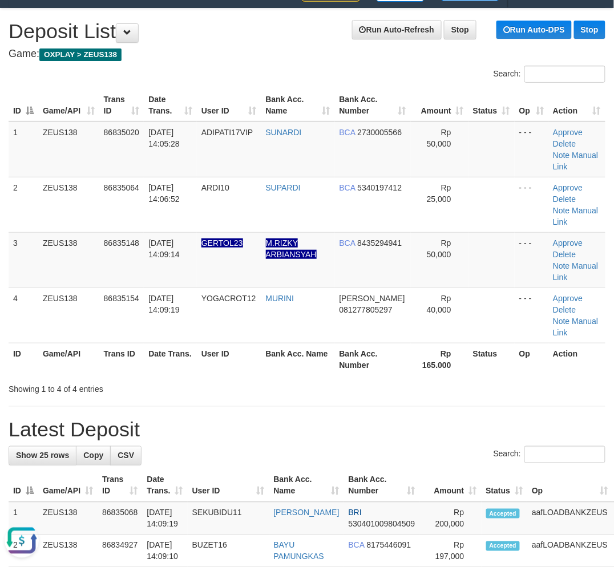
click at [244, 447] on div "Search:" at bounding box center [307, 456] width 597 height 20
